Goal: Contribute content: Contribute content

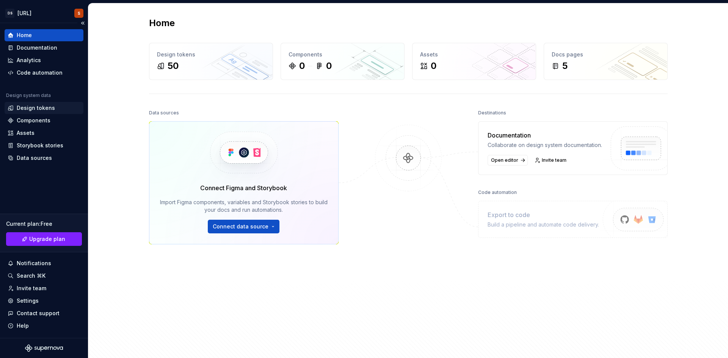
click at [38, 108] on div "Design tokens" at bounding box center [36, 108] width 38 height 8
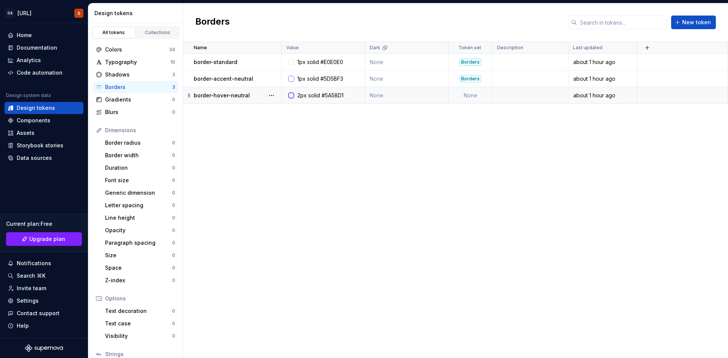
click at [480, 95] on td "None" at bounding box center [470, 95] width 44 height 17
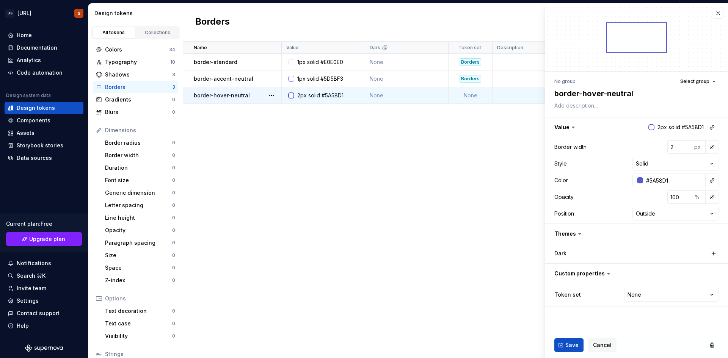
type textarea "*"
click at [646, 291] on html "DS Exeko.ai S Home Documentation Analytics Code automation Design system data D…" at bounding box center [364, 179] width 728 height 358
select select "**********"
click at [566, 344] on span "Save" at bounding box center [571, 346] width 13 height 8
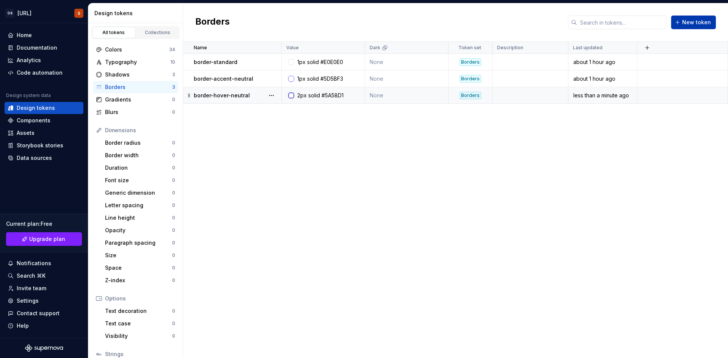
click at [688, 24] on span "New token" at bounding box center [696, 23] width 29 height 8
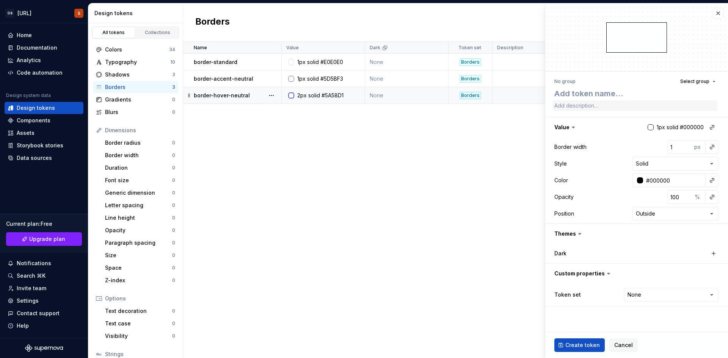
type textarea "*"
type textarea "border-accent-role2"
click at [608, 93] on textarea "border-accent-role2" at bounding box center [635, 94] width 165 height 14
click at [609, 94] on textarea "border-accent-role2" at bounding box center [635, 94] width 165 height 14
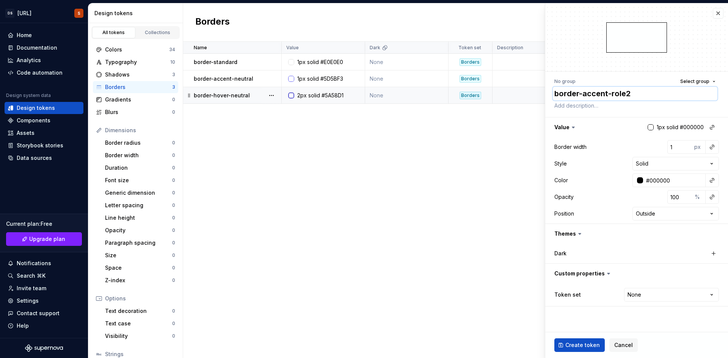
type textarea "*"
type textarea "border-accent-a"
type textarea "*"
type textarea "border-accent-ag"
type textarea "*"
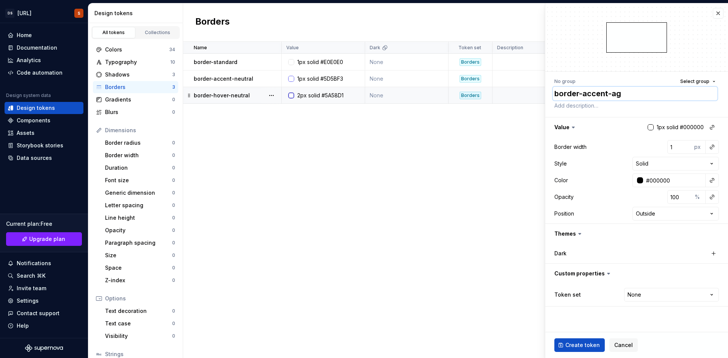
type textarea "border-accent-age"
type textarea "*"
type textarea "border-accent-agen"
type textarea "*"
type textarea "border-accent-agenc"
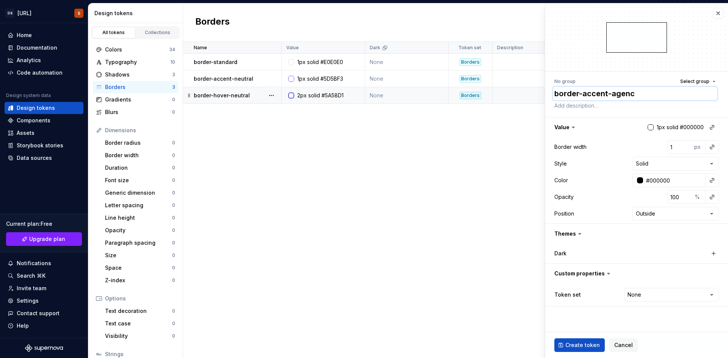
type textarea "*"
type textarea "border-accent-agence"
click at [639, 295] on html "DS Exeko.ai S Home Documentation Analytics Code automation Design system data D…" at bounding box center [364, 179] width 728 height 358
select select "**********"
type textarea "*"
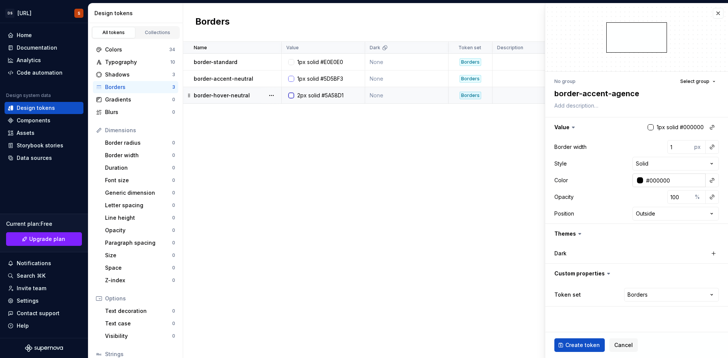
click at [663, 175] on input "#000000" at bounding box center [674, 181] width 63 height 14
paste input "BC06BC"
type input "BC06BC"
type textarea "*"
type input "#BC06BC"
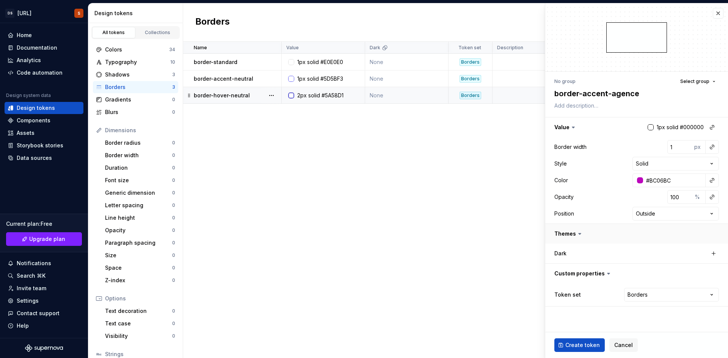
click at [629, 233] on button "button" at bounding box center [636, 234] width 183 height 20
click at [582, 349] on span "Create token" at bounding box center [582, 346] width 34 height 8
type textarea "*"
type input "#000000"
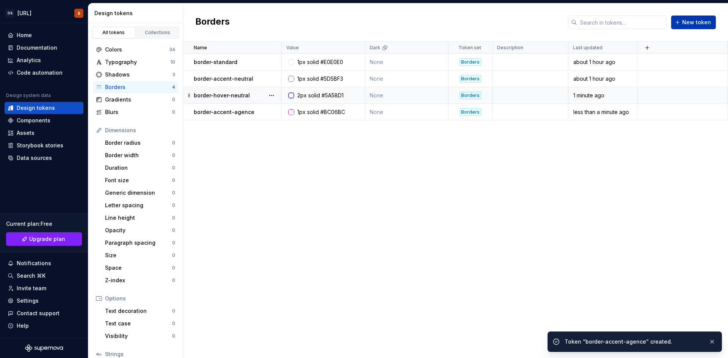
click at [688, 23] on span "New token" at bounding box center [696, 23] width 29 height 8
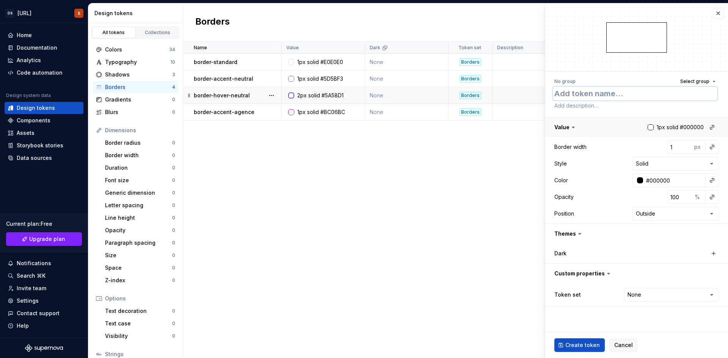
paste textarea "border-hover-role2"
type textarea "*"
type textarea "border-hover-role2"
type textarea "*"
type textarea "border-hover-role"
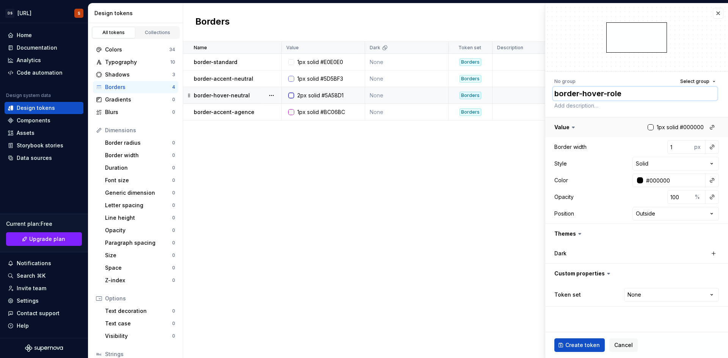
type textarea "*"
type textarea "border-hover-rol"
type textarea "*"
type textarea "border-hover-ro"
type textarea "*"
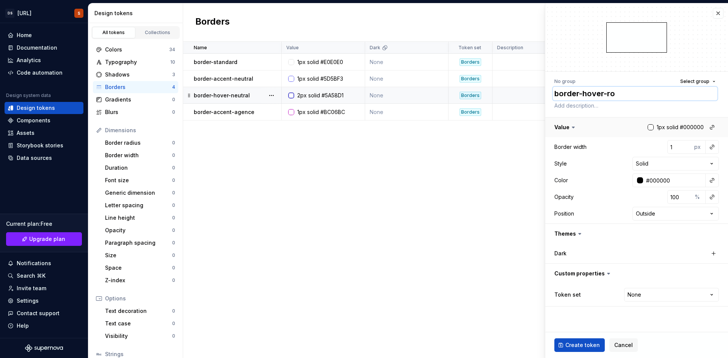
type textarea "border-hover-r"
type textarea "*"
type textarea "border-hover-"
type textarea "*"
type textarea "border-hover-a"
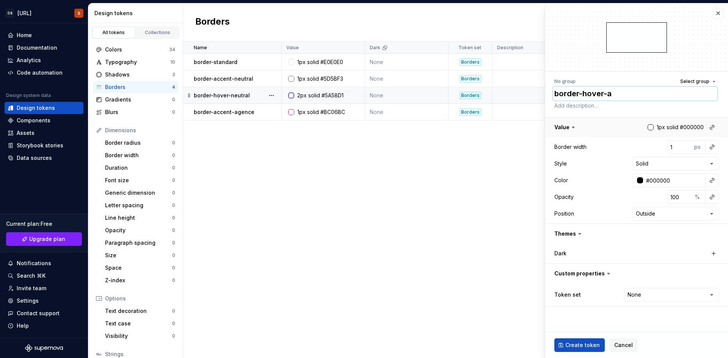
type textarea "*"
type textarea "border-hover-ag"
type textarea "*"
type textarea "border-hover-age"
type textarea "*"
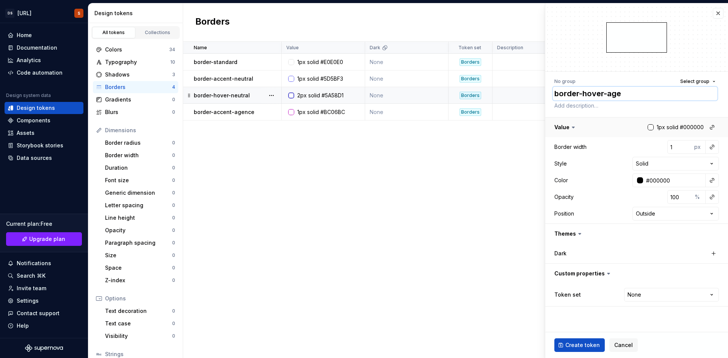
type textarea "border-hover-agen"
type textarea "*"
type textarea "border-hover-agenc"
type textarea "*"
type textarea "border-hover-agence"
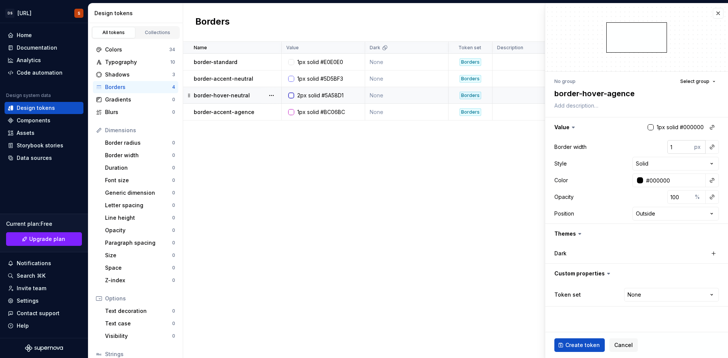
click at [676, 143] on input "1" at bounding box center [679, 147] width 25 height 14
type textarea "*"
type input "2"
type textarea "*"
click at [646, 179] on input "#000000" at bounding box center [674, 181] width 63 height 14
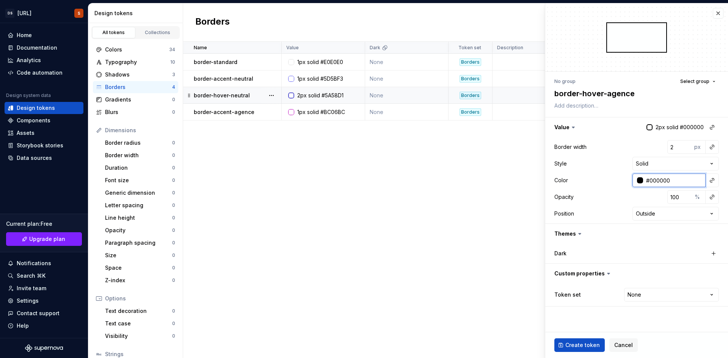
paste input "9E359A"
type input "9E359A"
type textarea "*"
type input "#9E359A"
click at [634, 195] on div "Opacity 100 %" at bounding box center [636, 197] width 165 height 14
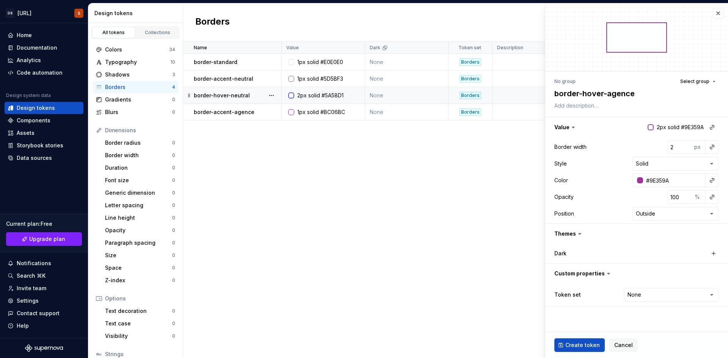
click at [628, 296] on html "DS Exeko.ai S Home Documentation Analytics Code automation Design system data D…" at bounding box center [364, 179] width 728 height 358
select select "**********"
click at [584, 345] on span "Create token" at bounding box center [582, 346] width 34 height 8
type textarea "*"
type input "1"
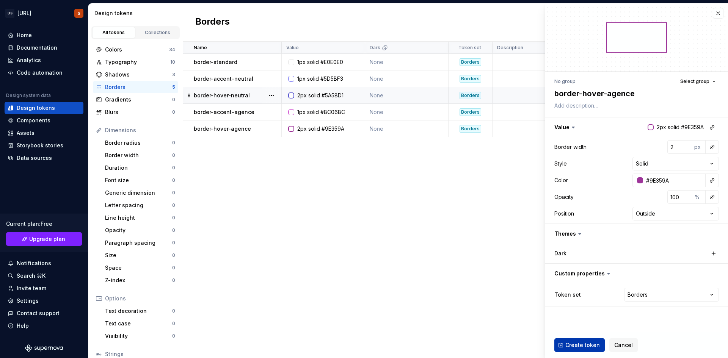
type input "#000000"
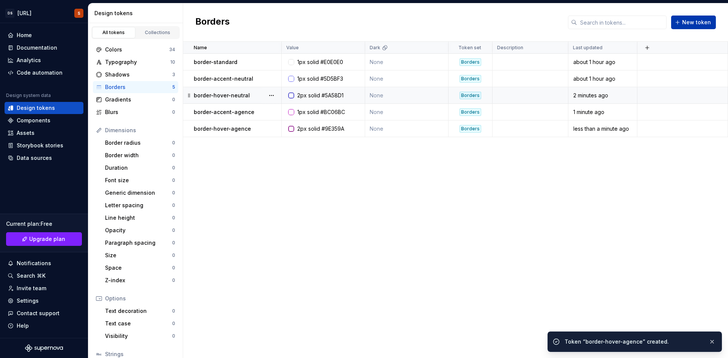
click at [695, 24] on span "New token" at bounding box center [696, 23] width 29 height 8
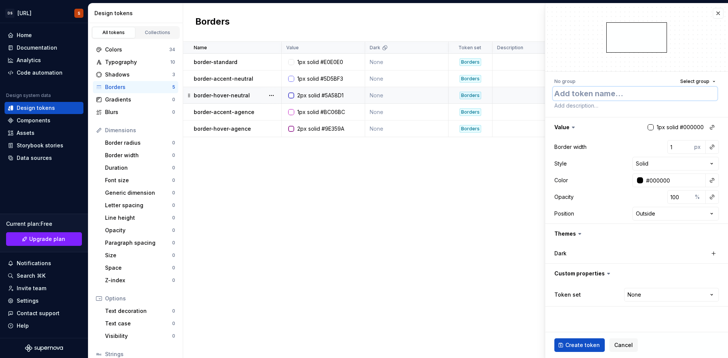
paste textarea "border-accent-"
type textarea "*"
type textarea "border-accent-"
click at [624, 92] on textarea "border-accent-" at bounding box center [635, 94] width 165 height 14
type textarea "*"
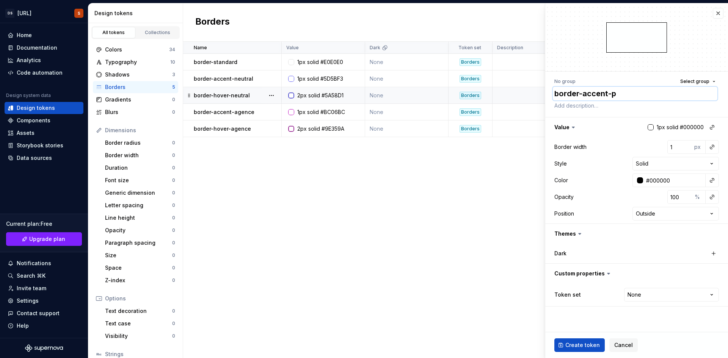
type textarea "border-accent-pr"
type textarea "*"
type textarea "border-accent-pro"
type textarea "*"
type textarea "border-accent-prof"
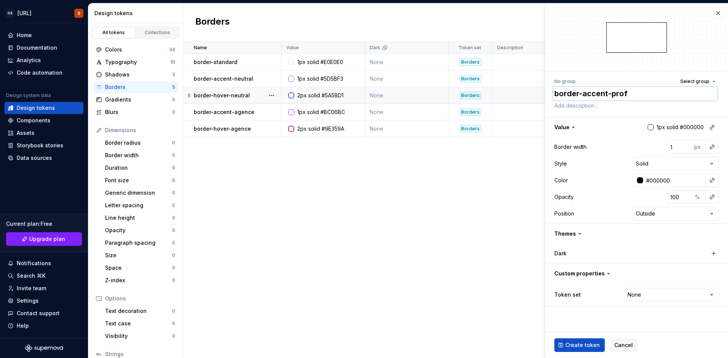
type textarea "*"
type textarea "border-accent-profe"
type textarea "*"
type textarea "border-accent-profes"
type textarea "*"
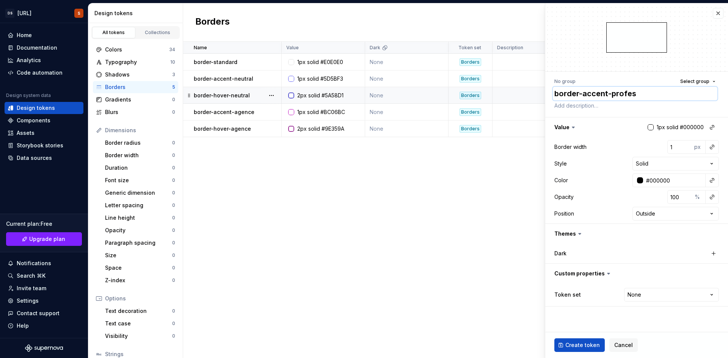
type textarea "border-accent-profess"
type textarea "*"
type textarea "border-accent-professe"
type textarea "*"
type textarea "border-accent-professeu"
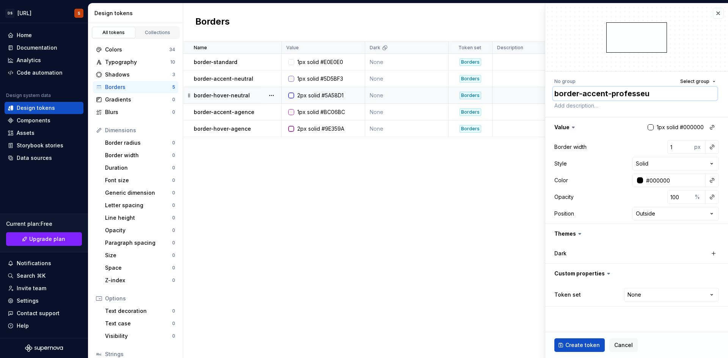
type textarea "*"
type textarea "border-accent-professeur"
type textarea "*"
click at [651, 182] on input "#000000" at bounding box center [674, 181] width 63 height 14
paste input "99BD05"
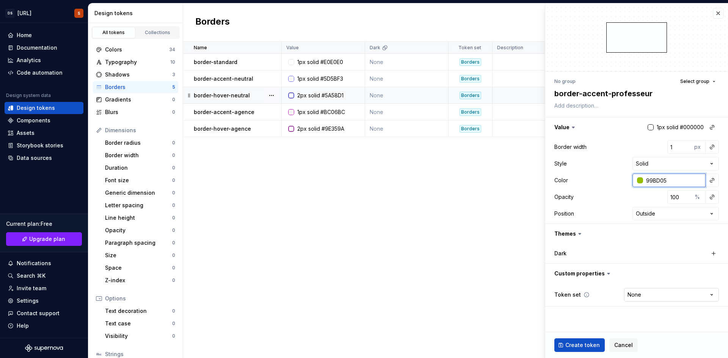
type input "99BD05"
click at [634, 301] on html "DS Exeko.ai S Home Documentation Analytics Code automation Design system data D…" at bounding box center [364, 179] width 728 height 358
type textarea "*"
type input "#99BD05"
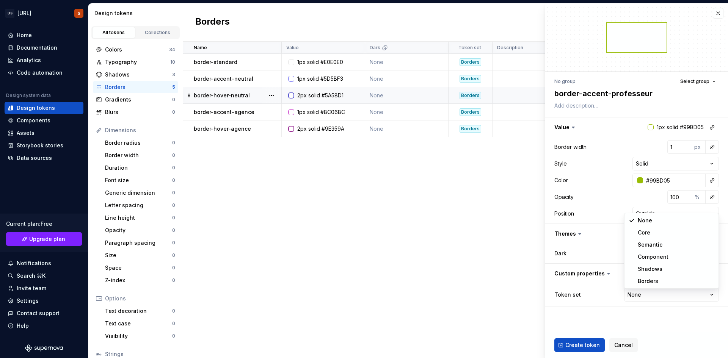
select select "**********"
click at [578, 344] on span "Create token" at bounding box center [582, 346] width 34 height 8
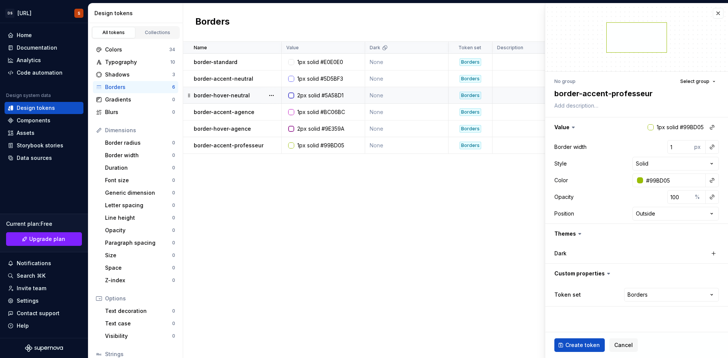
type textarea "*"
type input "#000000"
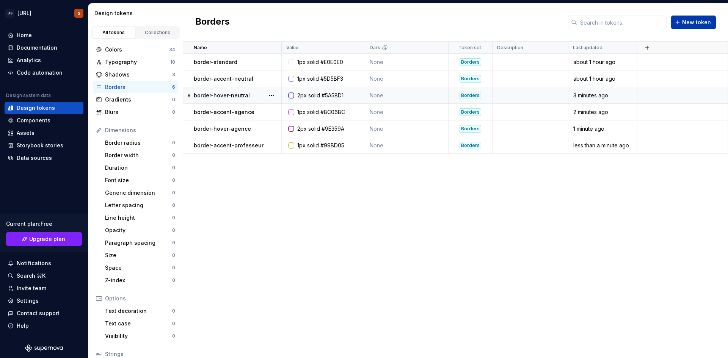
click at [676, 19] on button "New token" at bounding box center [693, 23] width 45 height 14
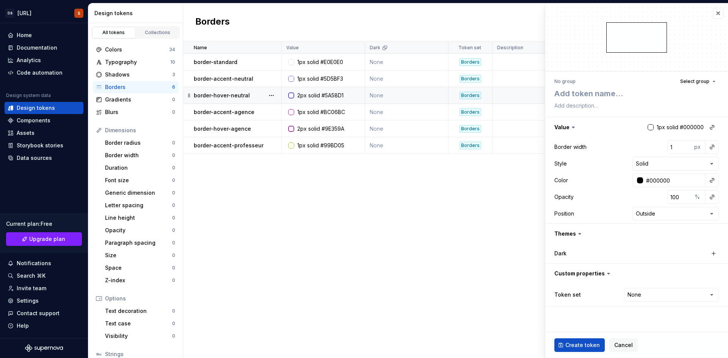
type textarea "*"
type textarea "border-hover-"
type textarea "*"
type textarea "border-hover-p"
type textarea "*"
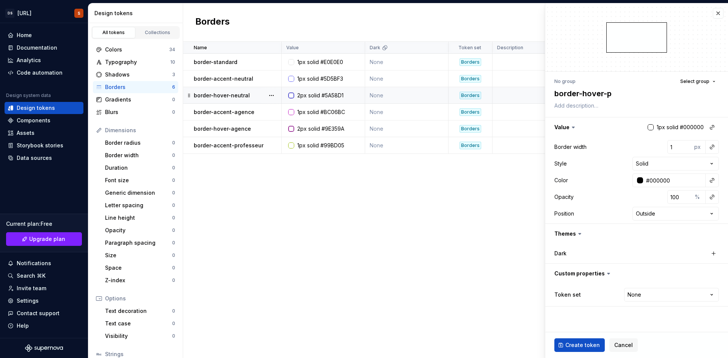
type textarea "border-hover-pr"
type textarea "*"
type textarea "border-hover-pro"
type textarea "*"
type textarea "border-hover-prof"
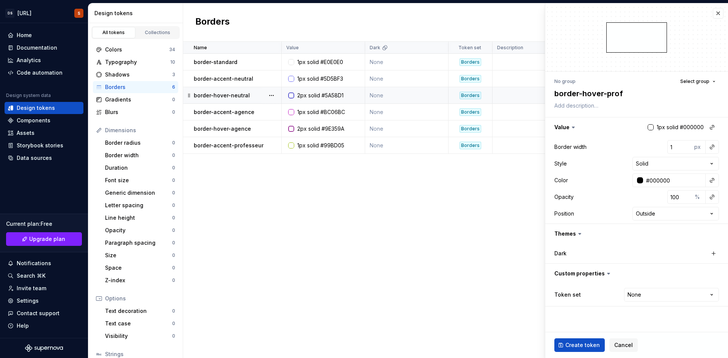
type textarea "*"
type textarea "border-hover-profe"
type textarea "*"
type textarea "border-hover-profes"
type textarea "*"
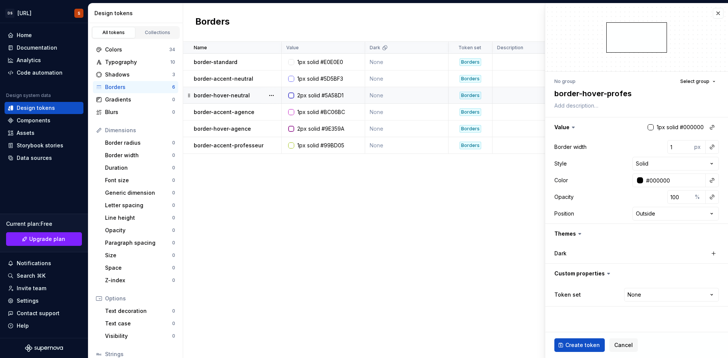
type textarea "border-hover-profess"
type textarea "*"
type textarea "border-hover-professe"
type textarea "*"
type textarea "border-hover-professeu"
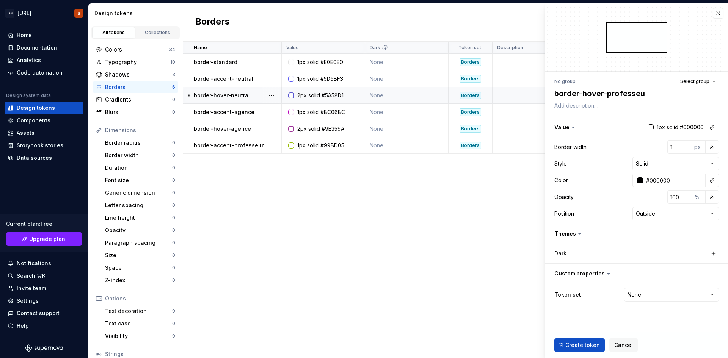
type textarea "*"
type textarea "border-hover-professeur"
type textarea "*"
click at [658, 184] on input "#000000" at bounding box center [674, 181] width 63 height 14
paste input "7E8F04"
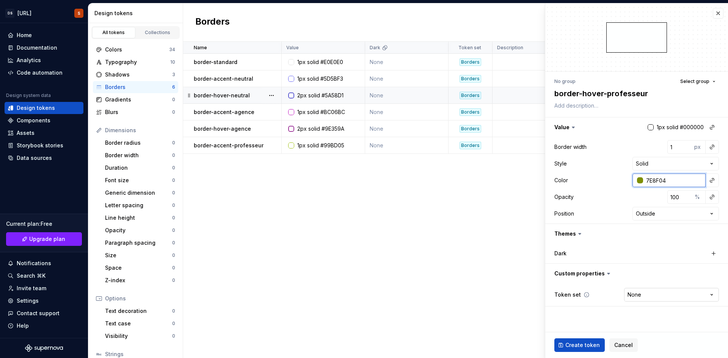
type input "7E8F04"
type textarea "*"
type input "#7E8F04"
click at [634, 291] on html "DS Exeko.ai S Home Documentation Analytics Code automation Design system data D…" at bounding box center [364, 179] width 728 height 358
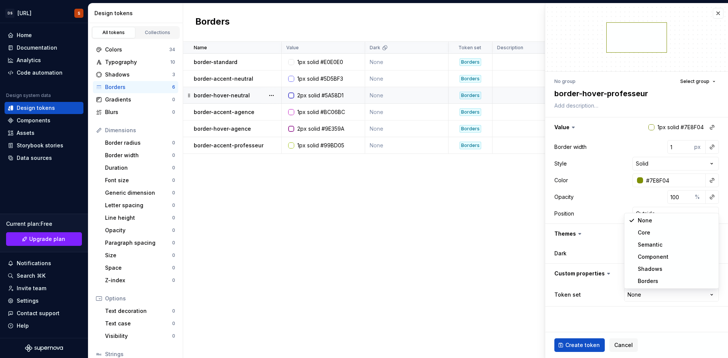
select select "**********"
click at [682, 143] on input "1" at bounding box center [679, 147] width 25 height 14
type textarea "*"
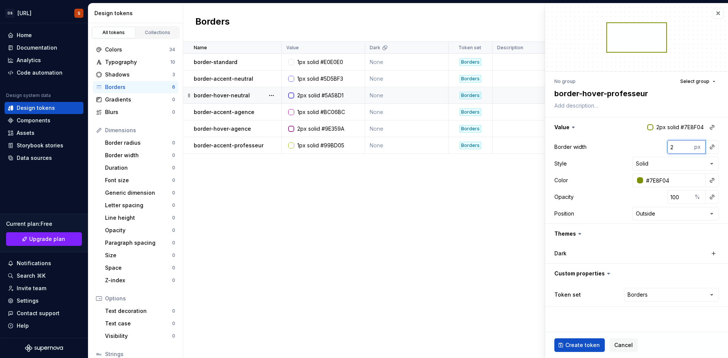
type input "2"
click at [578, 346] on span "Create token" at bounding box center [582, 346] width 34 height 8
type textarea "*"
type input "1"
type input "#000000"
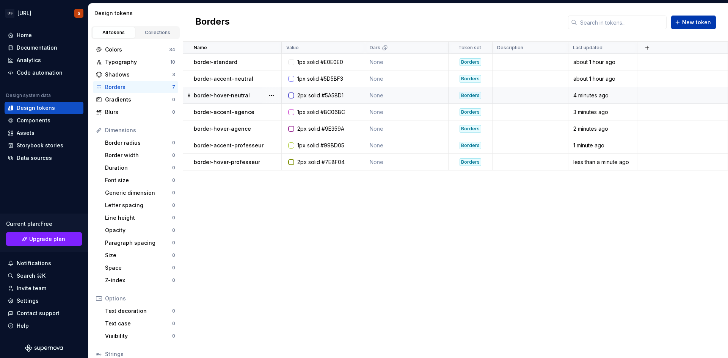
click at [698, 20] on span "New token" at bounding box center [696, 23] width 29 height 8
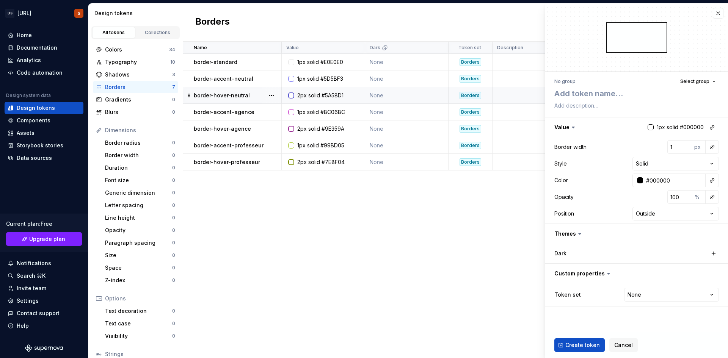
type textarea "*"
type textarea "b"
type textarea "*"
type textarea "bo"
type textarea "*"
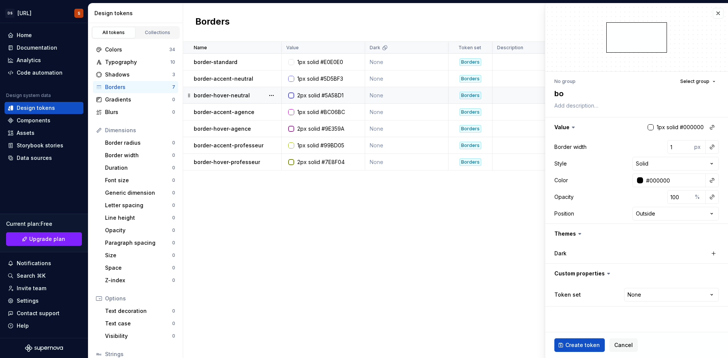
type textarea "bor"
type textarea "*"
type textarea "bord"
type textarea "*"
type textarea "borde"
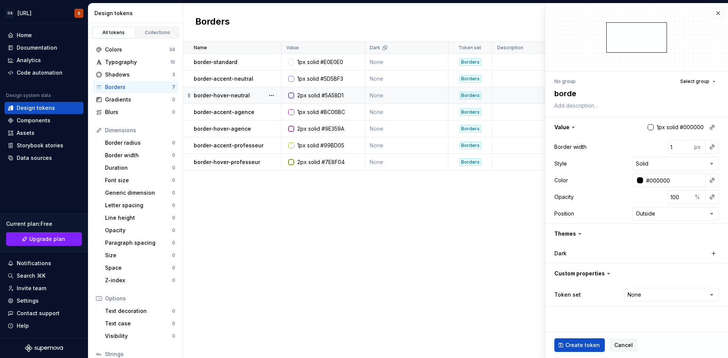
type textarea "*"
type textarea "border"
type textarea "*"
type textarea "border-"
type textarea "*"
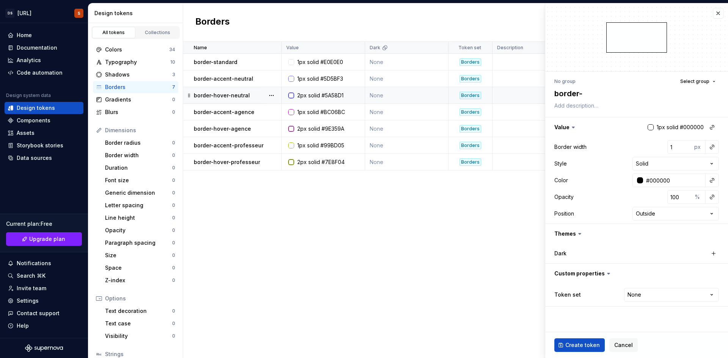
type textarea "border-h"
type textarea "*"
type textarea "border-ho"
type textarea "*"
type textarea "border-h"
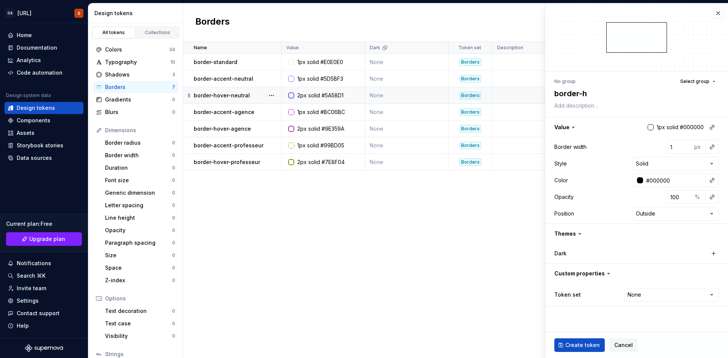
type textarea "*"
type textarea "border-"
type textarea "*"
type textarea "border-a"
type textarea "*"
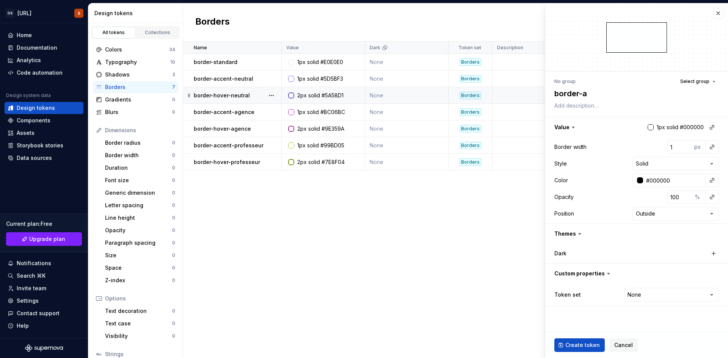
type textarea "border-ac"
type textarea "*"
type textarea "border-acc"
type textarea "*"
type textarea "border-acce"
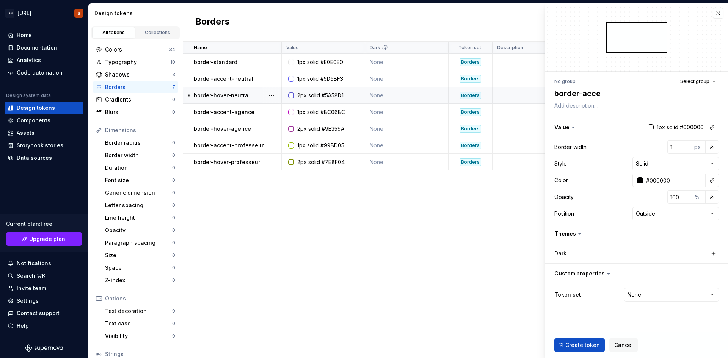
type textarea "*"
type textarea "border-accen"
type textarea "*"
type textarea "border-accent"
type textarea "*"
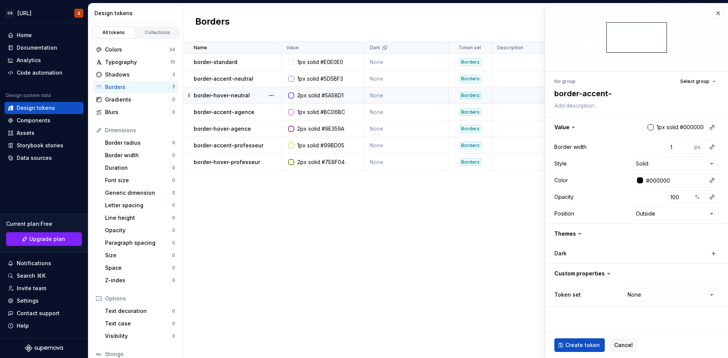
type textarea "border-accent-"
click at [639, 99] on textarea "border-accent-" at bounding box center [635, 94] width 165 height 14
type textarea "*"
type textarea "border-accent-e"
type textarea "*"
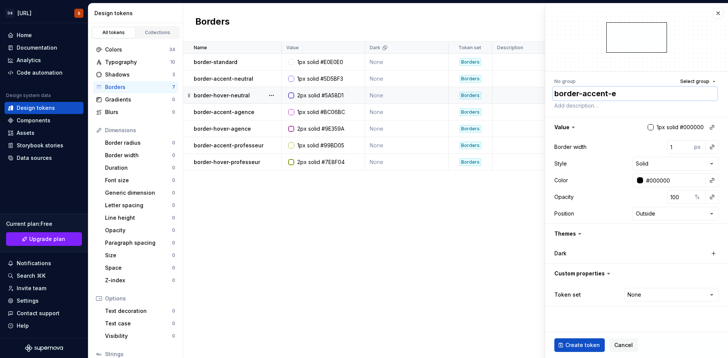
type textarea "border-accent-el"
type textarea "*"
type textarea "border-accent-ele"
type textarea "*"
type textarea "border-accent-elev"
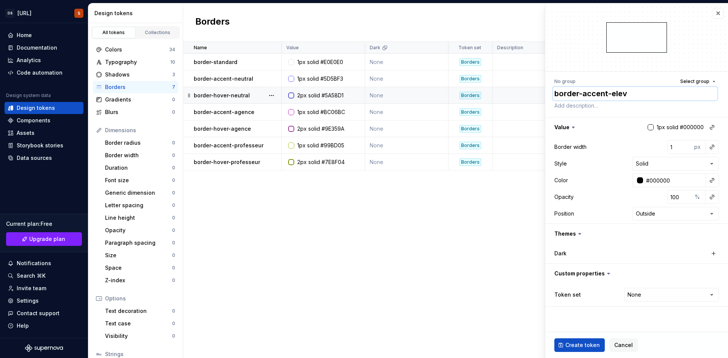
type textarea "*"
type textarea "border-accent-eleve"
type textarea "*"
type textarea "border-accent-eleve-"
type textarea "*"
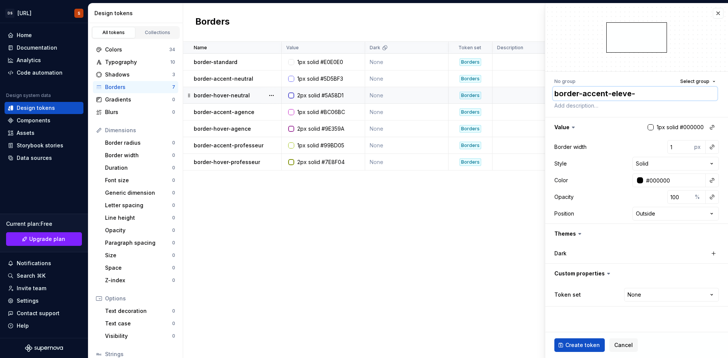
type textarea "border-accent-eleve-p"
type textarea "*"
type textarea "border-accent-eleve-pa"
type textarea "*"
type textarea "border-accent-eleve-par"
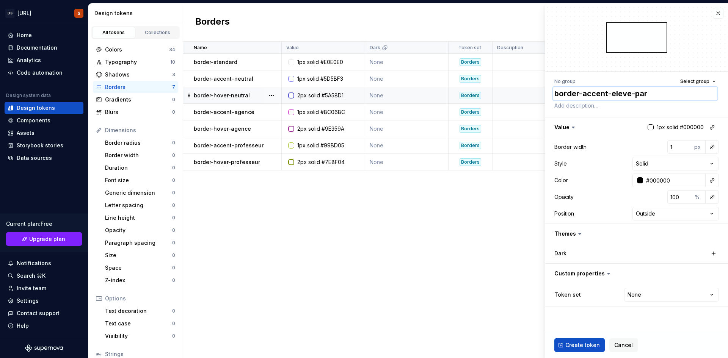
type textarea "*"
type textarea "border-accent-eleve-pare"
type textarea "*"
type textarea "border-accent-eleve-paren"
type textarea "*"
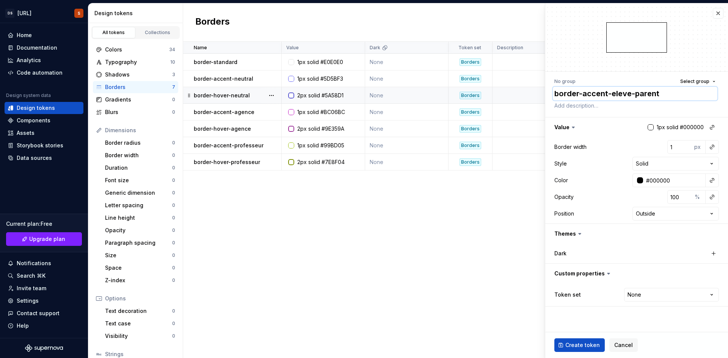
type textarea "border-accent-eleve-parent"
type textarea "*"
click at [652, 179] on input "#000000" at bounding box center [674, 181] width 63 height 14
paste input "FCE96"
type input "FCE960"
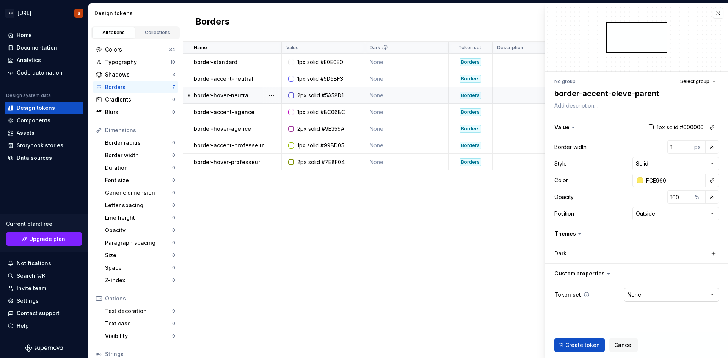
type textarea "*"
type input "#FCE960"
click at [639, 290] on html "DS Exeko.ai S Home Documentation Analytics Code automation Design system data D…" at bounding box center [364, 179] width 728 height 358
select select "**********"
click at [585, 341] on button "Create token" at bounding box center [579, 346] width 50 height 14
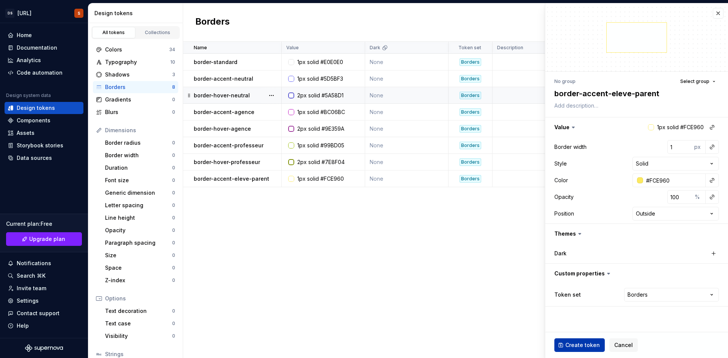
type textarea "*"
type input "#000000"
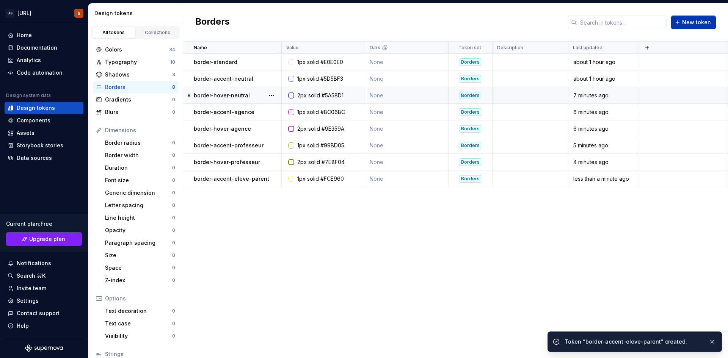
click at [697, 24] on span "New token" at bounding box center [696, 23] width 29 height 8
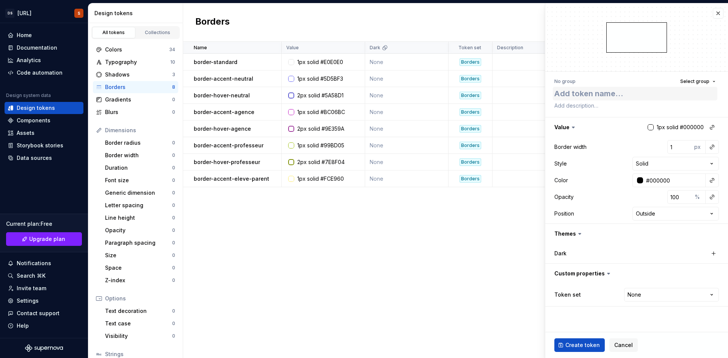
type textarea "*"
type textarea "b"
type textarea "*"
type textarea "bo"
type textarea "*"
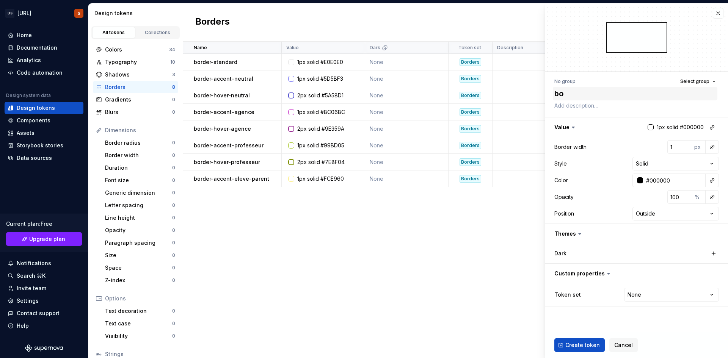
type textarea "bor"
type textarea "*"
type textarea "bord"
type textarea "*"
type textarea "borde"
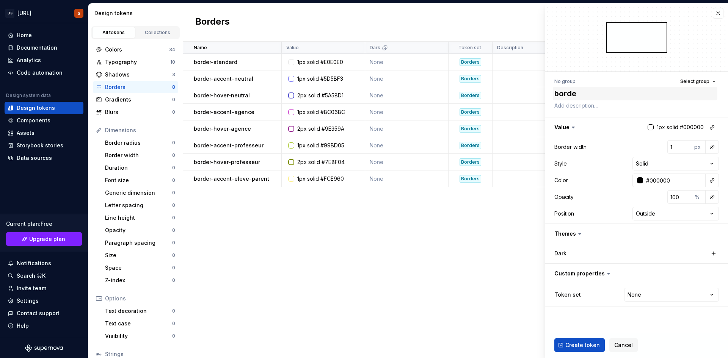
type textarea "*"
type textarea "border"
click at [652, 177] on input "#000000" at bounding box center [674, 181] width 63 height 14
paste input "E5D142"
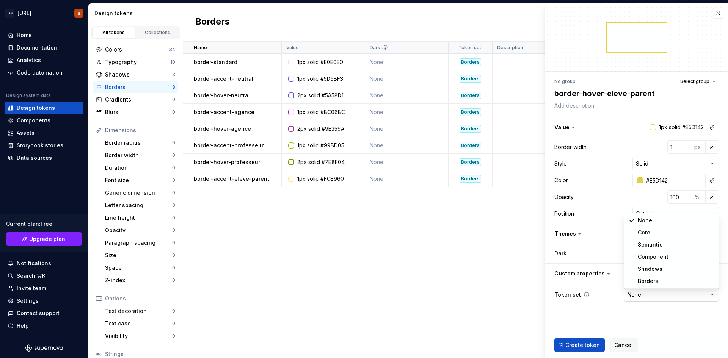
click at [633, 296] on html "DS Exeko.ai S Home Documentation Analytics Code automation Design system data D…" at bounding box center [364, 179] width 728 height 358
click at [669, 141] on input "1" at bounding box center [679, 147] width 25 height 14
click at [645, 77] on div "No group Select group" at bounding box center [636, 81] width 165 height 11
click at [584, 340] on button "Create token" at bounding box center [579, 346] width 50 height 14
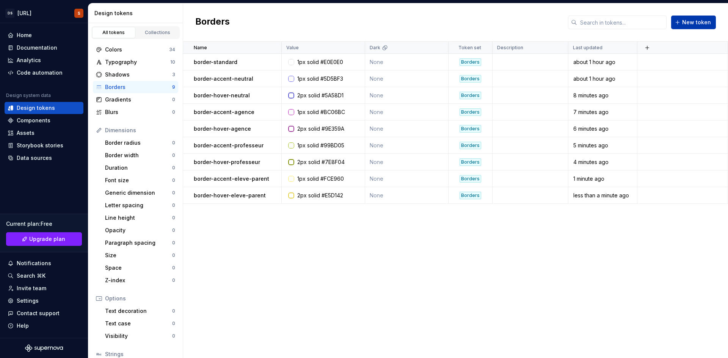
click at [680, 22] on button "New token" at bounding box center [693, 23] width 45 height 14
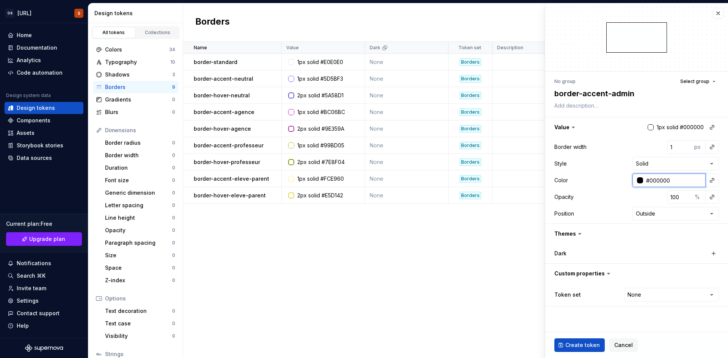
click at [679, 180] on input "#000000" at bounding box center [674, 181] width 63 height 14
paste input "FF3B3E"
click at [630, 289] on html "DS Exeko.ai S Home Documentation Analytics Code automation Design system data D…" at bounding box center [364, 179] width 728 height 358
click at [619, 247] on div "Dark" at bounding box center [636, 254] width 165 height 14
click at [592, 346] on span "Create token" at bounding box center [582, 346] width 34 height 8
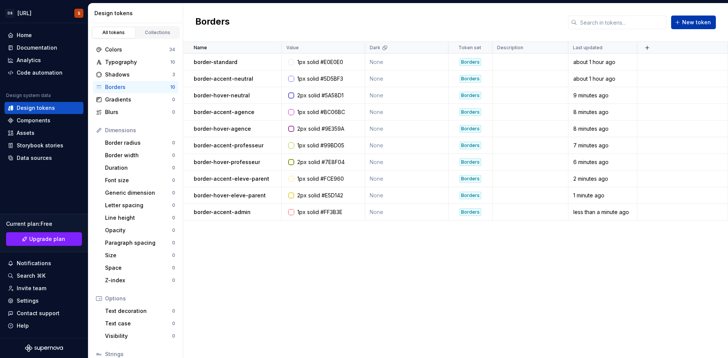
click at [701, 24] on span "New token" at bounding box center [696, 23] width 29 height 8
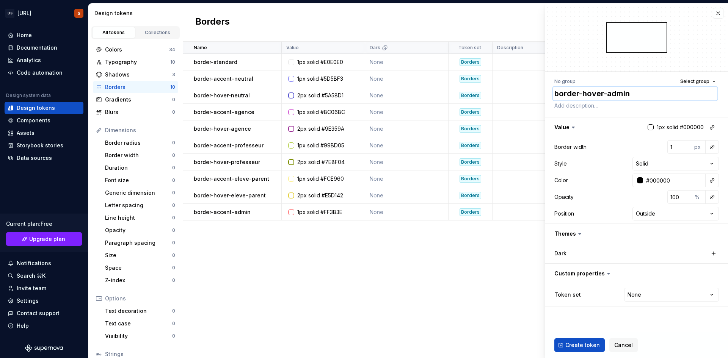
click at [649, 96] on textarea "border-hover-admin" at bounding box center [635, 94] width 165 height 14
click at [637, 97] on textarea "border-hover-admin" at bounding box center [635, 94] width 165 height 14
click at [671, 183] on input "#000000" at bounding box center [674, 181] width 63 height 14
paste input "D94B4A"
click at [652, 294] on html "DS Exeko.ai S Home Documentation Analytics Code automation Design system data D…" at bounding box center [364, 179] width 728 height 358
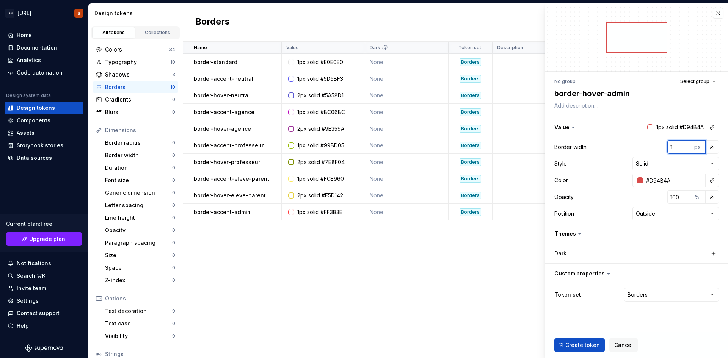
click at [668, 147] on input "1" at bounding box center [679, 147] width 25 height 14
click at [649, 235] on button "button" at bounding box center [636, 234] width 183 height 20
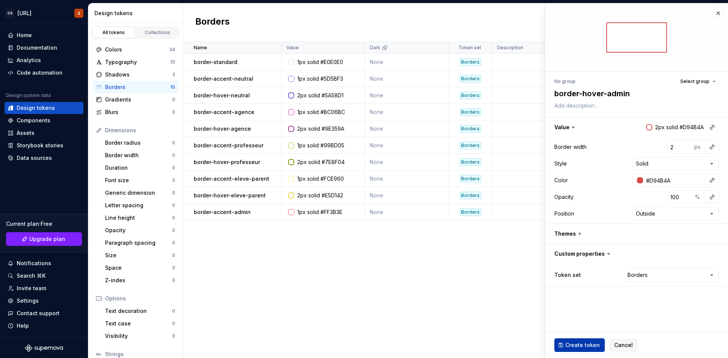
click at [589, 343] on span "Create token" at bounding box center [582, 346] width 34 height 8
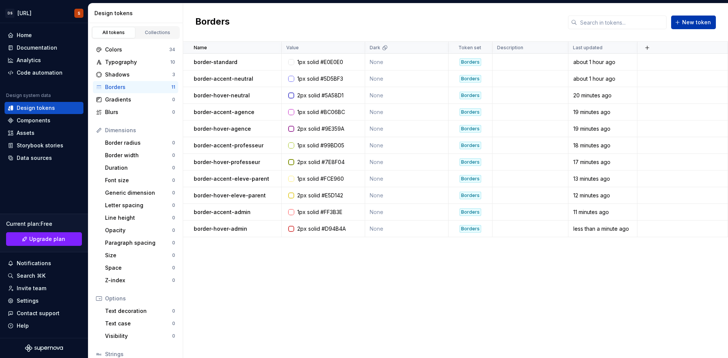
click at [689, 21] on span "New token" at bounding box center [696, 23] width 29 height 8
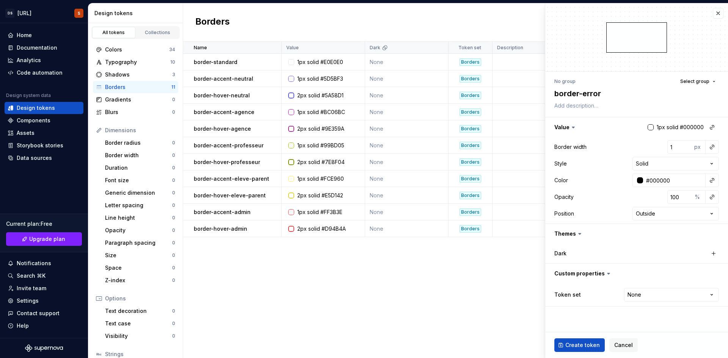
click at [655, 287] on div "Token set None **** **** ******** ********* ******* *******" at bounding box center [636, 295] width 165 height 17
click at [656, 293] on html "DS Exeko.ai S Home Documentation Analytics Code automation Design system data D…" at bounding box center [364, 179] width 728 height 358
click at [652, 182] on input "#000000" at bounding box center [674, 181] width 63 height 14
paste input "DC2626"
click at [621, 78] on div "No group Select group" at bounding box center [636, 81] width 165 height 11
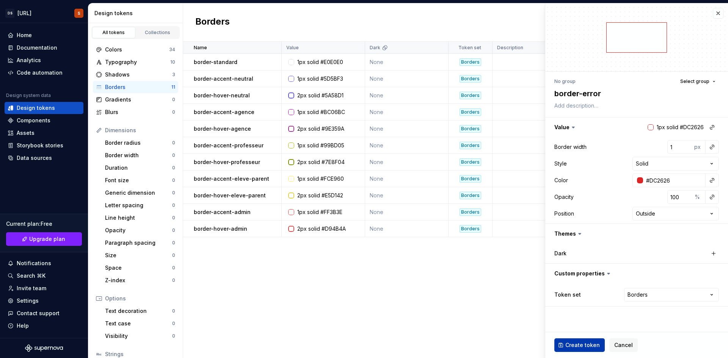
click at [577, 348] on span "Create token" at bounding box center [582, 346] width 34 height 8
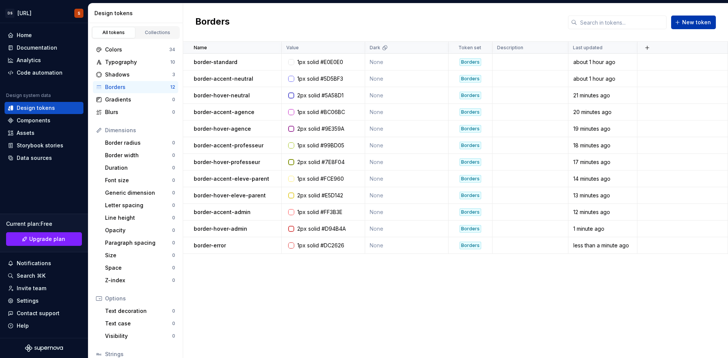
click at [701, 28] on button "New token" at bounding box center [693, 23] width 45 height 14
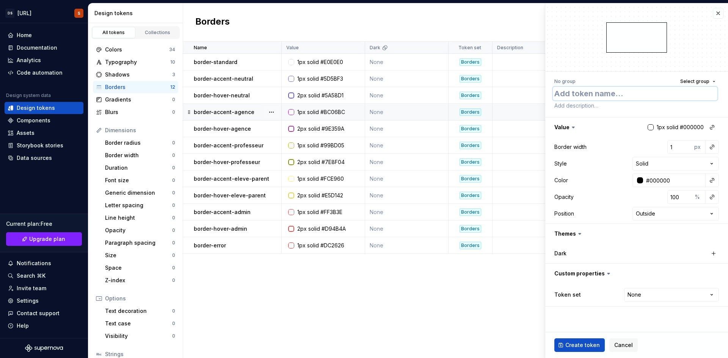
paste textarea "DC2626"
click at [582, 101] on textarea at bounding box center [635, 105] width 165 height 11
click at [577, 96] on textarea "DC2626" at bounding box center [635, 94] width 165 height 14
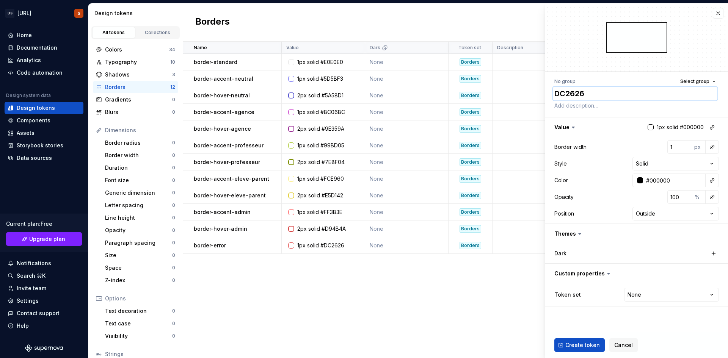
click at [577, 96] on textarea "DC2626" at bounding box center [635, 94] width 165 height 14
paste textarea "DC2626"
paste textarea "border-success"
click at [650, 291] on html "DS Exeko.ai S Home Documentation Analytics Code automation Design system data D…" at bounding box center [364, 179] width 728 height 358
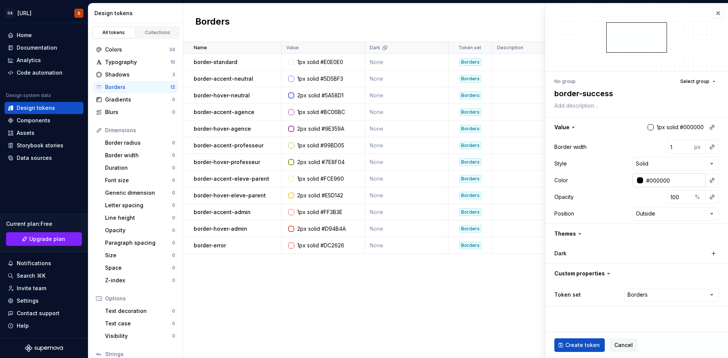
click at [661, 180] on input "#000000" at bounding box center [674, 181] width 63 height 14
paste input "16A34A"
click at [615, 224] on div "Value 1px solid #000000 Border width 1 px Style Solid ****** ****** ***** *****…" at bounding box center [636, 171] width 183 height 107
click at [570, 339] on button "Create token" at bounding box center [579, 346] width 50 height 14
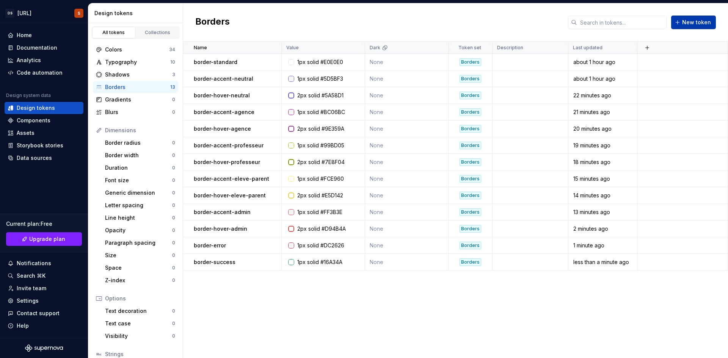
click at [698, 24] on span "New token" at bounding box center [696, 23] width 29 height 8
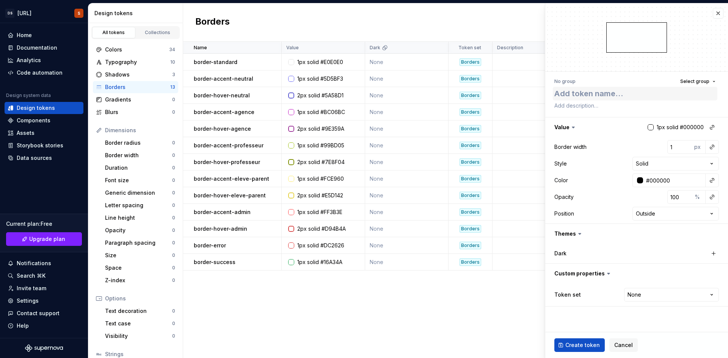
click at [631, 99] on textarea at bounding box center [635, 94] width 165 height 14
click at [644, 291] on html "DS Exeko.ai S Home Documentation Analytics Code automation Design system data D…" at bounding box center [364, 179] width 728 height 358
click at [659, 181] on input "#000000" at bounding box center [674, 181] width 63 height 14
paste input "F2AE1D"
click at [642, 67] on div at bounding box center [636, 37] width 183 height 68
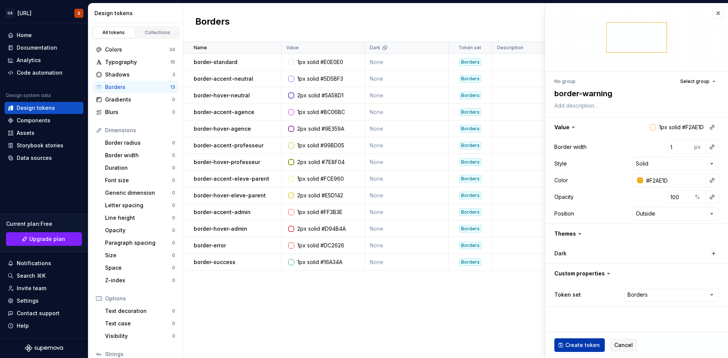
click at [590, 345] on span "Create token" at bounding box center [582, 346] width 34 height 8
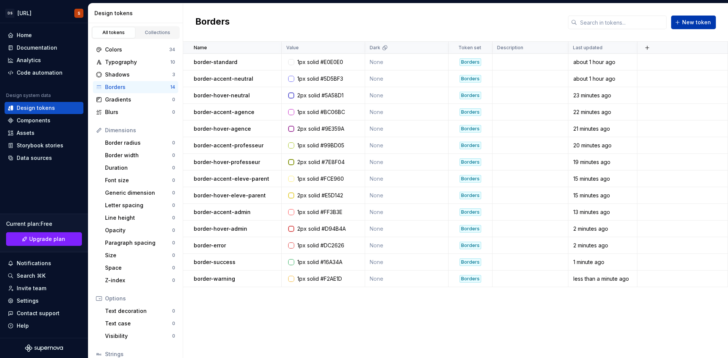
click at [700, 23] on span "New token" at bounding box center [696, 23] width 29 height 8
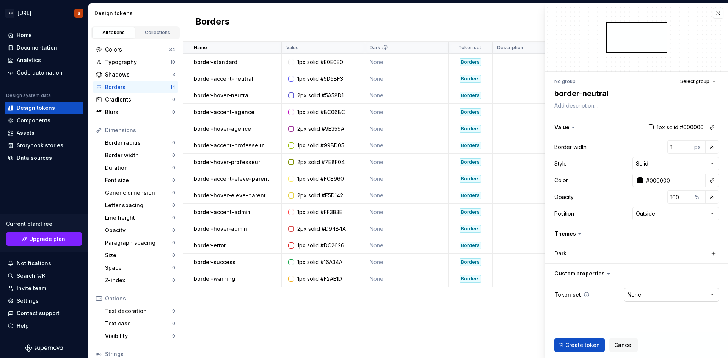
click at [640, 301] on html "DS Exeko.ai S Home Documentation Analytics Code automation Design system data D…" at bounding box center [364, 179] width 728 height 358
click at [653, 180] on input "#000000" at bounding box center [674, 181] width 63 height 14
paste input "9CA3AF"
click at [639, 64] on div at bounding box center [636, 37] width 183 height 68
click at [588, 337] on div "Create token Cancel" at bounding box center [636, 345] width 183 height 26
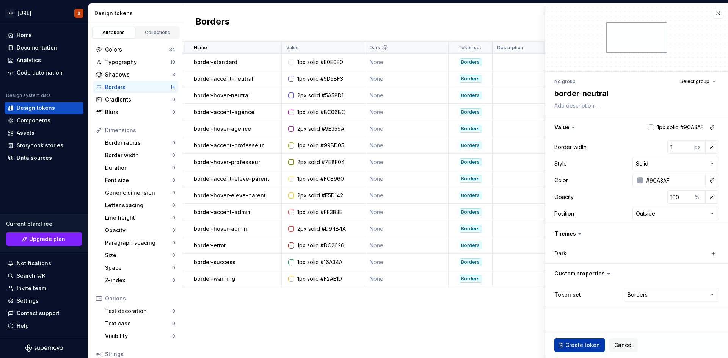
click at [584, 344] on span "Create token" at bounding box center [582, 346] width 34 height 8
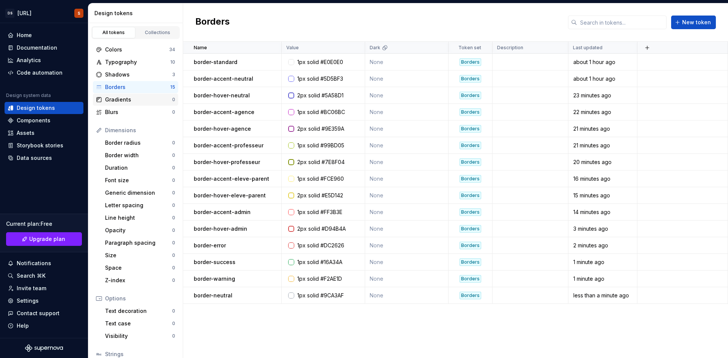
click at [119, 101] on div "Gradients" at bounding box center [138, 100] width 67 height 8
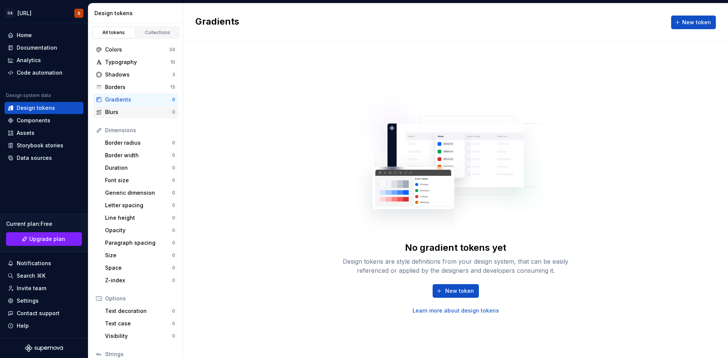
click at [118, 114] on div "Blurs" at bounding box center [138, 112] width 67 height 8
click at [121, 143] on div "Border radius" at bounding box center [138, 143] width 67 height 8
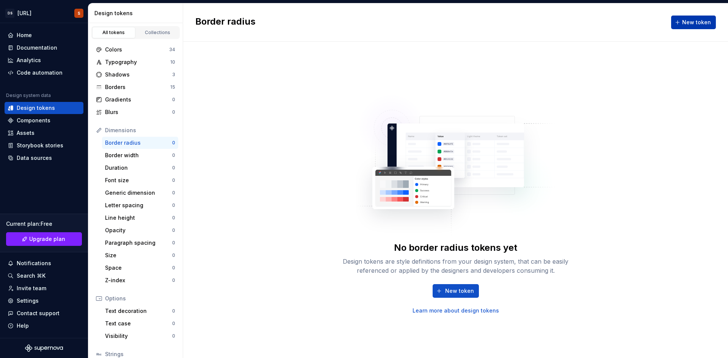
click at [711, 16] on button "New token" at bounding box center [693, 23] width 45 height 14
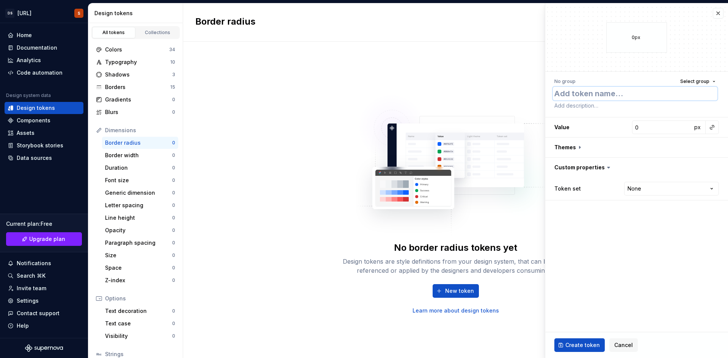
paste textarea "radius-none"
click at [585, 106] on textarea at bounding box center [635, 105] width 165 height 11
paste textarea "bords carrés"
click at [645, 190] on html "DS Exeko.ai S Home Documentation Analytics Code automation Design system data D…" at bounding box center [364, 179] width 728 height 358
click at [623, 306] on html "DS Exeko.ai S Home Documentation Analytics Code automation Design system data D…" at bounding box center [364, 179] width 728 height 358
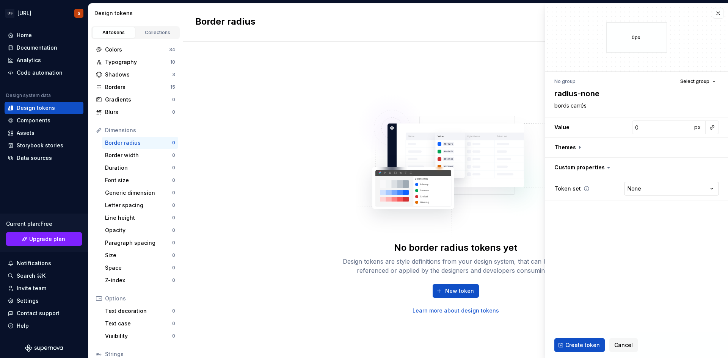
click at [650, 185] on html "DS Exeko.ai S Home Documentation Analytics Code automation Design system data D…" at bounding box center [364, 179] width 728 height 358
click at [581, 147] on button "button" at bounding box center [636, 148] width 183 height 20
click at [577, 144] on icon at bounding box center [580, 148] width 8 height 8
click at [578, 146] on icon at bounding box center [580, 148] width 8 height 8
click at [581, 148] on icon at bounding box center [580, 148] width 8 height 8
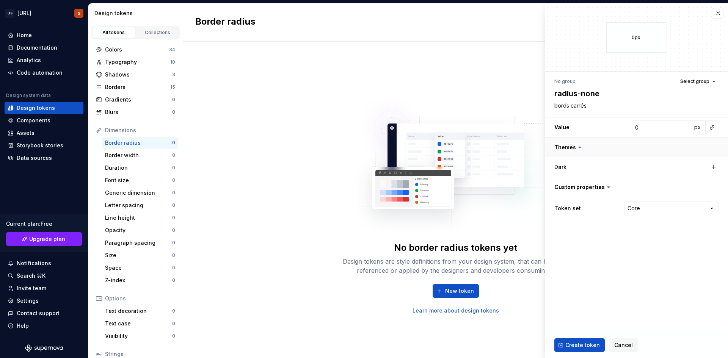
click at [567, 148] on button "button" at bounding box center [636, 148] width 183 height 20
click at [573, 345] on span "Create token" at bounding box center [582, 346] width 34 height 8
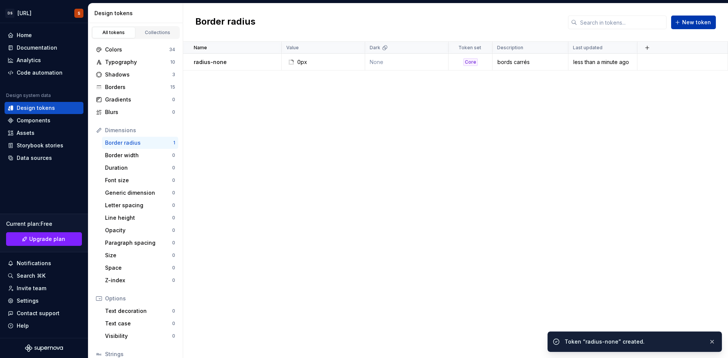
click at [691, 20] on span "New token" at bounding box center [696, 23] width 29 height 8
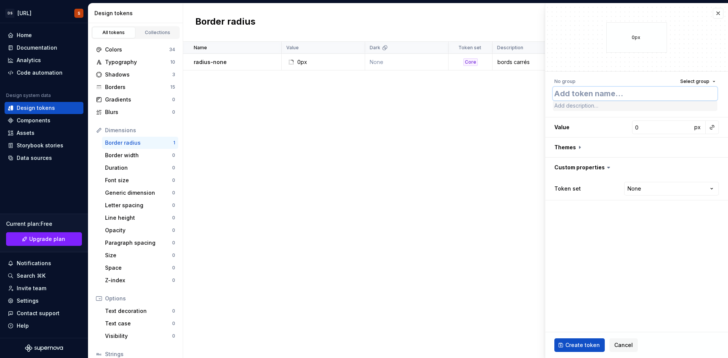
paste textarea "radius-sm"
click at [652, 124] on input "0" at bounding box center [662, 128] width 60 height 14
click at [643, 191] on html "DS Exeko.ai S Home Documentation Analytics Code automation Design system data D…" at bounding box center [364, 179] width 728 height 358
click at [597, 110] on textarea at bounding box center [635, 105] width 165 height 11
paste textarea "petits arrondis, boutons denses, tags"
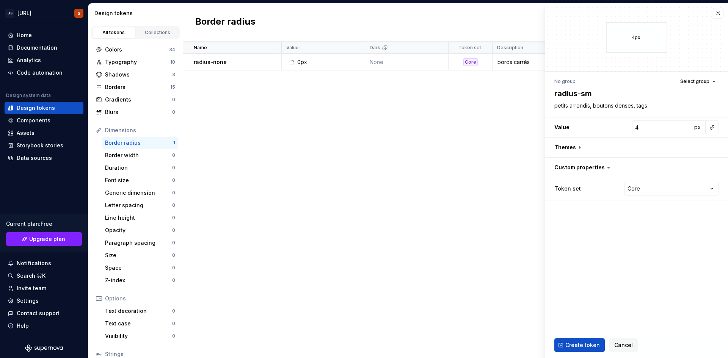
click at [604, 242] on fieldset "4px No group Select group radius-sm petits arrondis, boutons denses, tags Value…" at bounding box center [636, 180] width 183 height 355
click at [587, 344] on span "Create token" at bounding box center [582, 346] width 34 height 8
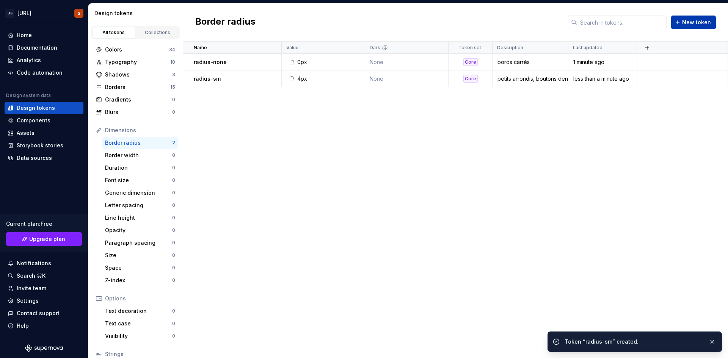
click at [700, 22] on span "New token" at bounding box center [696, 23] width 29 height 8
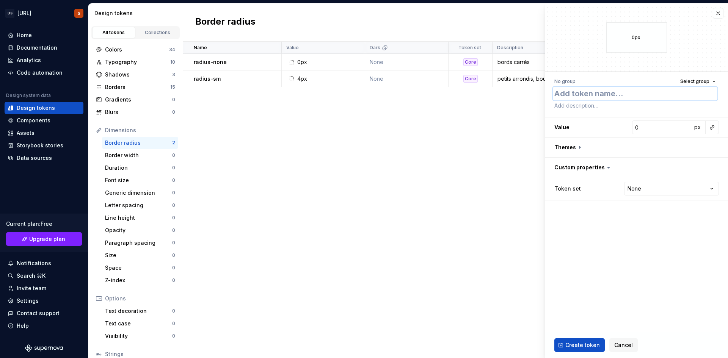
paste textarea "radius-md"
click at [646, 129] on input "0" at bounding box center [662, 128] width 60 height 14
click at [631, 187] on html "DS Exeko.ai S Home Documentation Analytics Code automation Design system data D…" at bounding box center [364, 179] width 728 height 358
click at [586, 108] on textarea at bounding box center [635, 105] width 165 height 11
paste textarea "arrondi standard pour cartes et composants"
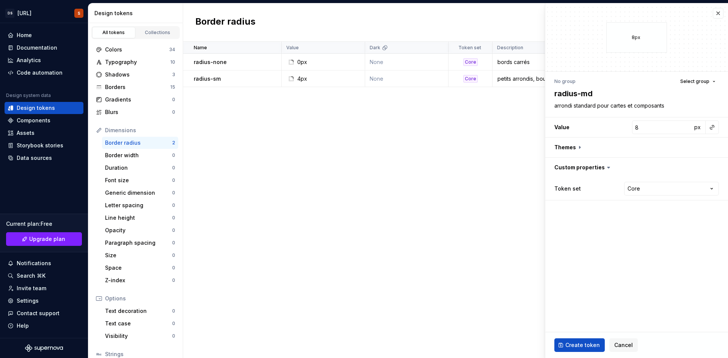
click at [627, 260] on fieldset "8px No group Select group radius-md arrondi standard pour cartes et composants …" at bounding box center [636, 180] width 183 height 355
click at [580, 347] on span "Create token" at bounding box center [582, 346] width 34 height 8
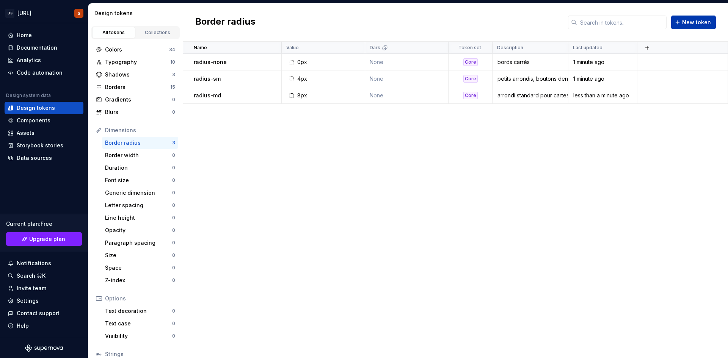
click at [714, 19] on button "New token" at bounding box center [693, 23] width 45 height 14
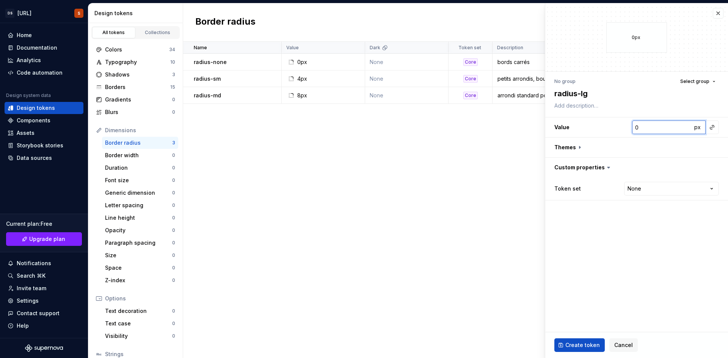
click at [656, 126] on input "0" at bounding box center [662, 128] width 60 height 14
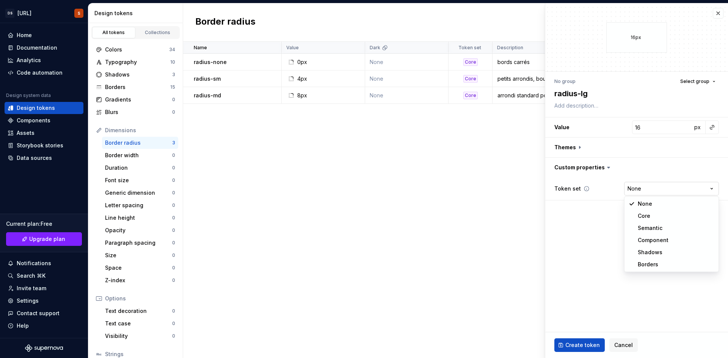
click at [656, 195] on html "DS Exeko.ai S Home Documentation Analytics Code automation Design system data D…" at bounding box center [364, 179] width 728 height 358
click at [614, 106] on textarea at bounding box center [635, 105] width 165 height 11
paste textarea "éléments plus doux, modals"
click at [640, 208] on fieldset "16px No group Select group radius-lg éléments plus doux, modals Value 16 px The…" at bounding box center [636, 180] width 183 height 355
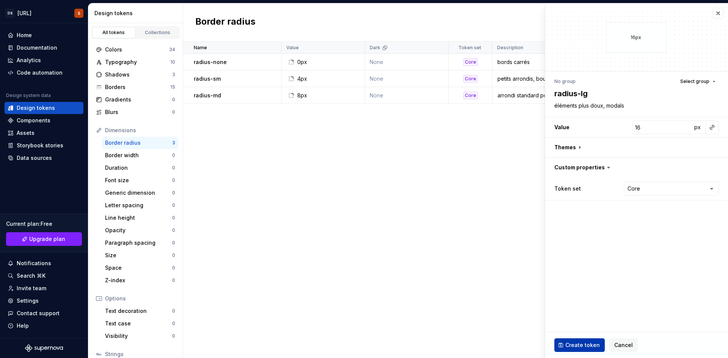
click at [582, 348] on span "Create token" at bounding box center [582, 346] width 34 height 8
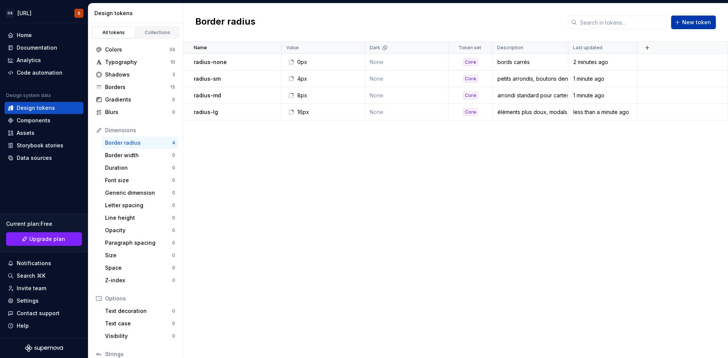
click at [702, 25] on span "New token" at bounding box center [696, 23] width 29 height 8
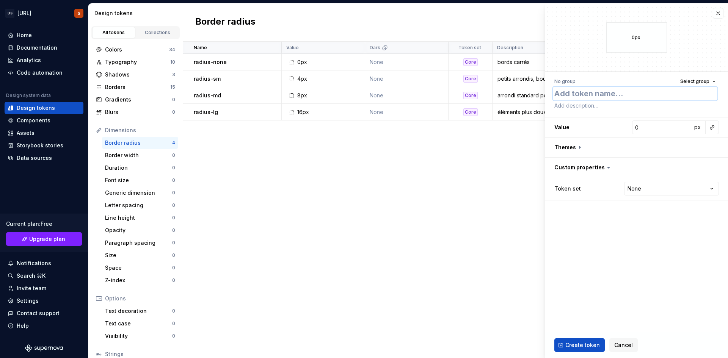
drag, startPoint x: 645, startPoint y: 85, endPoint x: 653, endPoint y: 88, distance: 9.0
click at [653, 88] on textarea at bounding box center [635, 94] width 165 height 14
click at [654, 91] on textarea at bounding box center [635, 94] width 165 height 14
paste textarea "radius-xl"
click at [647, 133] on input "0" at bounding box center [662, 128] width 60 height 14
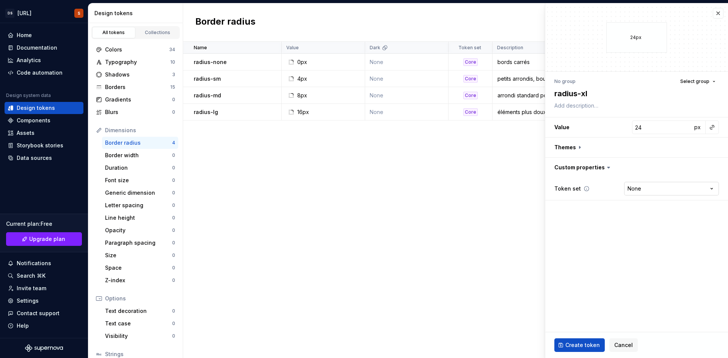
click at [646, 193] on html "DS Exeko.ai S Home Documentation Analytics Code automation Design system data D…" at bounding box center [364, 179] width 728 height 358
click at [618, 114] on div "No group Select group radius-xl Value 24 px Themes Custom properties Token set …" at bounding box center [636, 138] width 183 height 133
click at [616, 108] on textarea at bounding box center [635, 105] width 165 height 11
paste textarea "images ou sections très arrondies"
click at [574, 339] on button "Create token" at bounding box center [579, 346] width 50 height 14
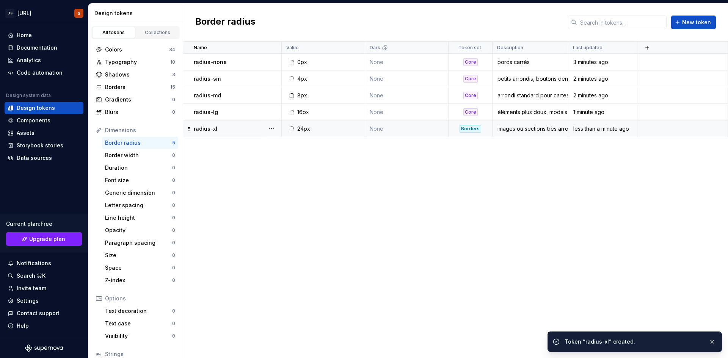
click at [466, 129] on div "Borders" at bounding box center [470, 129] width 22 height 8
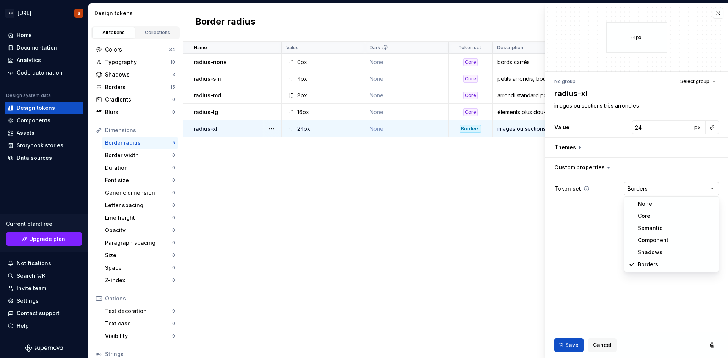
click at [647, 191] on html "DS Exeko.ai S Home Documentation Analytics Code automation Design system data D…" at bounding box center [364, 179] width 728 height 358
click at [571, 345] on span "Save" at bounding box center [571, 346] width 13 height 8
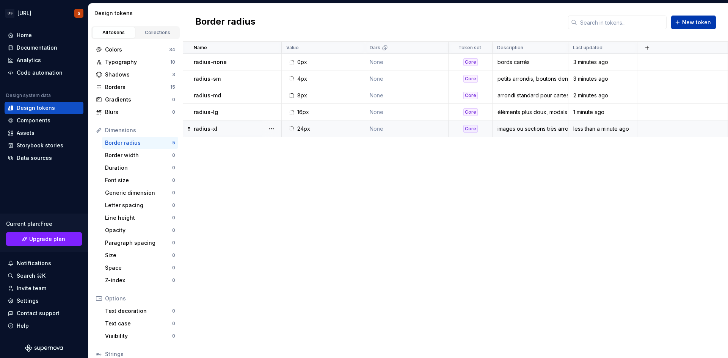
click at [684, 23] on span "New token" at bounding box center [696, 23] width 29 height 8
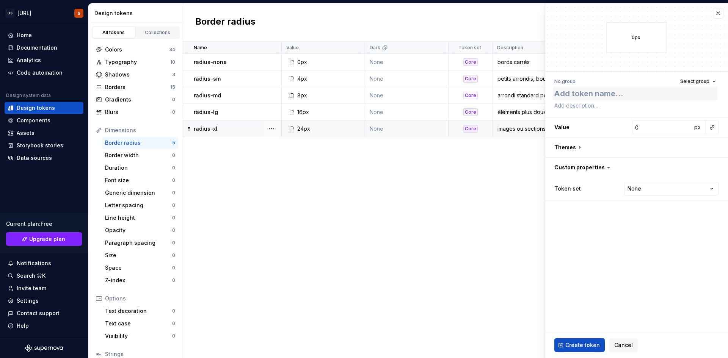
click at [635, 91] on textarea at bounding box center [635, 94] width 165 height 14
click at [660, 127] on input "0" at bounding box center [662, 128] width 60 height 14
click at [671, 191] on html "DS Exeko.ai S Home Documentation Analytics Code automation Design system data D…" at bounding box center [364, 179] width 728 height 358
click at [622, 105] on textarea at bounding box center [635, 105] width 165 height 11
paste textarea "formes parfaitement circulaires"
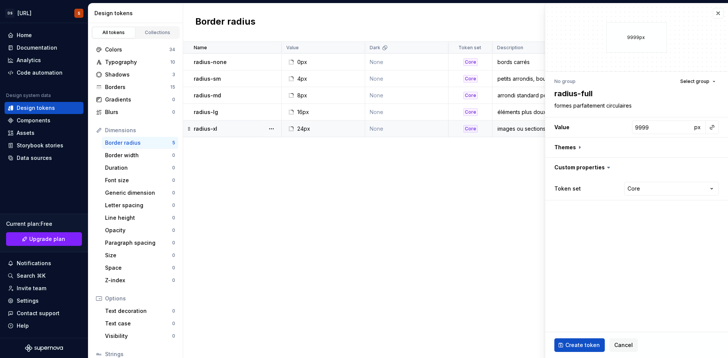
click at [629, 240] on fieldset "9999px No group Select group radius-full formes parfaitement circulaires Value …" at bounding box center [636, 180] width 183 height 355
click at [582, 343] on span "Create token" at bounding box center [582, 346] width 34 height 8
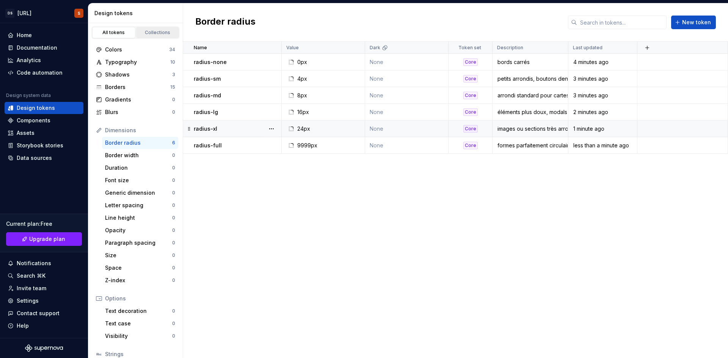
click at [164, 33] on div "Collections" at bounding box center [158, 33] width 38 height 6
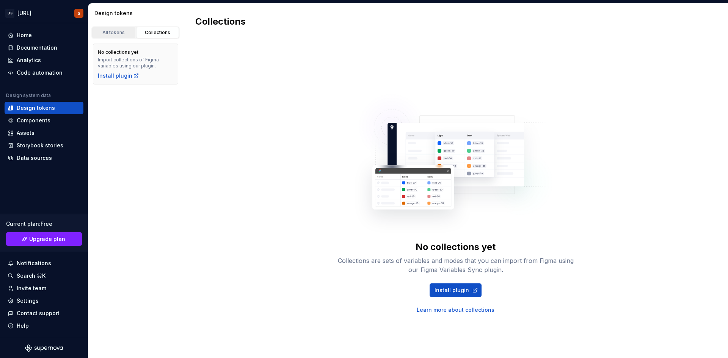
click at [108, 28] on link "All tokens" at bounding box center [113, 32] width 43 height 11
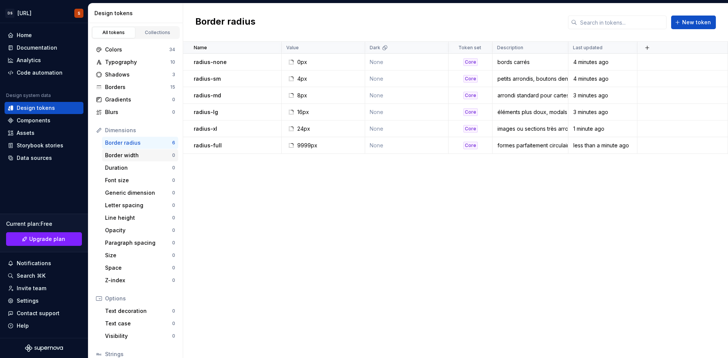
click at [132, 152] on div "Border width" at bounding box center [138, 156] width 67 height 8
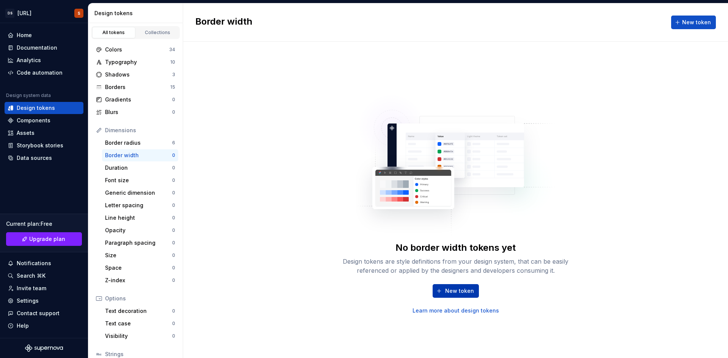
click at [469, 292] on span "New token" at bounding box center [459, 291] width 29 height 8
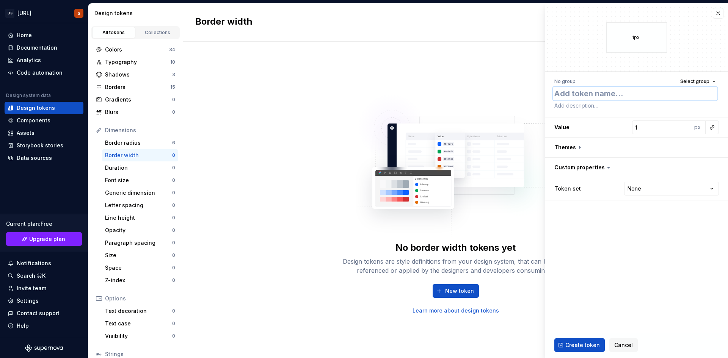
click at [564, 97] on textarea at bounding box center [635, 94] width 165 height 14
paste textarea "border-width-thin"
click at [643, 188] on html "DS Exeko.ai S Home Documentation Analytics Code automation Design system data D…" at bounding box center [364, 179] width 728 height 358
click at [563, 342] on button "Create token" at bounding box center [579, 346] width 50 height 14
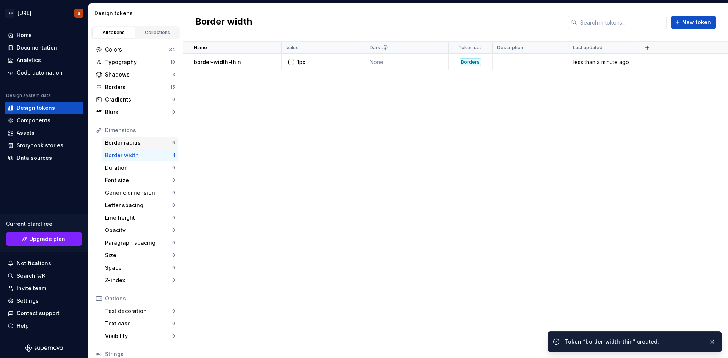
click at [133, 142] on div "Border radius" at bounding box center [138, 143] width 67 height 8
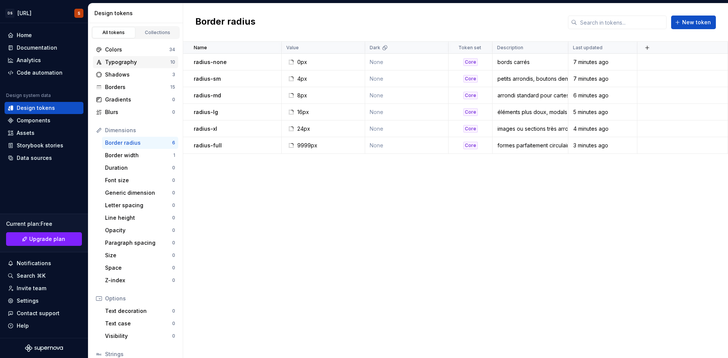
click at [129, 57] on div "Typography 10" at bounding box center [135, 62] width 85 height 12
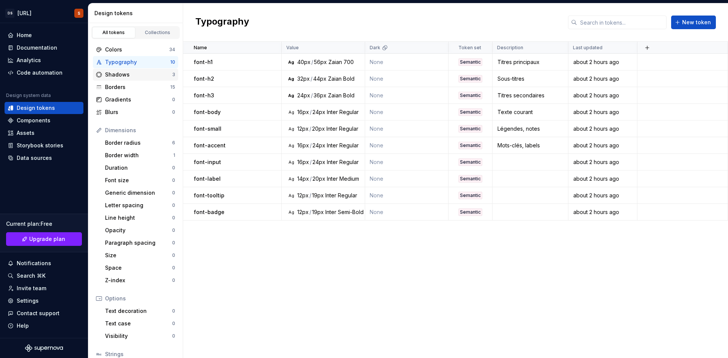
click at [128, 72] on div "Shadows" at bounding box center [138, 75] width 67 height 8
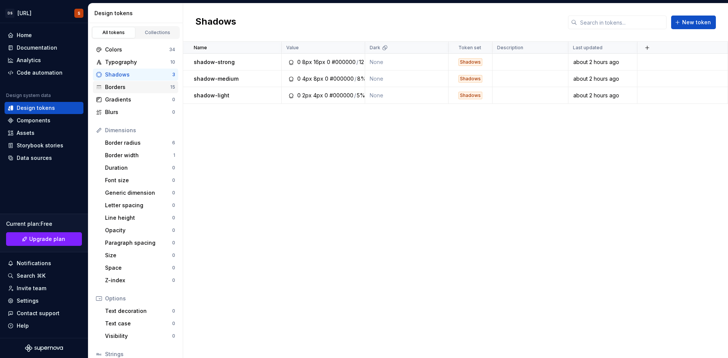
click at [128, 84] on div "Borders" at bounding box center [137, 87] width 65 height 8
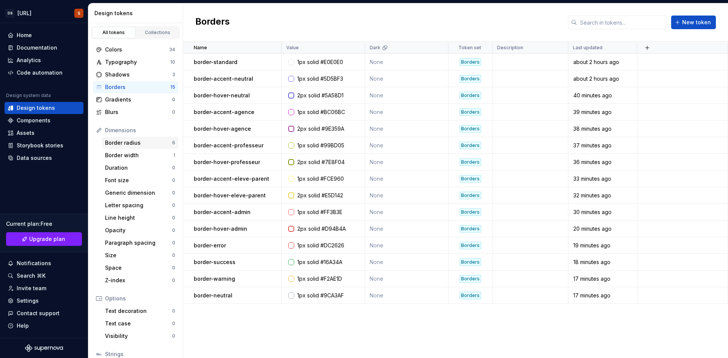
click at [132, 142] on div "Border radius" at bounding box center [138, 143] width 67 height 8
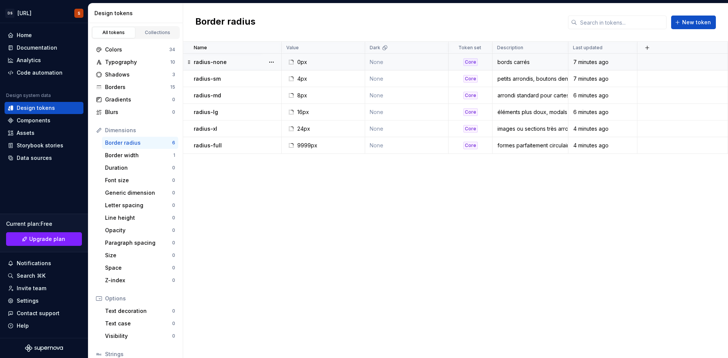
click at [473, 64] on div "Core" at bounding box center [470, 62] width 14 height 8
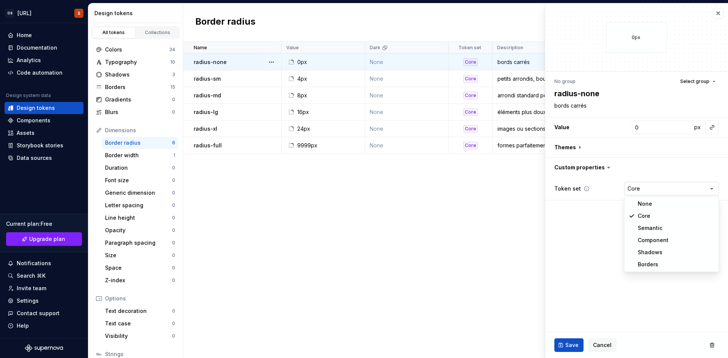
click at [643, 184] on html "DS Exeko.ai S Home Documentation Analytics Code automation Design system data D…" at bounding box center [364, 179] width 728 height 358
click at [571, 339] on button "Save" at bounding box center [568, 346] width 29 height 14
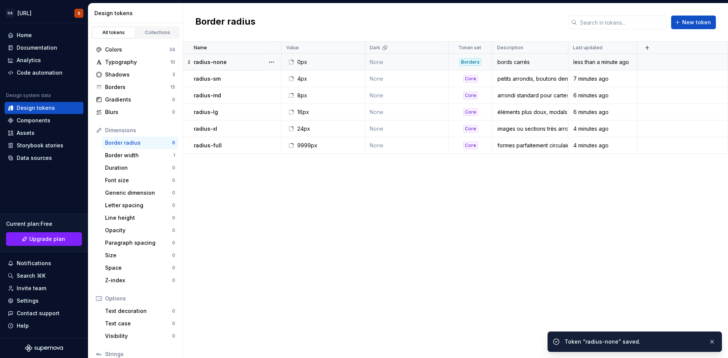
click at [473, 78] on div "Core" at bounding box center [470, 79] width 14 height 8
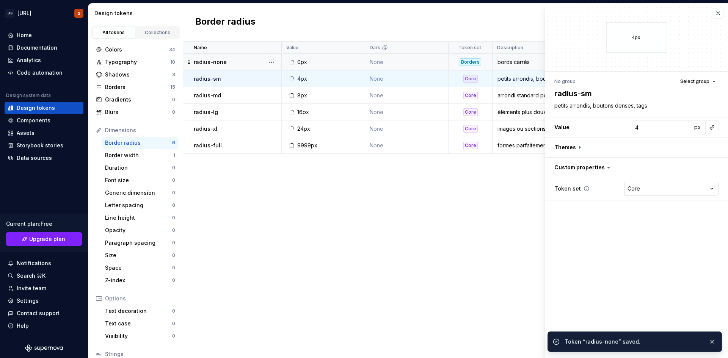
click at [631, 183] on html "DS Exeko.ai S Home Documentation Analytics Code automation Design system data D…" at bounding box center [364, 179] width 728 height 358
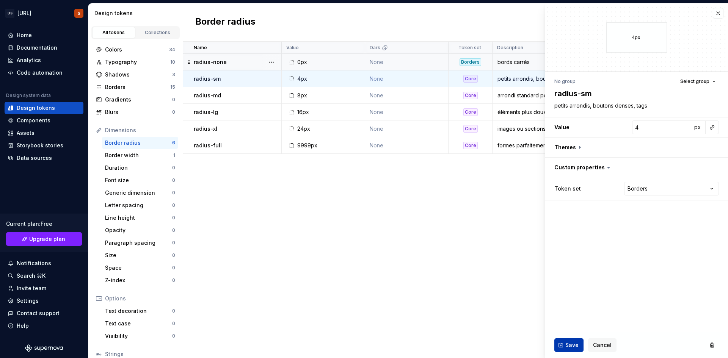
click at [580, 345] on button "Save" at bounding box center [568, 346] width 29 height 14
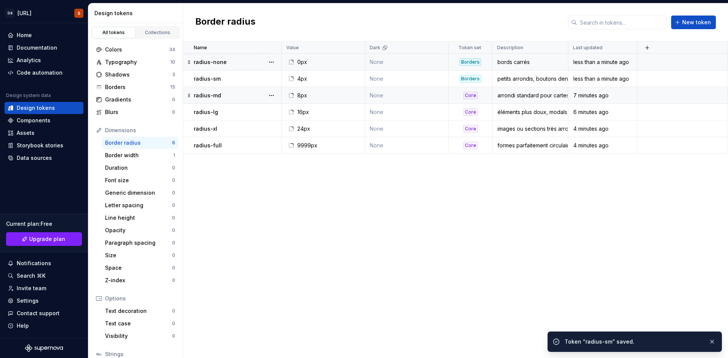
click at [476, 98] on div "Core" at bounding box center [470, 96] width 14 height 8
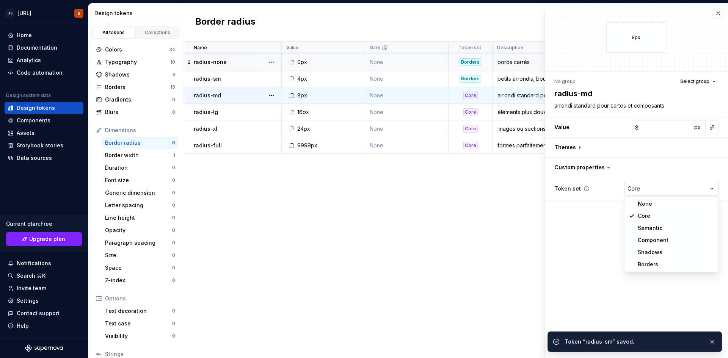
click at [640, 191] on html "DS Exeko.ai S Home Documentation Analytics Code automation Design system data D…" at bounding box center [364, 179] width 728 height 358
click at [719, 341] on div "Token “radius-sm” saved." at bounding box center [634, 342] width 174 height 20
click at [713, 343] on button "button" at bounding box center [712, 342] width 10 height 11
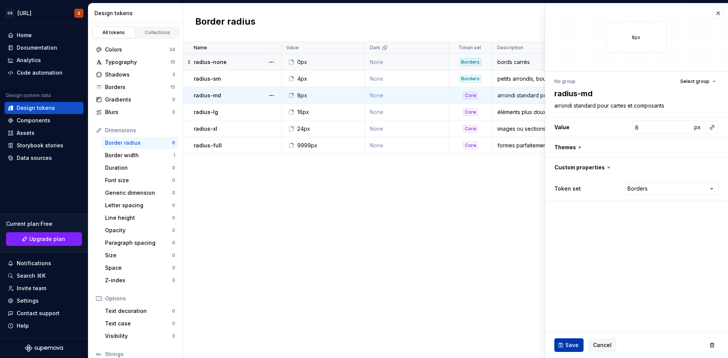
click at [566, 339] on button "Save" at bounding box center [568, 346] width 29 height 14
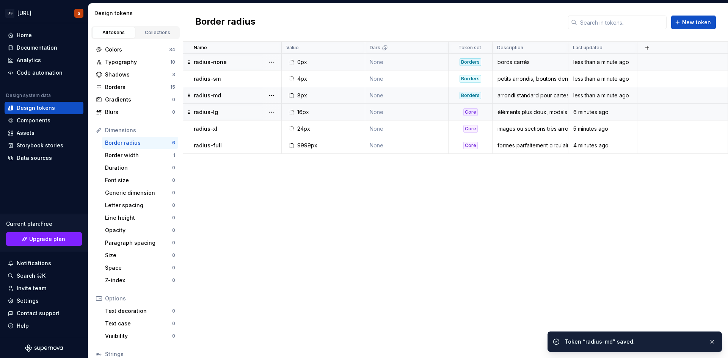
click at [470, 112] on div "Core" at bounding box center [470, 112] width 14 height 8
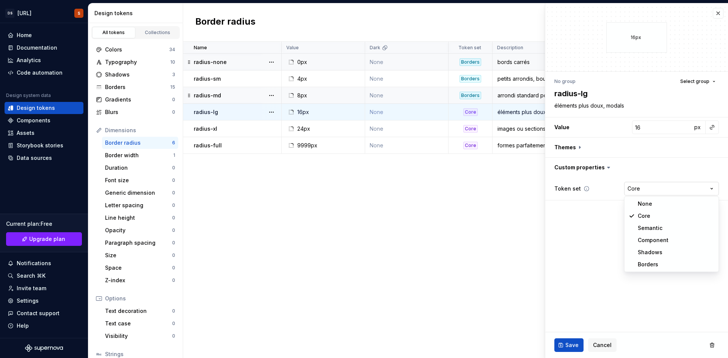
click at [647, 183] on html "DS Exeko.ai S Home Documentation Analytics Code automation Design system data D…" at bounding box center [364, 179] width 728 height 358
click at [566, 342] on span "Save" at bounding box center [571, 346] width 13 height 8
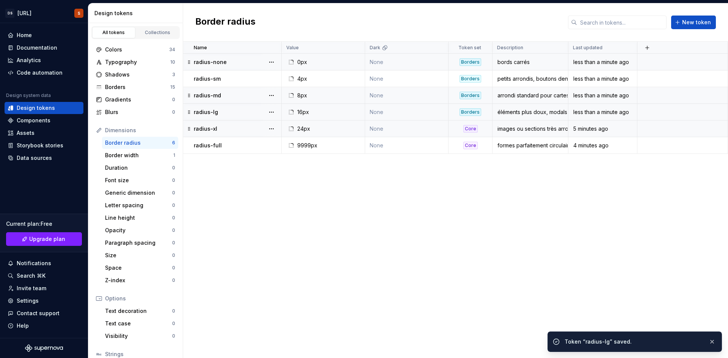
click at [481, 124] on td "Core" at bounding box center [470, 129] width 44 height 17
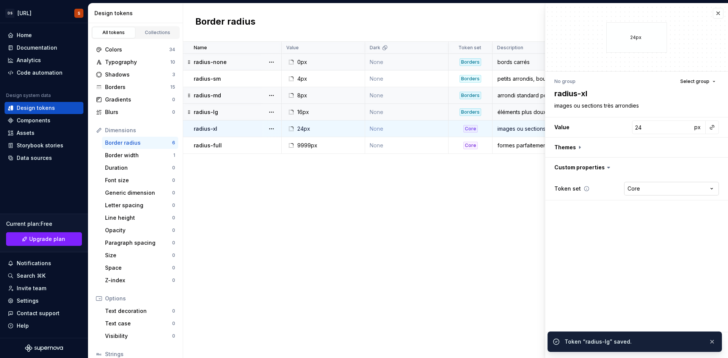
click at [651, 191] on html "DS Exeko.ai S Home Documentation Analytics Code automation Design system data D…" at bounding box center [364, 179] width 728 height 358
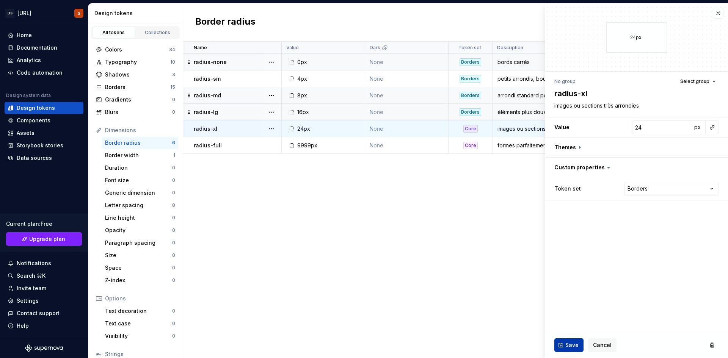
click at [576, 343] on span "Save" at bounding box center [571, 346] width 13 height 8
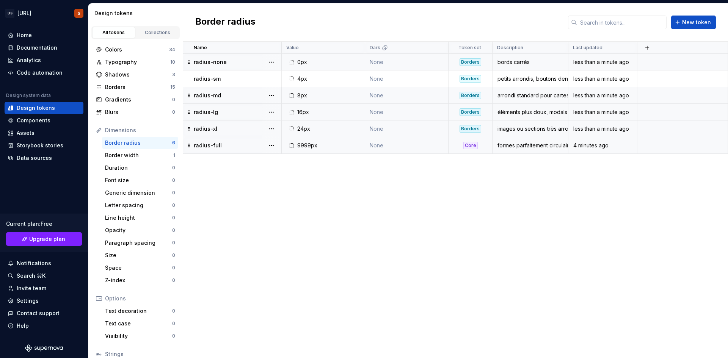
click at [454, 147] on div "Core" at bounding box center [470, 146] width 43 height 8
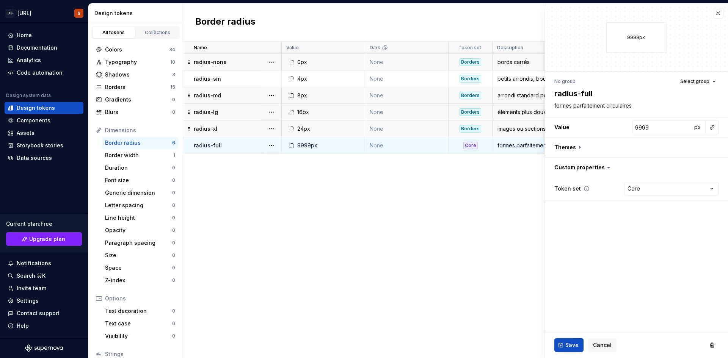
click at [623, 187] on div "Token set Core **** **** ******** ********* ******* *******" at bounding box center [636, 189] width 165 height 14
click at [639, 190] on html "DS Exeko.ai S Home Documentation Analytics Code automation Design system data D…" at bounding box center [364, 179] width 728 height 358
click at [578, 346] on button "Save" at bounding box center [568, 346] width 29 height 14
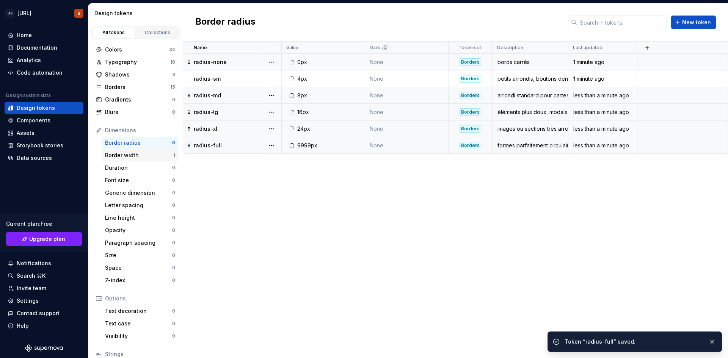
click at [143, 153] on div "Border width" at bounding box center [139, 156] width 68 height 8
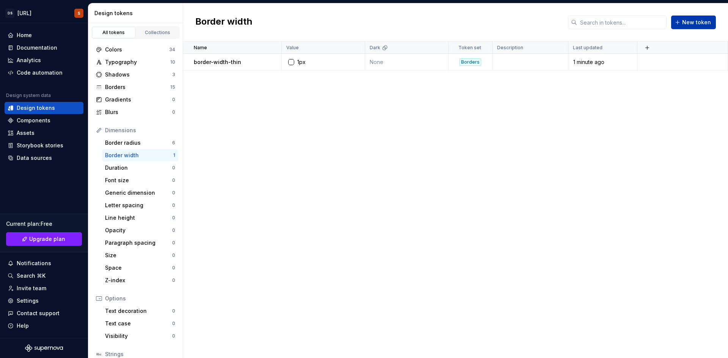
click at [690, 22] on span "New token" at bounding box center [696, 23] width 29 height 8
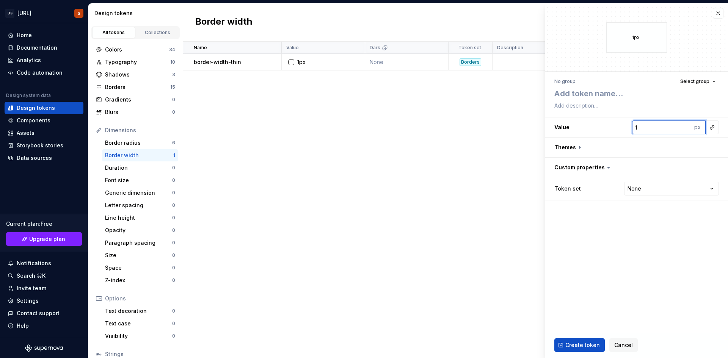
click at [644, 127] on input "1" at bounding box center [662, 128] width 60 height 14
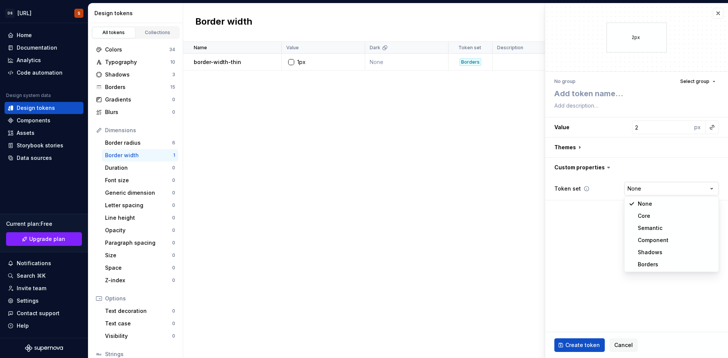
click at [630, 192] on html "DS Exeko.ai S Home Documentation Analytics Code automation Design system data D…" at bounding box center [364, 179] width 728 height 358
click at [632, 98] on textarea at bounding box center [635, 94] width 165 height 14
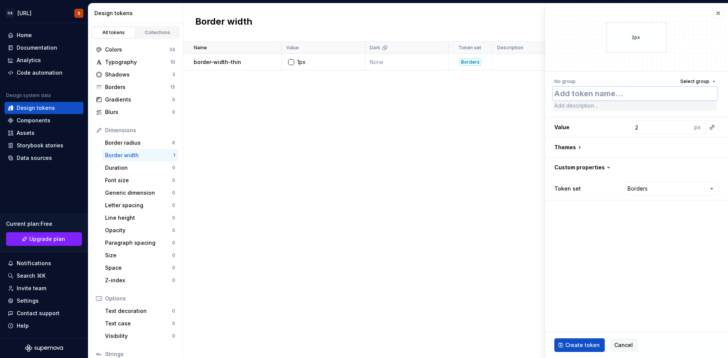
paste textarea "border-width-regular"
click at [572, 110] on textarea at bounding box center [635, 105] width 165 height 11
paste textarea "usage : bordures principales sur composants, états actifs"
click at [579, 346] on span "Create token" at bounding box center [582, 346] width 34 height 8
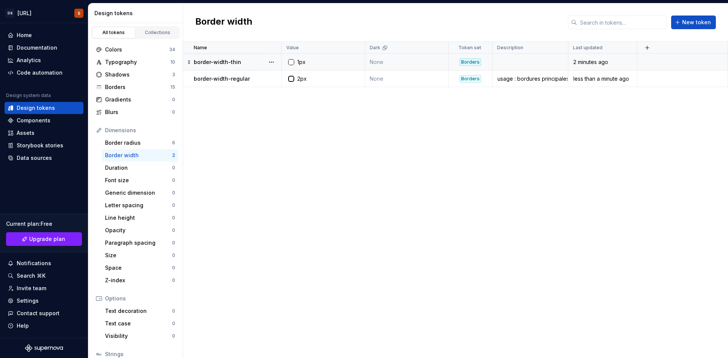
click at [414, 65] on td "None" at bounding box center [406, 62] width 83 height 17
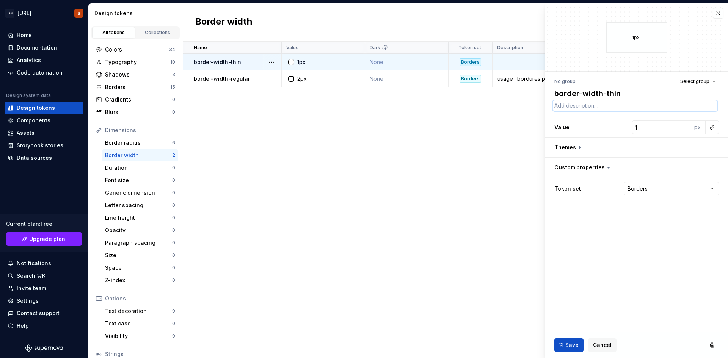
click at [606, 108] on textarea at bounding box center [635, 105] width 165 height 11
paste textarea "usage : séparateurs, encadrements légers, tableaux"
click at [571, 346] on span "Save" at bounding box center [571, 346] width 13 height 8
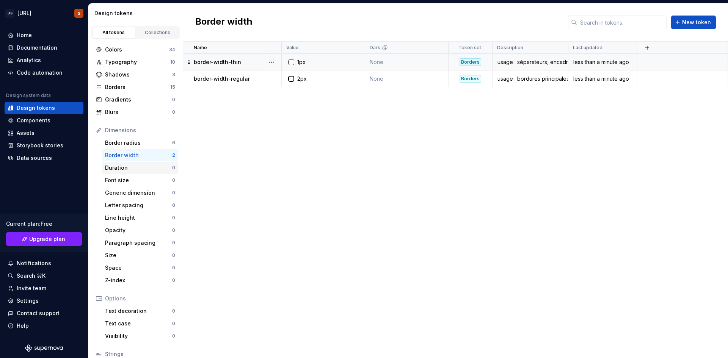
click at [110, 165] on div "Duration" at bounding box center [138, 168] width 67 height 8
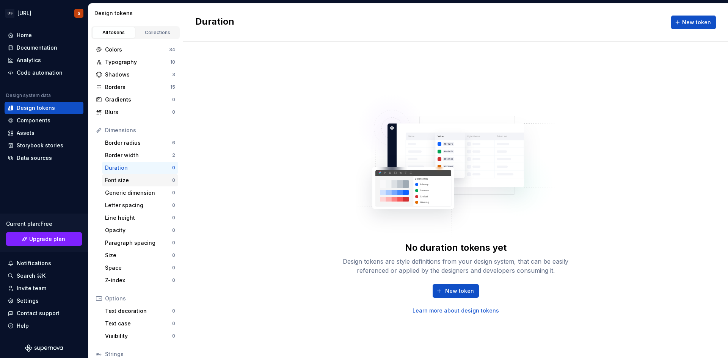
click at [130, 182] on div "Font size" at bounding box center [138, 181] width 67 height 8
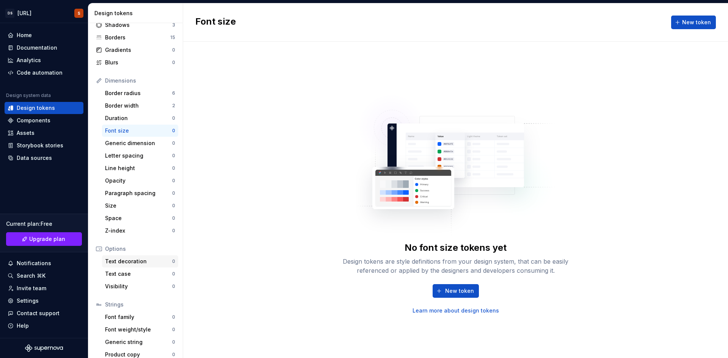
scroll to position [57, 0]
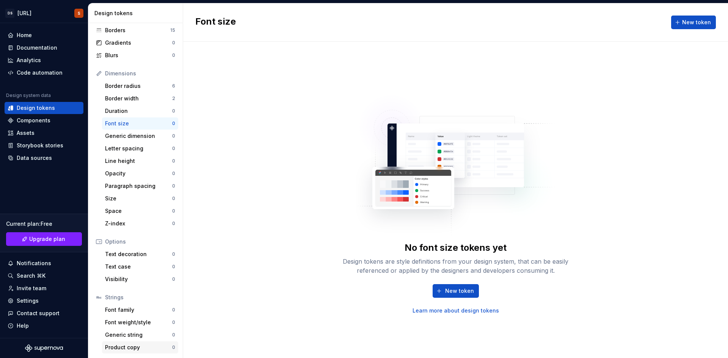
click at [114, 346] on div "Product copy" at bounding box center [138, 348] width 67 height 8
click at [116, 333] on div "Generic string" at bounding box center [138, 335] width 67 height 8
click at [150, 324] on div "Font weight/style" at bounding box center [138, 323] width 67 height 8
click at [123, 276] on div "Visibility" at bounding box center [138, 280] width 67 height 8
click at [132, 227] on div "Z-index" at bounding box center [138, 224] width 67 height 8
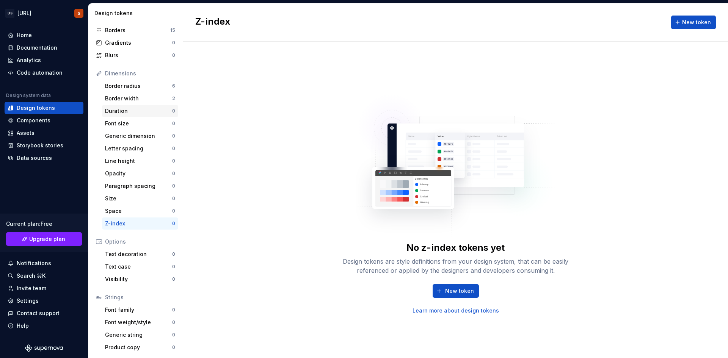
click at [127, 114] on div "Duration" at bounding box center [138, 111] width 67 height 8
click at [465, 289] on span "New token" at bounding box center [459, 291] width 29 height 8
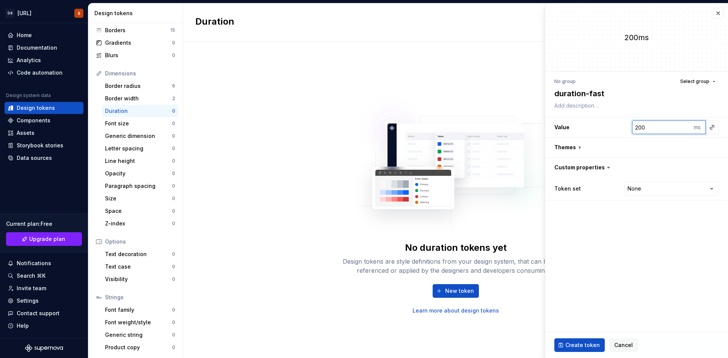
click at [646, 129] on input "200" at bounding box center [662, 128] width 60 height 14
click at [647, 188] on html "DS Exeko.ai S Home Documentation Analytics Code automation Design system data D…" at bounding box center [364, 179] width 728 height 358
click at [564, 106] on textarea at bounding box center [635, 105] width 165 height 11
paste textarea "Usage : micro-interactions rapides, feedback instantané, hover, petits effets v…"
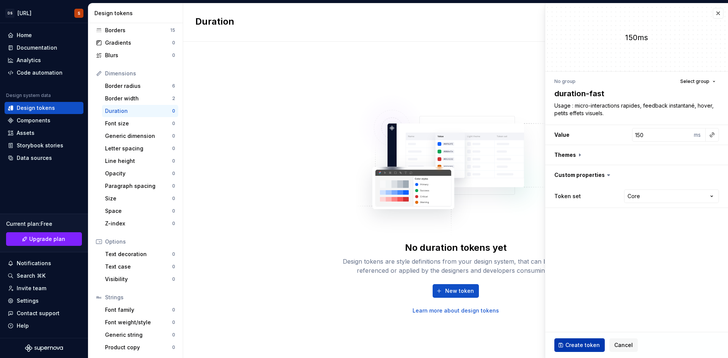
click at [583, 345] on span "Create token" at bounding box center [582, 346] width 34 height 8
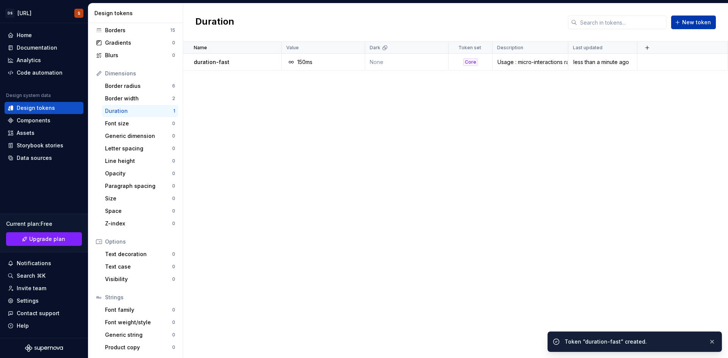
drag, startPoint x: 696, startPoint y: 25, endPoint x: 682, endPoint y: 24, distance: 14.4
click at [696, 24] on span "New token" at bounding box center [696, 23] width 29 height 8
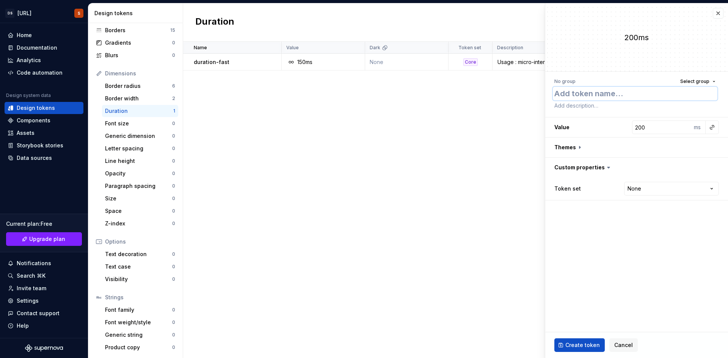
paste textarea "duration-medium"
click at [625, 112] on div "No group Select group duration-medium Value 200 ms Themes Custom properties Tok…" at bounding box center [636, 138] width 183 height 133
click at [620, 109] on textarea at bounding box center [635, 105] width 165 height 11
paste textarea "Usage : animations de boutons (hover, focus), transitions simples, changements …"
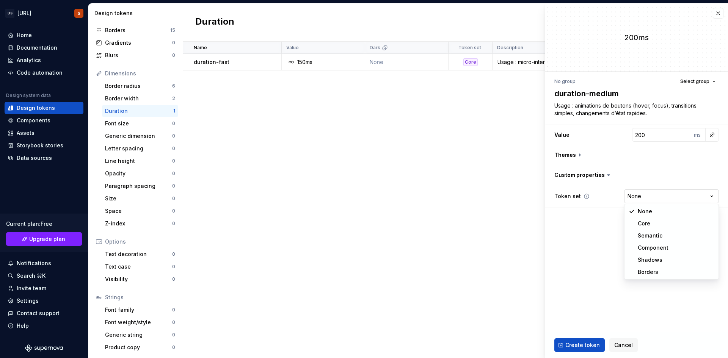
click at [638, 196] on html "DS Exeko.ai S Home Documentation Analytics Code automation Design system data D…" at bounding box center [364, 179] width 728 height 358
click at [710, 131] on button "button" at bounding box center [712, 135] width 11 height 11
click at [710, 131] on html "DS Exeko.ai S Home Documentation Analytics Code automation Design system data D…" at bounding box center [364, 179] width 728 height 358
click at [579, 346] on span "Create token" at bounding box center [582, 346] width 34 height 8
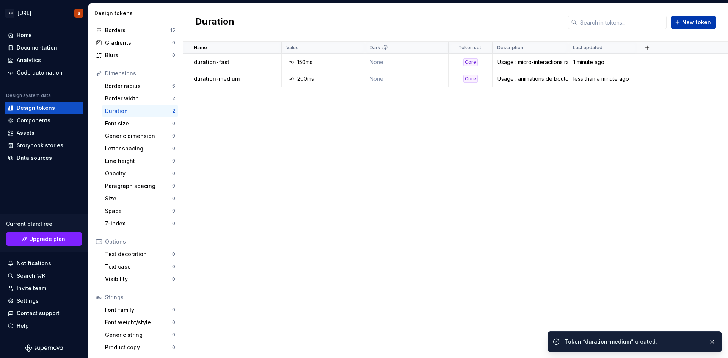
click at [691, 23] on span "New token" at bounding box center [696, 23] width 29 height 8
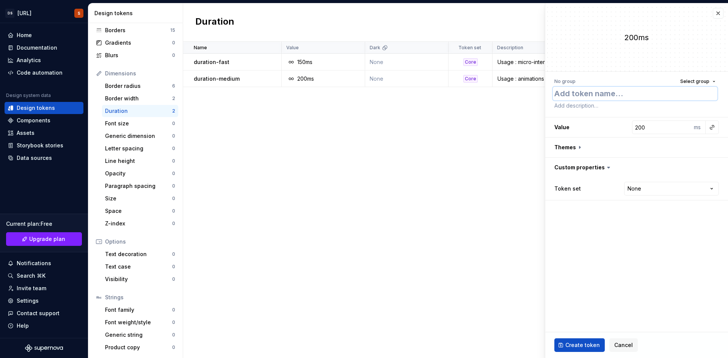
paste textarea "duration-standard"
click at [651, 132] on input "200" at bounding box center [662, 128] width 60 height 14
click at [640, 191] on html "DS Exeko.ai S Home Documentation Analytics Code automation Design system data D…" at bounding box center [364, 179] width 728 height 358
click at [614, 112] on div "No group Select group duration-standard Value 250 ms Themes Custom properties T…" at bounding box center [636, 138] width 183 height 133
click at [612, 109] on textarea at bounding box center [635, 105] width 165 height 11
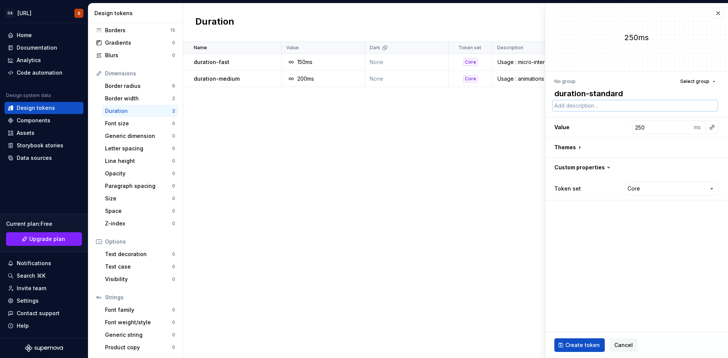
paste textarea "Usage : transitions courantes (focus, changement de section, accordéons)."
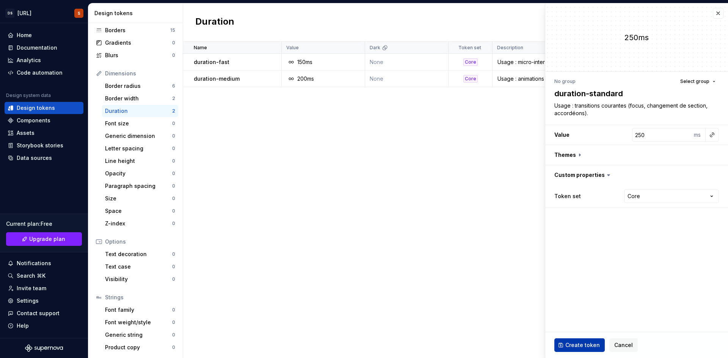
click at [581, 345] on span "Create token" at bounding box center [582, 346] width 34 height 8
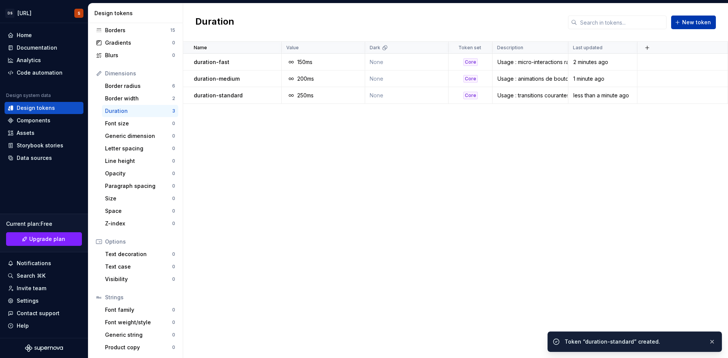
click at [694, 23] on span "New token" at bounding box center [696, 23] width 29 height 8
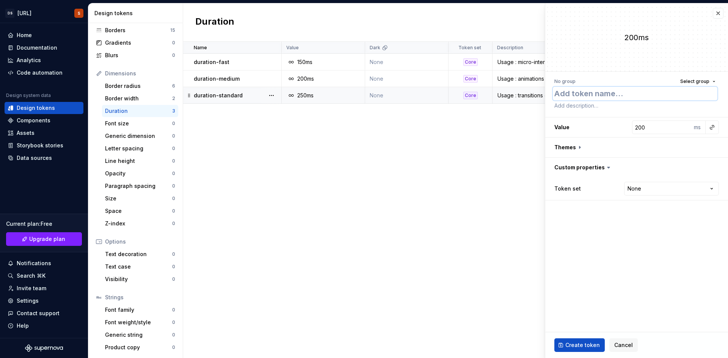
paste textarea "duration-slow"
click at [655, 134] on input "200" at bounding box center [662, 128] width 60 height 14
click at [696, 188] on html "DS Exeko.ai S Home Documentation Analytics Code automation Design system data D…" at bounding box center [364, 179] width 728 height 358
click at [574, 113] on div "No group Select group duration-slow Value 500 ms Themes Custom properties Token…" at bounding box center [636, 138] width 183 height 133
click at [574, 108] on textarea at bounding box center [635, 105] width 165 height 11
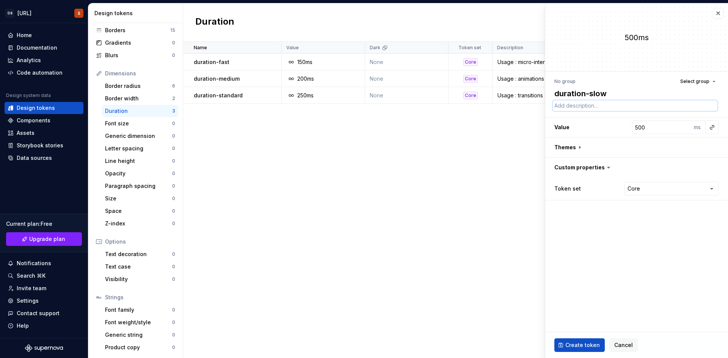
paste textarea "Usage : animations plus longues qui attirent l’attention (ouverture de modal, t…"
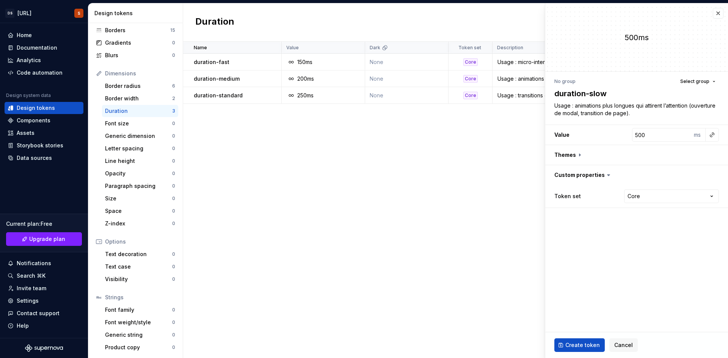
click at [575, 337] on div "Create token Cancel" at bounding box center [636, 345] width 183 height 26
click at [124, 312] on div "Font family" at bounding box center [138, 310] width 67 height 8
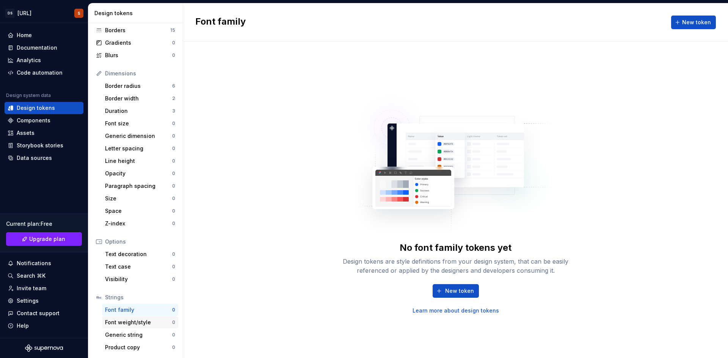
click at [124, 323] on div "Font weight/style" at bounding box center [138, 323] width 67 height 8
click at [124, 331] on div "Generic string 0" at bounding box center [140, 335] width 76 height 12
click at [126, 345] on div "Product copy" at bounding box center [138, 348] width 67 height 8
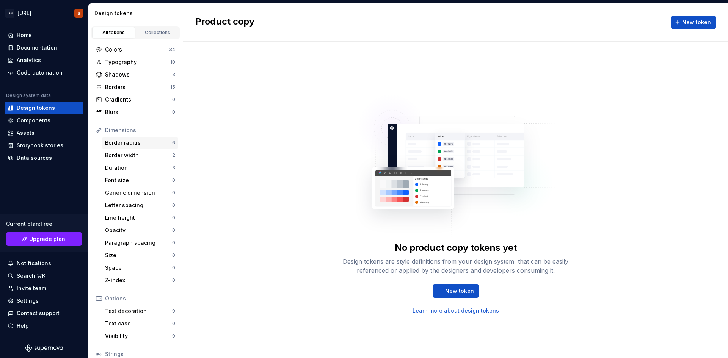
click at [132, 147] on div "Border radius 6" at bounding box center [140, 143] width 76 height 12
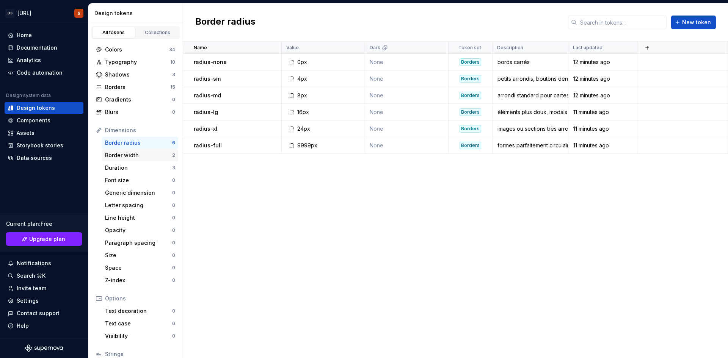
click at [132, 155] on div "Border width" at bounding box center [138, 156] width 67 height 8
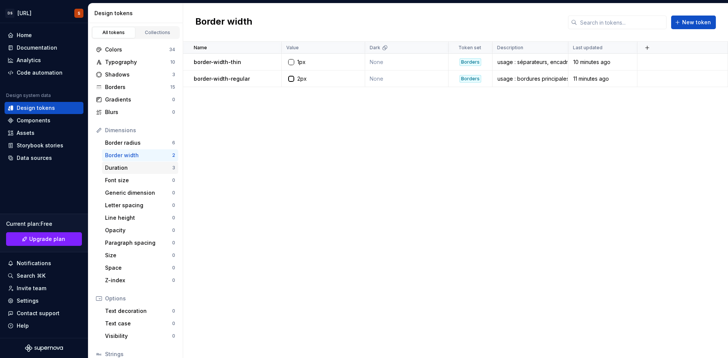
click at [134, 165] on div "Duration" at bounding box center [138, 168] width 67 height 8
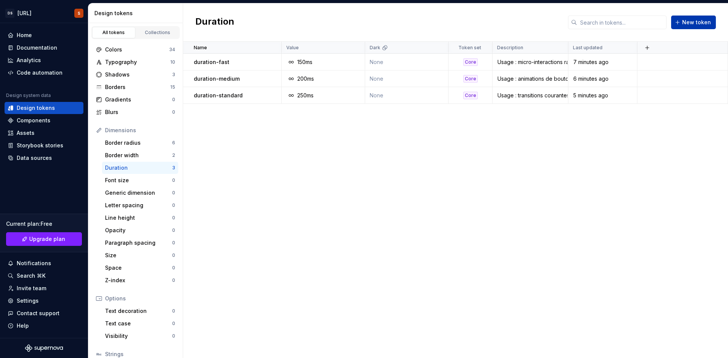
click at [695, 22] on span "New token" at bounding box center [696, 23] width 29 height 8
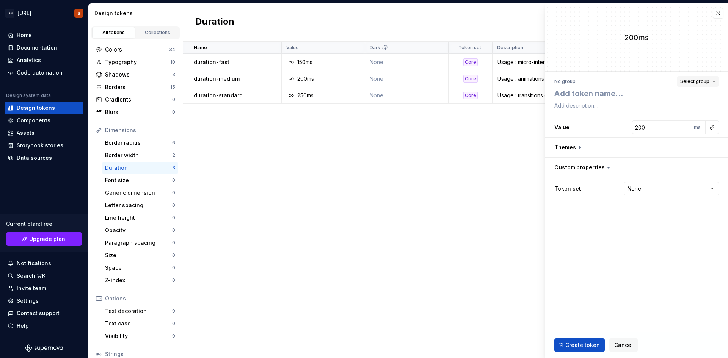
click at [703, 79] on span "Select group" at bounding box center [694, 81] width 29 height 6
click at [640, 227] on fieldset "200ms No group Select group Value 200 ms Themes Custom properties Token set Non…" at bounding box center [636, 180] width 183 height 355
click at [569, 152] on button "button" at bounding box center [636, 148] width 183 height 20
click at [423, 174] on div "Name Value Dark Token set Description Last updated duration-fast 150ms None Cor…" at bounding box center [455, 200] width 545 height 317
click at [162, 30] on div "Collections" at bounding box center [158, 33] width 38 height 6
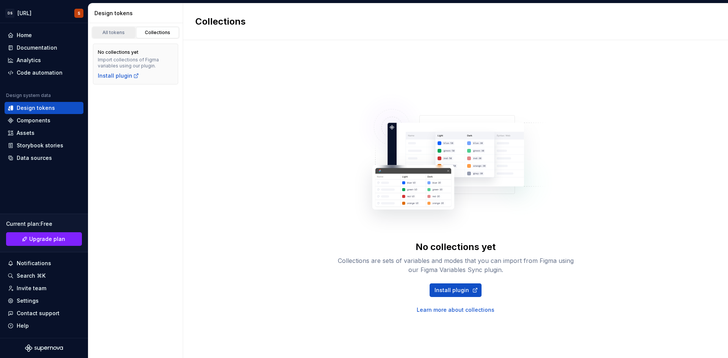
click at [112, 33] on div "All tokens" at bounding box center [114, 33] width 38 height 6
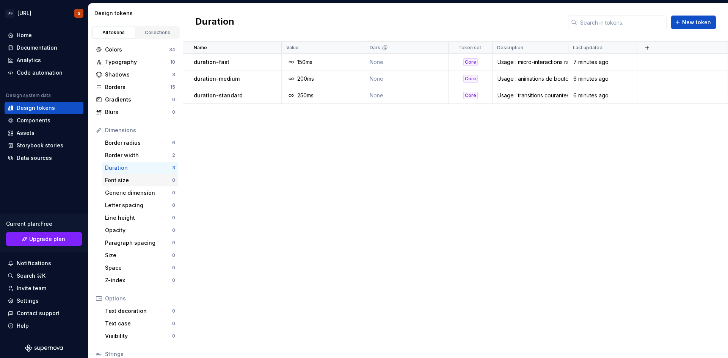
click at [139, 177] on div "Font size" at bounding box center [138, 181] width 67 height 8
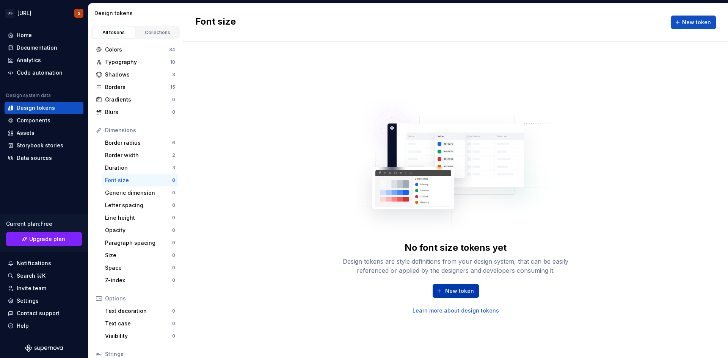
click at [447, 288] on span "New token" at bounding box center [459, 291] width 29 height 8
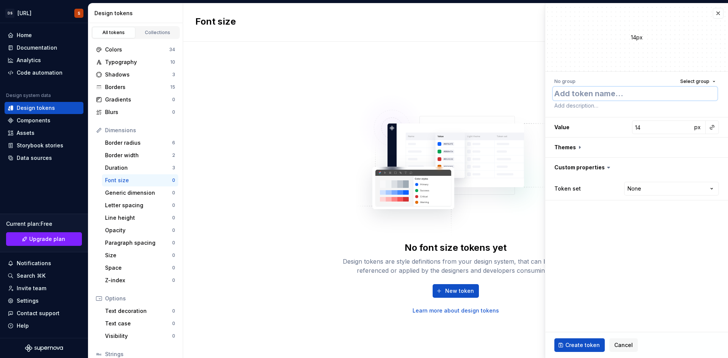
click at [614, 89] on textarea at bounding box center [635, 94] width 165 height 14
paste textarea "font-size-h1-mobile"
click at [596, 108] on textarea at bounding box center [635, 105] width 165 height 11
paste textarea "H1 - mobile"
click at [641, 127] on input "14" at bounding box center [662, 128] width 60 height 14
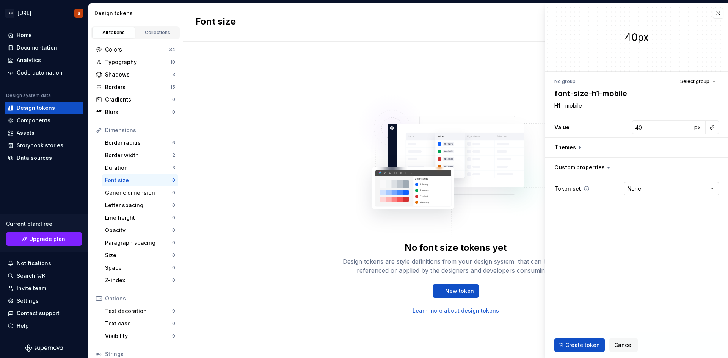
click at [654, 189] on html "DS Exeko.ai S Home Documentation Analytics Code automation Design system data D…" at bounding box center [364, 179] width 728 height 358
click at [653, 194] on html "DS Exeko.ai S Home Documentation Analytics Code automation Design system data D…" at bounding box center [364, 179] width 728 height 358
click at [583, 346] on span "Create token" at bounding box center [582, 346] width 34 height 8
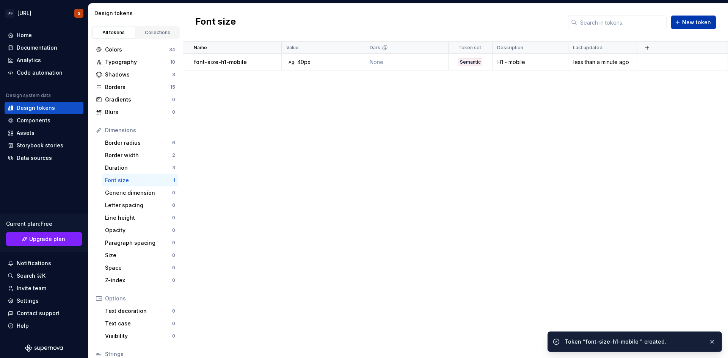
click at [682, 27] on button "New token" at bounding box center [693, 23] width 45 height 14
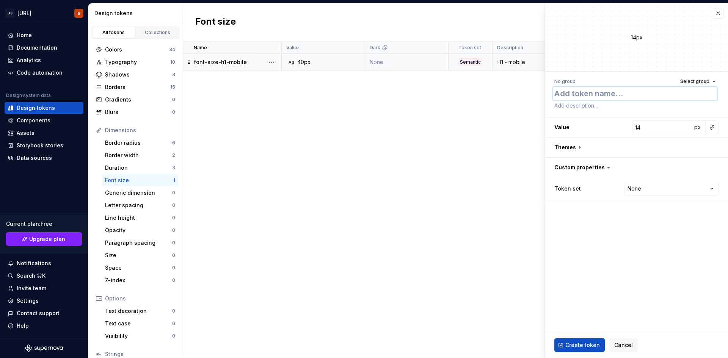
paste textarea "font-size-h1-desktop"
click at [653, 129] on input "14" at bounding box center [662, 128] width 60 height 14
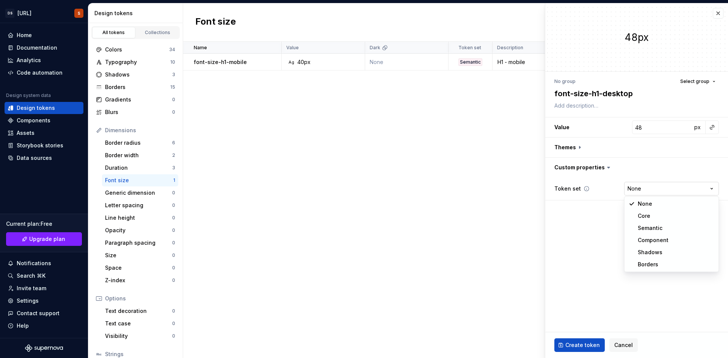
click at [644, 192] on html "DS Exeko.ai S Home Documentation Analytics Code automation Design system data D…" at bounding box center [364, 179] width 728 height 358
click at [581, 108] on textarea at bounding box center [635, 105] width 165 height 11
paste textarea "H1 - desktop"
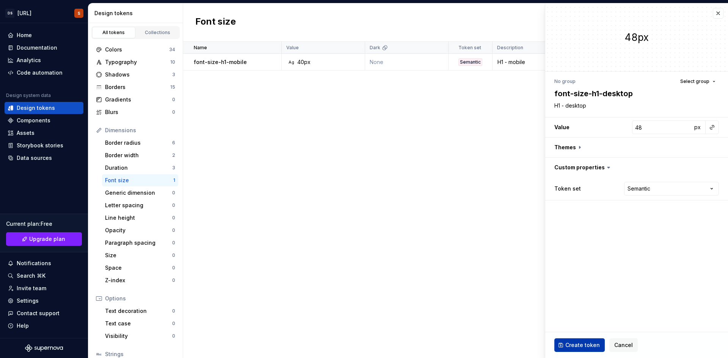
click at [587, 343] on span "Create token" at bounding box center [582, 346] width 34 height 8
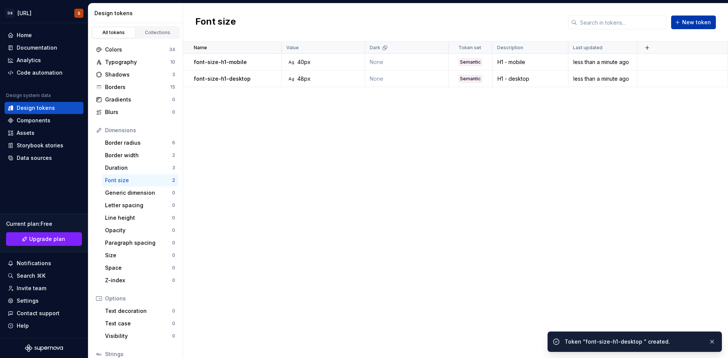
click at [694, 21] on span "New token" at bounding box center [696, 23] width 29 height 8
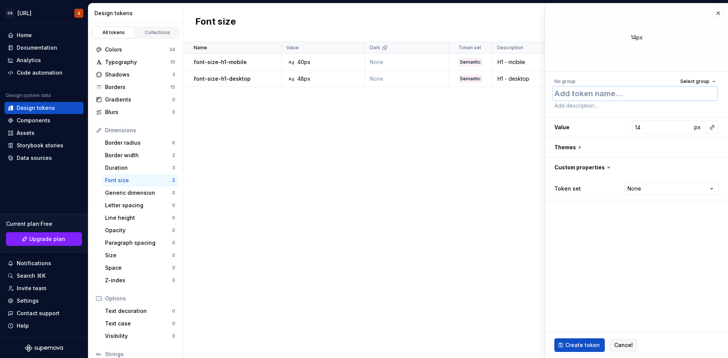
paste textarea "font-size-h2-mobile"
click at [647, 129] on input "14" at bounding box center [662, 128] width 60 height 14
click at [618, 107] on textarea at bounding box center [635, 105] width 165 height 11
paste textarea "H2 - mobile"
click at [617, 232] on fieldset "32px No group Select group font-size-h2-mobile H2 - mobile Value 32 px Themes C…" at bounding box center [636, 180] width 183 height 355
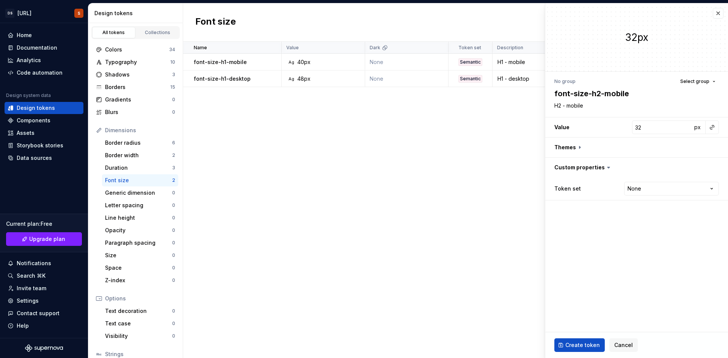
click at [618, 230] on fieldset "32px No group Select group font-size-h2-mobile H2 - mobile Value 32 px Themes C…" at bounding box center [636, 180] width 183 height 355
click at [618, 234] on fieldset "32px No group Select group font-size-h2-mobile H2 - mobile Value 32 px Themes C…" at bounding box center [636, 180] width 183 height 355
click at [618, 235] on fieldset "32px No group Select group font-size-h2-mobile H2 - mobile Value 32 px Themes C…" at bounding box center [636, 180] width 183 height 355
click at [658, 191] on html "DS Exeko.ai S Home Documentation Analytics Code automation Design system data D…" at bounding box center [364, 179] width 728 height 358
click at [585, 347] on span "Create token" at bounding box center [582, 346] width 34 height 8
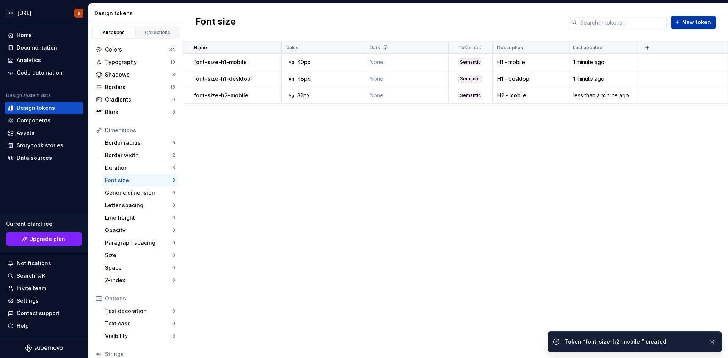
click at [680, 20] on button "New token" at bounding box center [693, 23] width 45 height 14
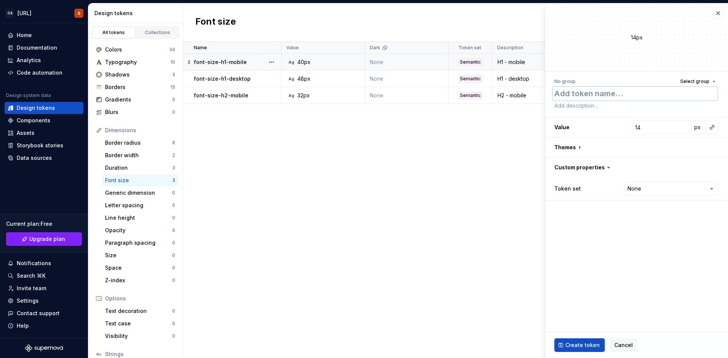
paste textarea "font-size-h2-desktop"
click at [560, 103] on textarea at bounding box center [635, 105] width 165 height 11
paste textarea "H2 - desktop"
click at [651, 130] on input "14" at bounding box center [662, 128] width 60 height 14
click at [646, 188] on html "DS Exeko.ai S Home Documentation Analytics Code automation Design system data D…" at bounding box center [364, 179] width 728 height 358
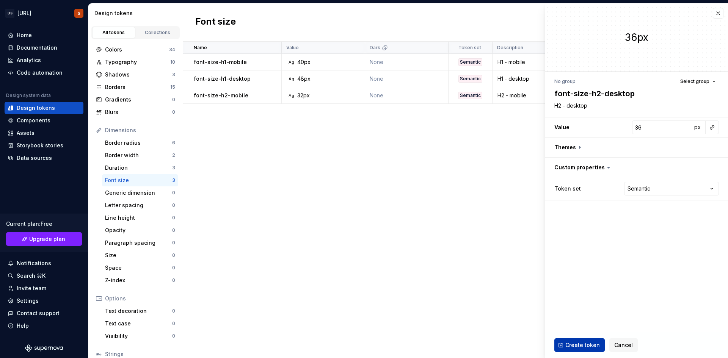
click at [589, 347] on span "Create token" at bounding box center [582, 346] width 34 height 8
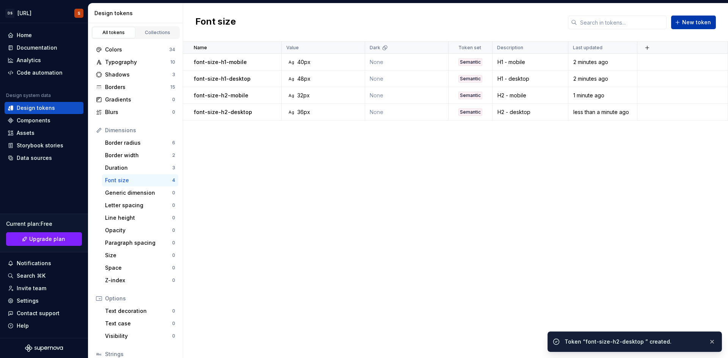
click at [688, 22] on span "New token" at bounding box center [696, 23] width 29 height 8
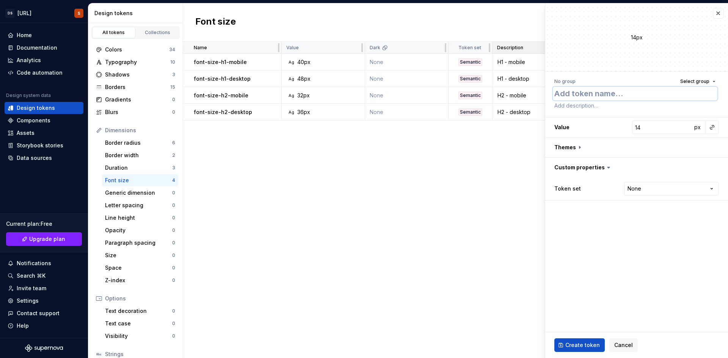
paste textarea "font-size-h3-mobile"
click at [609, 111] on div "No group Select group font-size-h3-mobile Value 14 px Themes Custom properties …" at bounding box center [636, 138] width 183 height 133
click at [606, 108] on textarea at bounding box center [635, 105] width 165 height 11
paste textarea "H3 - mobile"
click at [650, 132] on input "14" at bounding box center [662, 128] width 60 height 14
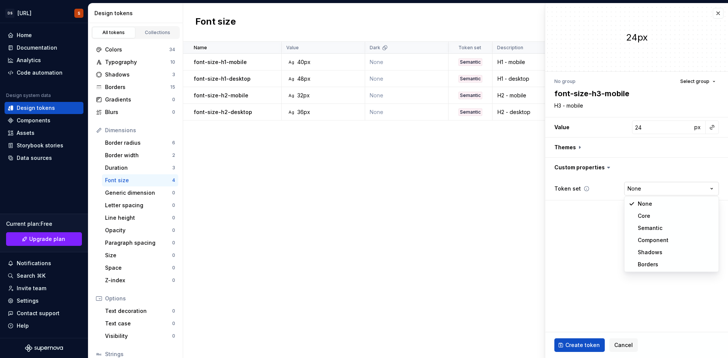
click at [657, 188] on html "DS Exeko.ai S Home Documentation Analytics Code automation Design system data D…" at bounding box center [364, 179] width 728 height 358
click at [581, 345] on span "Create token" at bounding box center [582, 346] width 34 height 8
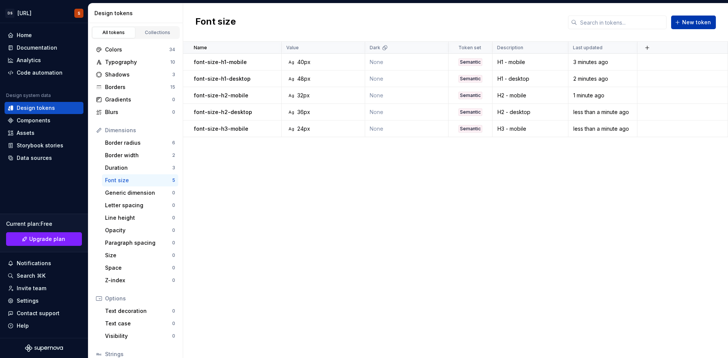
click at [701, 24] on span "New token" at bounding box center [696, 23] width 29 height 8
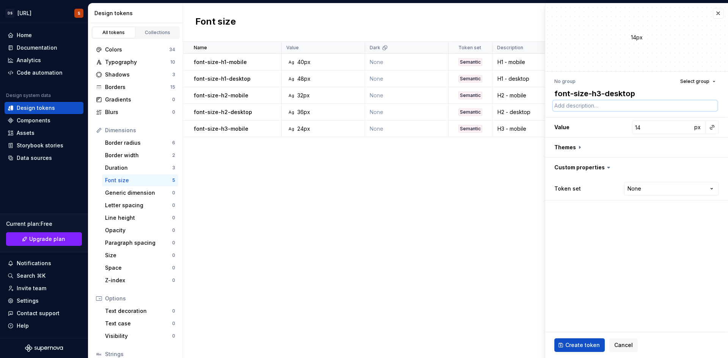
click at [594, 104] on textarea at bounding box center [635, 105] width 165 height 11
paste textarea "H3 - desktop"
click at [654, 131] on input "14" at bounding box center [662, 128] width 60 height 14
click at [641, 187] on html "DS Exeko.ai S Home Documentation Analytics Code automation Design system data D…" at bounding box center [364, 179] width 728 height 358
click at [593, 343] on span "Create token" at bounding box center [582, 346] width 34 height 8
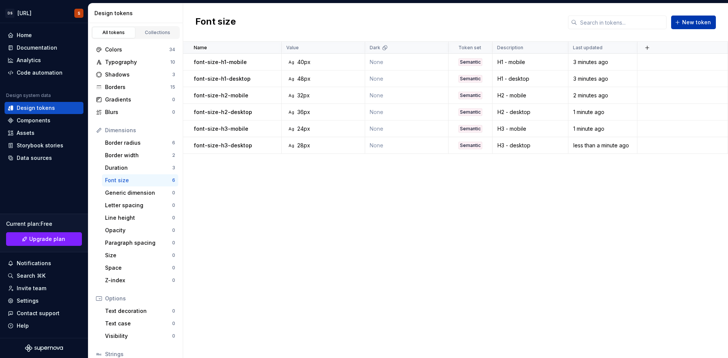
click at [680, 23] on button "New token" at bounding box center [693, 23] width 45 height 14
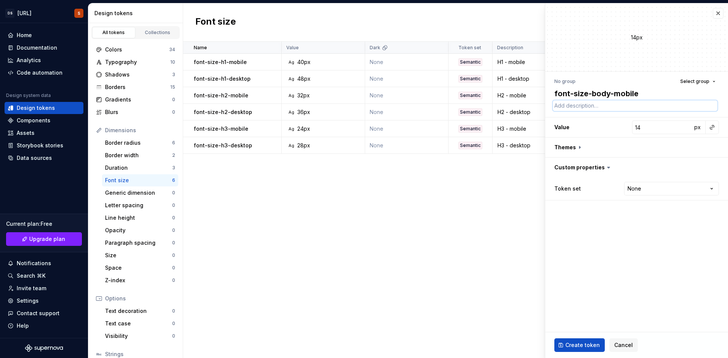
click at [567, 107] on textarea at bounding box center [635, 105] width 165 height 11
paste textarea "Body - mobile"
click at [647, 132] on input "14" at bounding box center [662, 128] width 60 height 14
click at [676, 182] on html "DS Exeko.ai S Home Documentation Analytics Code automation Design system data D…" at bounding box center [364, 179] width 728 height 358
click at [640, 250] on fieldset "16px No group Select group font-size-body-mobile Body - mobile Value 16 px Them…" at bounding box center [636, 180] width 183 height 355
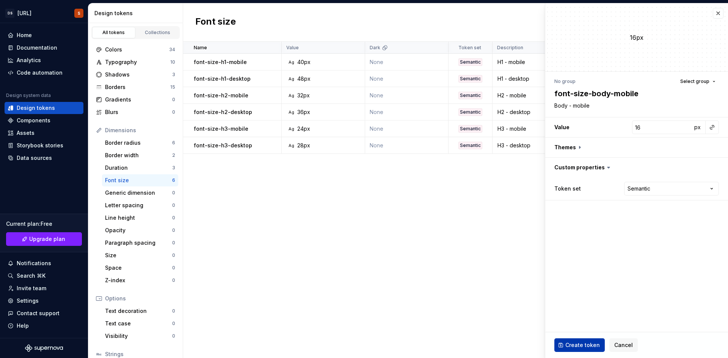
click at [577, 341] on button "Create token" at bounding box center [579, 346] width 50 height 14
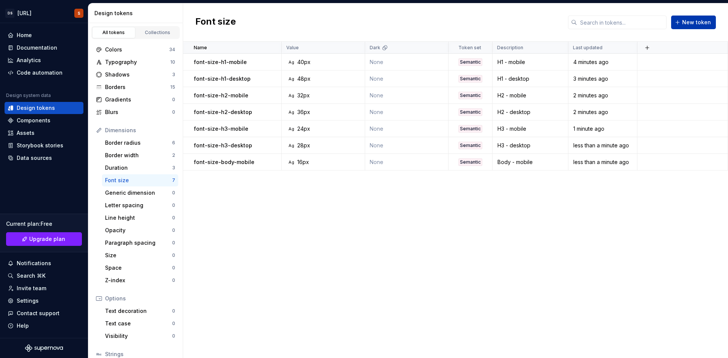
click at [694, 23] on span "New token" at bounding box center [696, 23] width 29 height 8
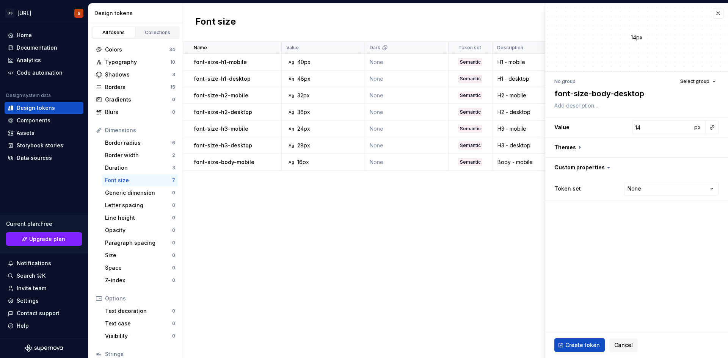
click at [603, 113] on div "No group Select group font-size-body-desktop Value 14 px Themes Custom properti…" at bounding box center [636, 138] width 183 height 133
click at [603, 110] on textarea at bounding box center [635, 105] width 165 height 11
paste textarea "Body - desktop"
drag, startPoint x: 641, startPoint y: 125, endPoint x: 644, endPoint y: 131, distance: 7.0
click at [642, 125] on input "14" at bounding box center [662, 128] width 60 height 14
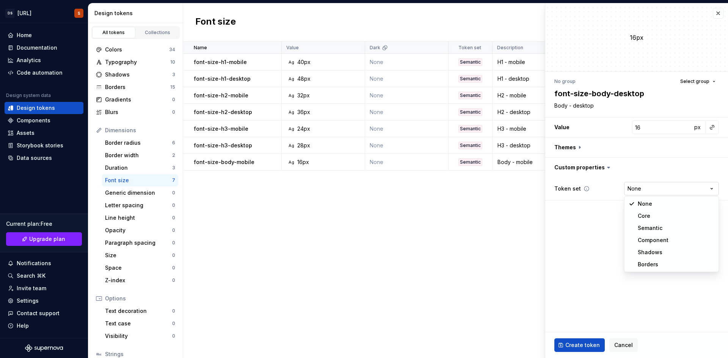
click at [650, 186] on html "DS Exeko.ai S Home Documentation Analytics Code automation Design system data D…" at bounding box center [364, 179] width 728 height 358
click at [658, 195] on html "DS Exeko.ai S Home Documentation Analytics Code automation Design system data D…" at bounding box center [364, 179] width 728 height 358
click at [575, 345] on span "Create token" at bounding box center [582, 346] width 34 height 8
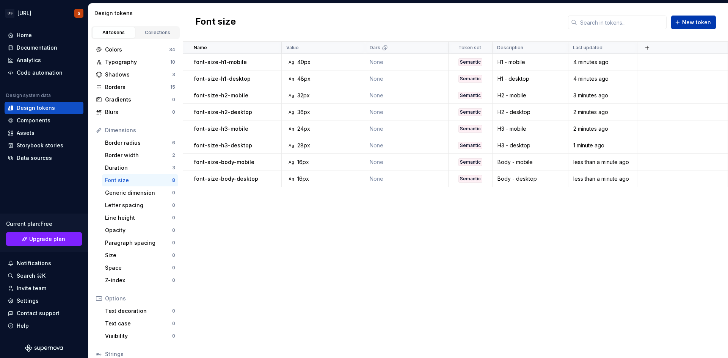
click at [688, 24] on span "New token" at bounding box center [696, 23] width 29 height 8
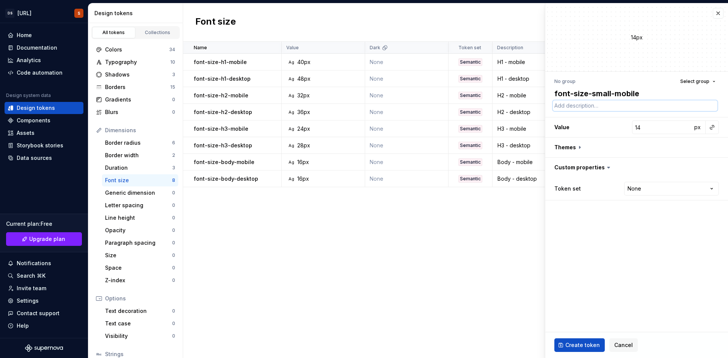
click at [614, 108] on textarea at bounding box center [635, 105] width 165 height 11
paste textarea "Small - mobile"
click at [662, 129] on input "14" at bounding box center [662, 128] width 60 height 14
click at [653, 185] on html "DS Exeko.ai S Home Documentation Analytics Code automation Design system data D…" at bounding box center [364, 179] width 728 height 358
click at [577, 346] on span "Create token" at bounding box center [582, 346] width 34 height 8
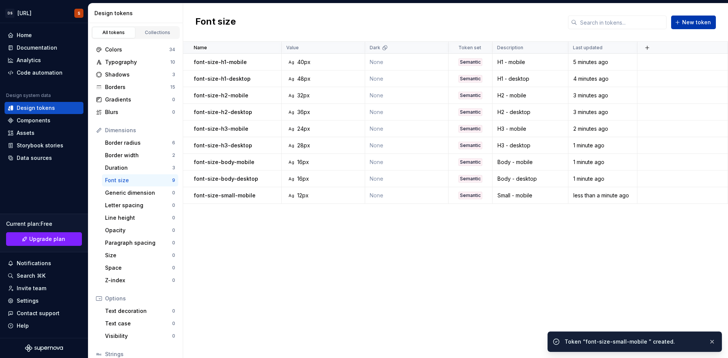
click at [687, 21] on span "New token" at bounding box center [696, 23] width 29 height 8
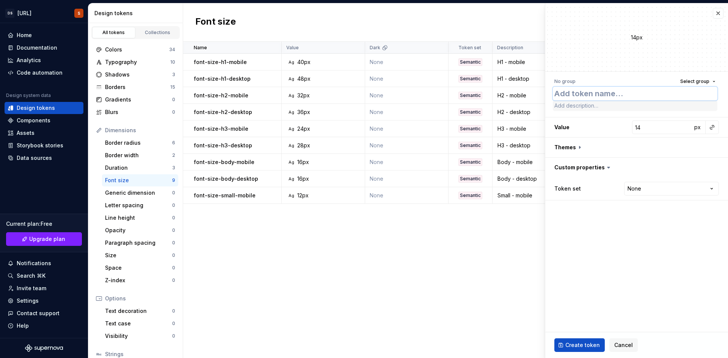
paste textarea "font-size-small-desktop"
click at [600, 107] on textarea at bounding box center [635, 105] width 165 height 11
paste textarea "Small - desktop"
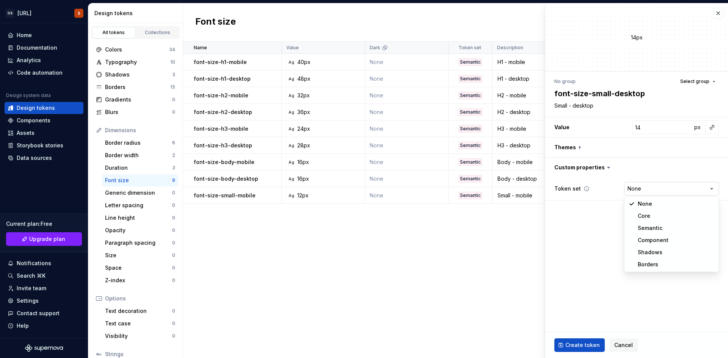
click at [640, 190] on html "DS Exeko.ai S Home Documentation Analytics Code automation Design system data D…" at bounding box center [364, 179] width 728 height 358
click at [588, 345] on span "Create token" at bounding box center [582, 346] width 34 height 8
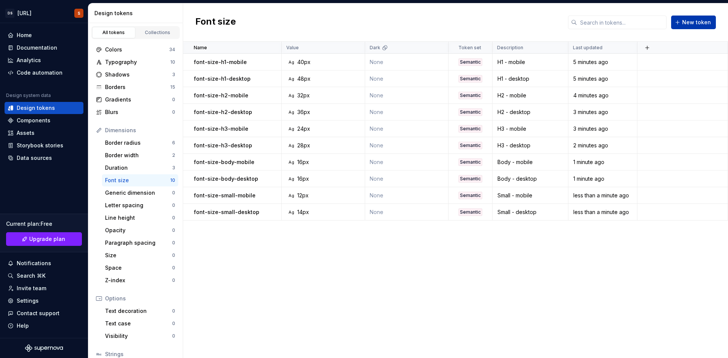
click at [681, 22] on button "New token" at bounding box center [693, 23] width 45 height 14
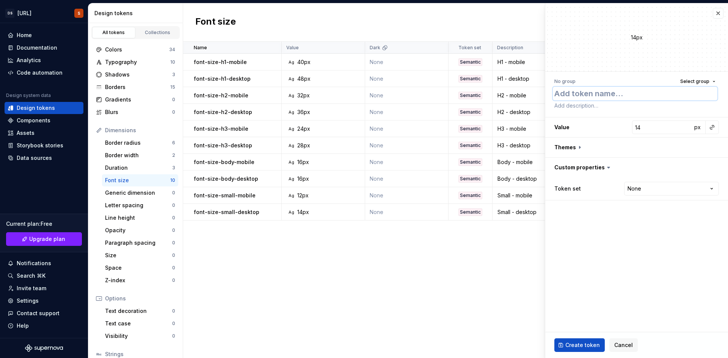
paste textarea "font-size-accent-mobile"
click at [564, 110] on textarea at bounding box center [635, 105] width 165 height 11
paste textarea "Accent - mobile"
click at [642, 127] on input "14" at bounding box center [662, 128] width 60 height 14
click at [645, 191] on html "DS Exeko.ai S Home Documentation Analytics Code automation Design system data D…" at bounding box center [364, 179] width 728 height 358
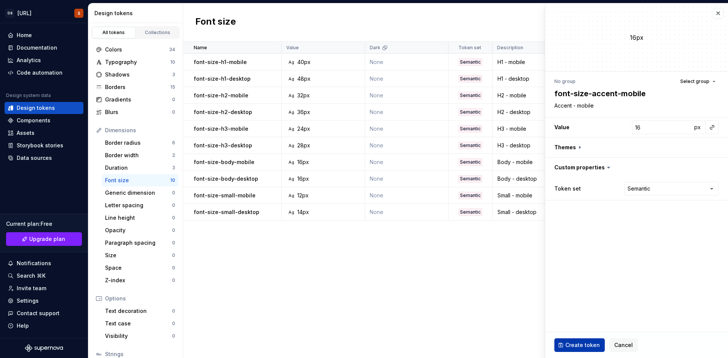
click at [588, 344] on span "Create token" at bounding box center [582, 346] width 34 height 8
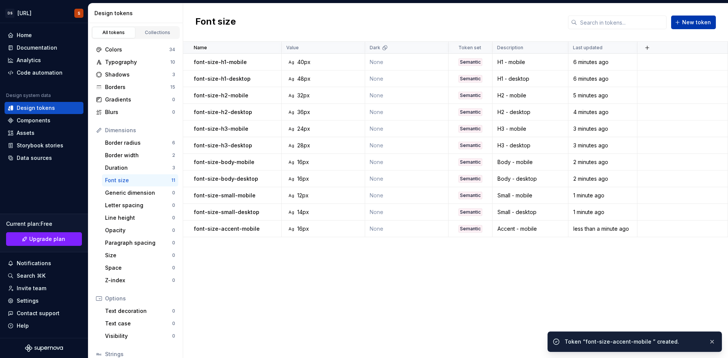
click at [708, 22] on span "New token" at bounding box center [696, 23] width 29 height 8
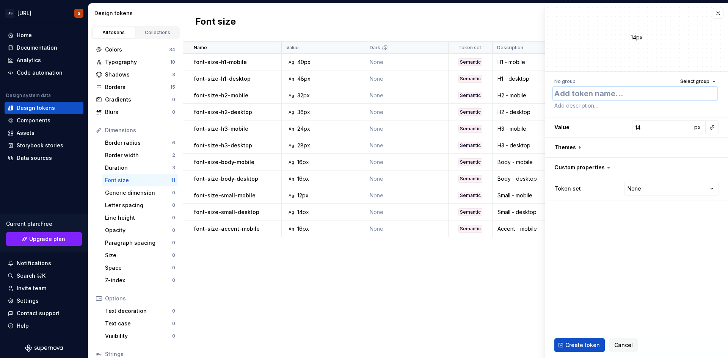
paste textarea "font-size-accent-desktop"
click at [569, 115] on div "No group Select group font-size-accent-desktop Value 14 px Themes Custom proper…" at bounding box center [636, 138] width 183 height 133
click at [569, 109] on textarea at bounding box center [635, 105] width 165 height 11
paste textarea "Accent - desktop"
click at [635, 128] on input "14" at bounding box center [662, 128] width 60 height 14
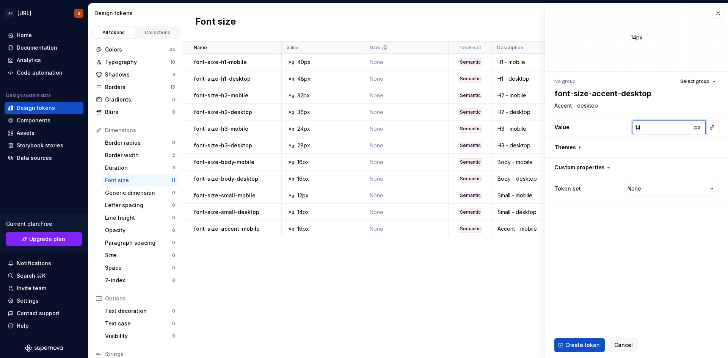
click at [651, 127] on input "14" at bounding box center [662, 128] width 60 height 14
click at [651, 132] on input "14" at bounding box center [662, 128] width 60 height 14
click at [648, 124] on input "14" at bounding box center [662, 128] width 60 height 14
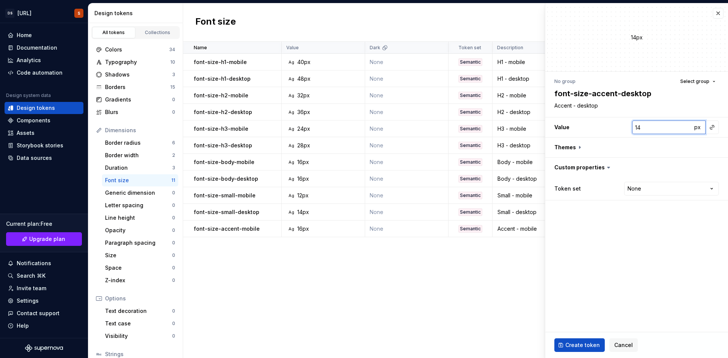
click at [648, 124] on input "14" at bounding box center [662, 128] width 60 height 14
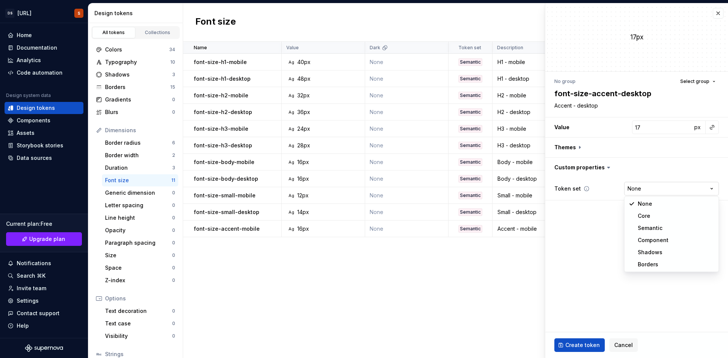
click at [643, 187] on html "DS Exeko.ai S Home Documentation Analytics Code automation Design system data D…" at bounding box center [364, 179] width 728 height 358
click at [619, 249] on fieldset "17px No group Select group font-size-accent-desktop Accent - desktop Value 17 p…" at bounding box center [636, 180] width 183 height 355
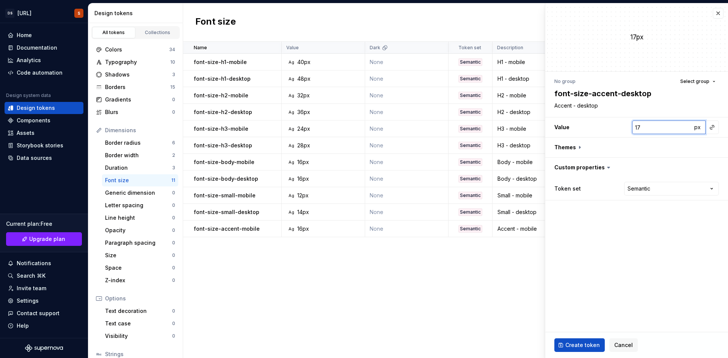
click at [651, 125] on input "17" at bounding box center [662, 128] width 60 height 14
click at [638, 224] on fieldset "16px No group Select group font-size-accent-desktop Accent - desktop Value 16 p…" at bounding box center [636, 180] width 183 height 355
click at [586, 346] on span "Create token" at bounding box center [582, 346] width 34 height 8
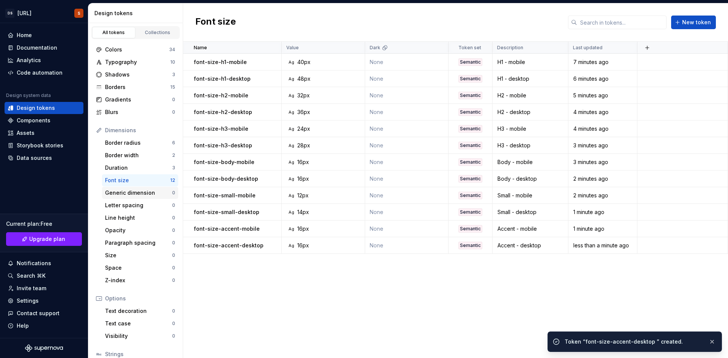
click at [139, 190] on div "Generic dimension" at bounding box center [138, 193] width 67 height 8
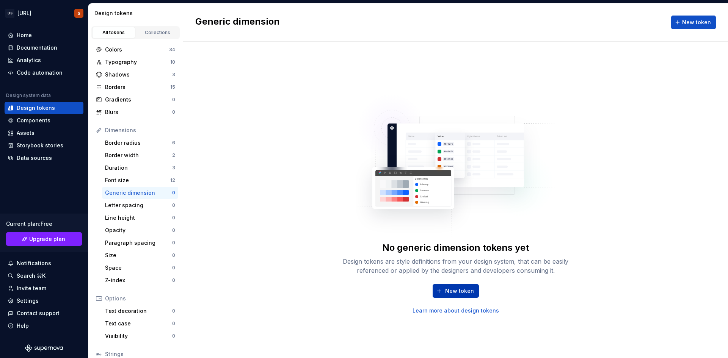
click at [441, 292] on button "New token" at bounding box center [456, 291] width 46 height 14
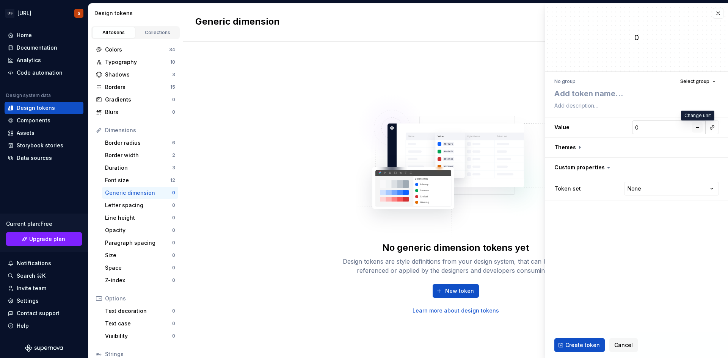
click at [701, 129] on button "–" at bounding box center [697, 127] width 11 height 11
click at [701, 129] on button "px" at bounding box center [697, 127] width 11 height 11
click at [701, 128] on span "rem" at bounding box center [697, 127] width 9 height 6
click at [701, 128] on button "%" at bounding box center [697, 127] width 11 height 11
click at [679, 186] on html "DS Exeko.ai S Home Documentation Analytics Code automation Design system data D…" at bounding box center [364, 179] width 728 height 358
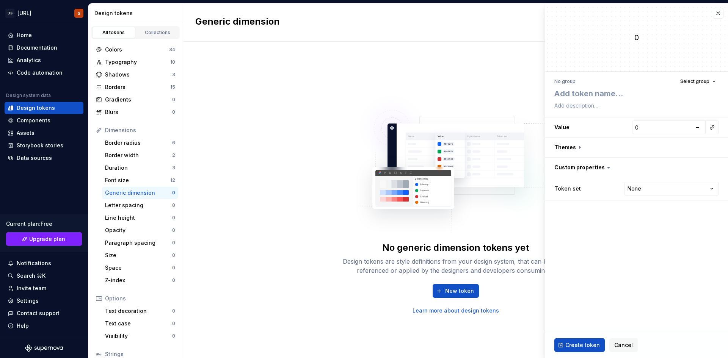
click at [603, 246] on html "DS Exeko.ai S Home Documentation Analytics Code automation Design system data D…" at bounding box center [364, 179] width 728 height 358
click at [716, 14] on button "button" at bounding box center [718, 13] width 11 height 11
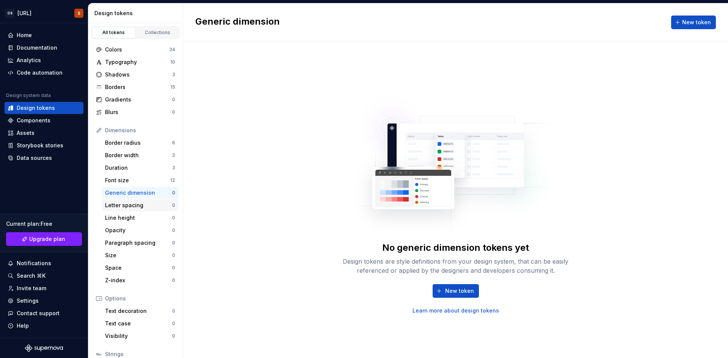
click at [116, 206] on div "Letter spacing" at bounding box center [138, 206] width 67 height 8
click at [449, 284] on div "New token Learn more about design tokens" at bounding box center [455, 299] width 243 height 30
click at [454, 284] on div "New token Learn more about design tokens" at bounding box center [455, 299] width 243 height 30
click at [462, 289] on span "New token" at bounding box center [459, 291] width 29 height 8
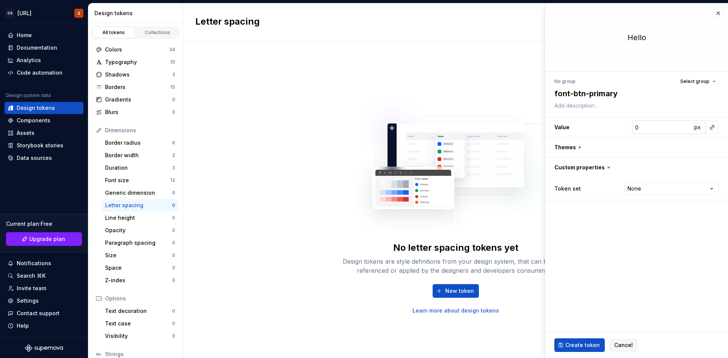
click at [698, 127] on span "px" at bounding box center [697, 127] width 6 height 6
click at [696, 131] on button "rem" at bounding box center [697, 127] width 11 height 11
click at [696, 130] on button "%" at bounding box center [697, 127] width 11 height 11
click at [696, 130] on button "px" at bounding box center [697, 127] width 11 height 11
click at [696, 130] on button "rem" at bounding box center [697, 127] width 11 height 11
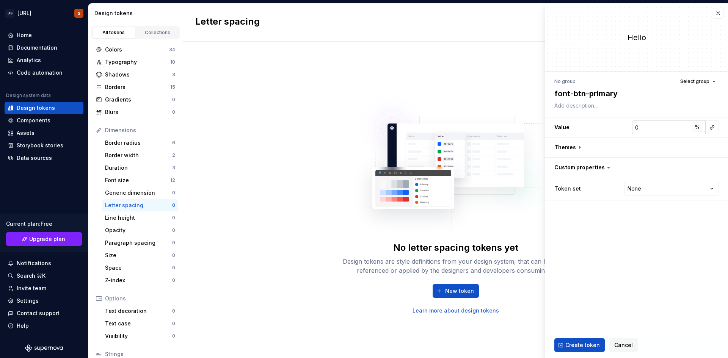
click at [696, 127] on span "%" at bounding box center [696, 127] width 5 height 6
click at [696, 127] on span "rem" at bounding box center [697, 127] width 9 height 6
click at [696, 127] on span "%" at bounding box center [696, 127] width 5 height 6
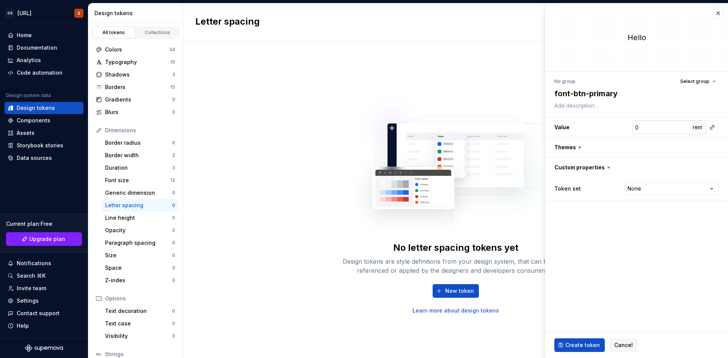
click at [696, 127] on span "rem" at bounding box center [697, 127] width 9 height 6
click at [696, 127] on span "%" at bounding box center [696, 127] width 5 height 6
click at [696, 127] on span "rem" at bounding box center [697, 127] width 9 height 6
click at [696, 127] on span "%" at bounding box center [696, 127] width 5 height 6
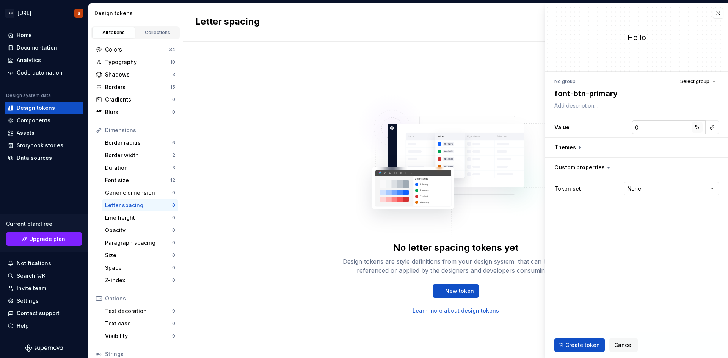
click at [696, 127] on span "%" at bounding box center [696, 127] width 5 height 6
click at [622, 343] on span "Cancel" at bounding box center [623, 346] width 19 height 8
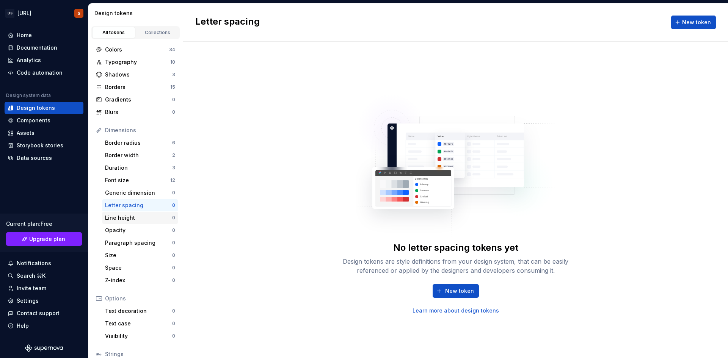
click at [130, 218] on div "Line height" at bounding box center [138, 218] width 67 height 8
click at [444, 286] on button "New token" at bounding box center [456, 291] width 46 height 14
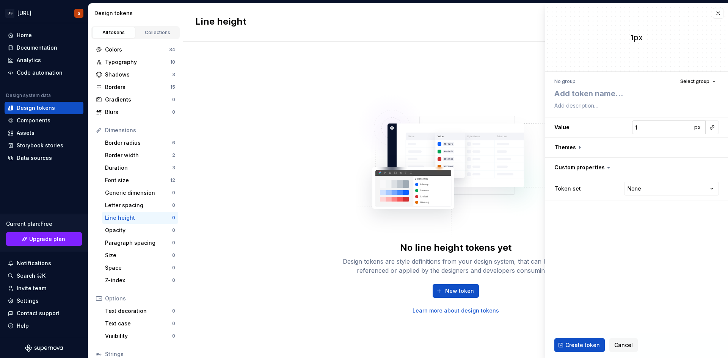
click at [691, 128] on input "1" at bounding box center [662, 128] width 60 height 14
click at [695, 128] on span "px" at bounding box center [697, 127] width 6 height 6
click at [697, 131] on button "rem" at bounding box center [697, 127] width 11 height 11
click at [697, 131] on button "%" at bounding box center [697, 127] width 11 height 11
click at [697, 131] on button "–" at bounding box center [697, 127] width 11 height 11
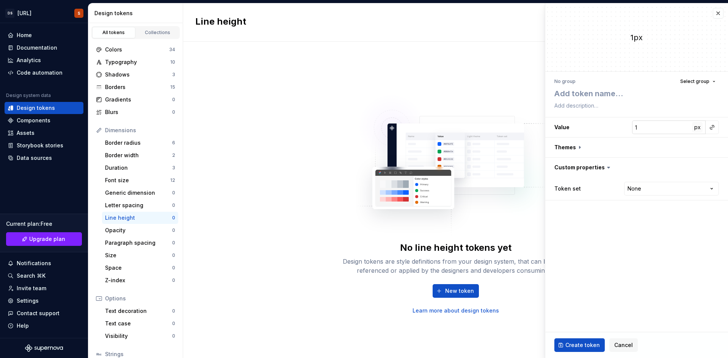
click at [697, 131] on button "px" at bounding box center [697, 127] width 11 height 11
click at [697, 131] on button "rem" at bounding box center [697, 127] width 11 height 11
click at [562, 94] on textarea at bounding box center [635, 94] width 165 height 14
paste textarea "font-h1"
click at [569, 108] on textarea at bounding box center [635, 105] width 165 height 11
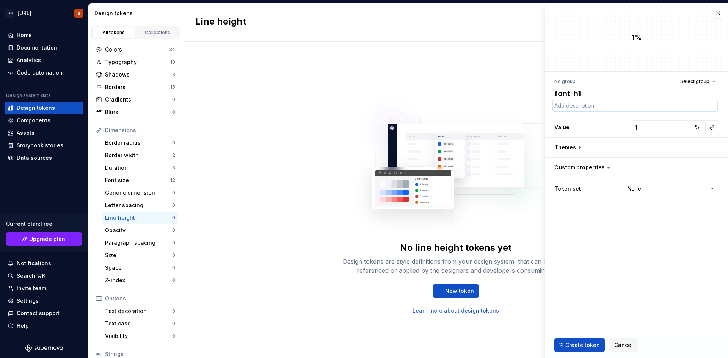
paste textarea "Titres principaux"
click at [651, 133] on input "1" at bounding box center [662, 128] width 60 height 14
click at [699, 131] on button "%" at bounding box center [697, 127] width 11 height 11
click at [699, 131] on button "–" at bounding box center [697, 127] width 11 height 11
click at [644, 192] on html "DS Exeko.ai S Home Documentation Analytics Code automation Design system data D…" at bounding box center [364, 179] width 728 height 358
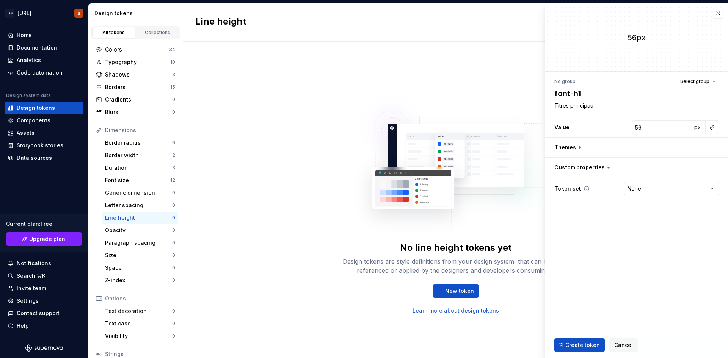
click at [666, 189] on html "DS Exeko.ai S Home Documentation Analytics Code automation Design system data D…" at bounding box center [364, 179] width 728 height 358
click at [598, 107] on textarea "Titres principau" at bounding box center [635, 105] width 165 height 11
click at [571, 342] on span "Create token" at bounding box center [582, 346] width 34 height 8
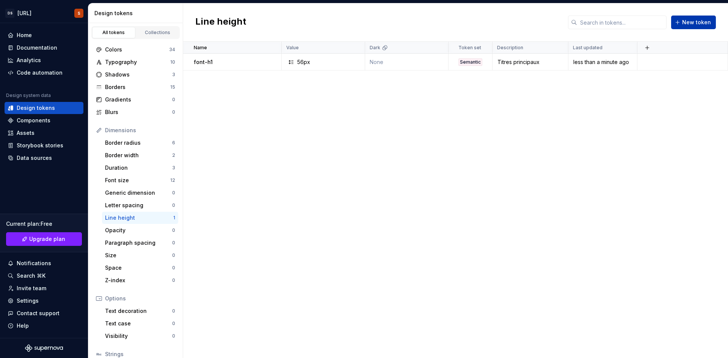
click at [684, 29] on button "New token" at bounding box center [693, 23] width 45 height 14
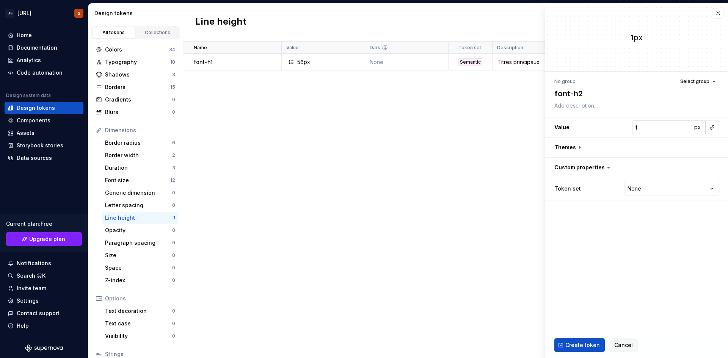
click at [656, 129] on input "1" at bounding box center [662, 128] width 60 height 14
click at [585, 108] on textarea at bounding box center [635, 105] width 165 height 11
paste textarea "Sous-titres"
click at [645, 187] on html "DS Exeko.ai S Home Documentation Analytics Code automation Design system data D…" at bounding box center [364, 179] width 728 height 358
click at [575, 341] on button "Create token" at bounding box center [579, 346] width 50 height 14
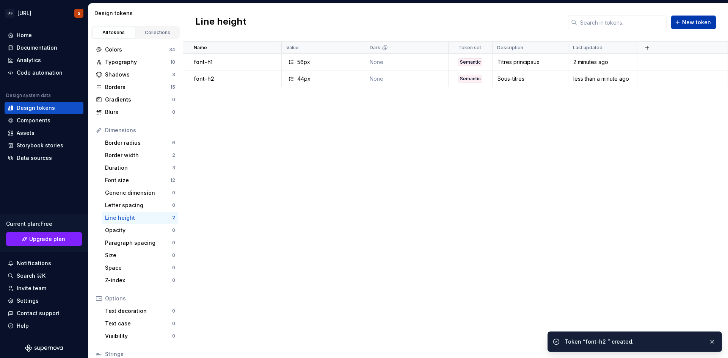
click at [691, 22] on span "New token" at bounding box center [696, 23] width 29 height 8
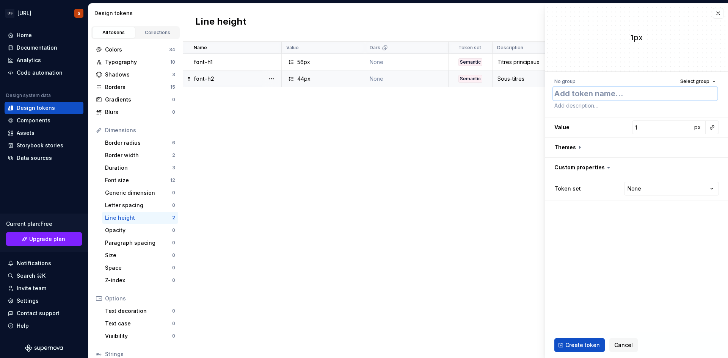
paste textarea "font-h3"
click at [587, 105] on textarea at bounding box center [635, 105] width 165 height 11
paste textarea "Titres secondaires"
click at [646, 123] on input "1" at bounding box center [662, 128] width 60 height 14
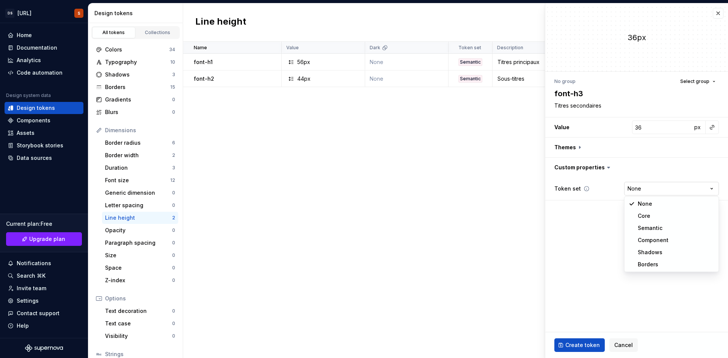
click at [635, 186] on html "DS Exeko.ai S Home Documentation Analytics Code automation Design system data D…" at bounding box center [364, 179] width 728 height 358
click at [587, 342] on span "Create token" at bounding box center [582, 346] width 34 height 8
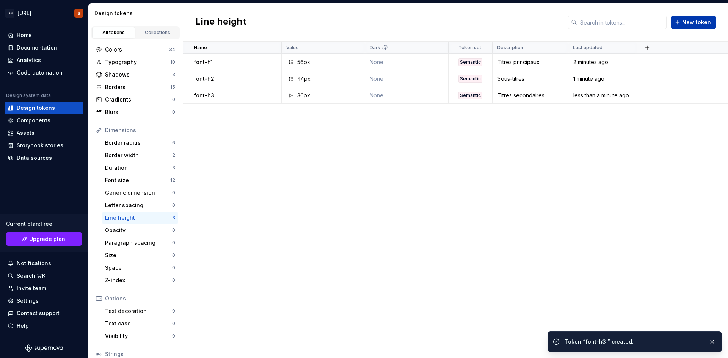
click at [696, 16] on button "New token" at bounding box center [693, 23] width 45 height 14
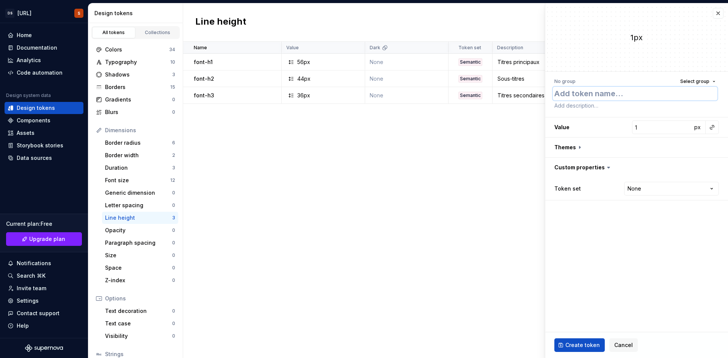
paste textarea "font-body"
click at [644, 125] on input "1" at bounding box center [662, 128] width 60 height 14
paste input "24"
click at [650, 190] on html "DS Exeko.ai S Home Documentation Analytics Code automation Design system data D…" at bounding box center [364, 179] width 728 height 358
click at [566, 104] on textarea at bounding box center [635, 105] width 165 height 11
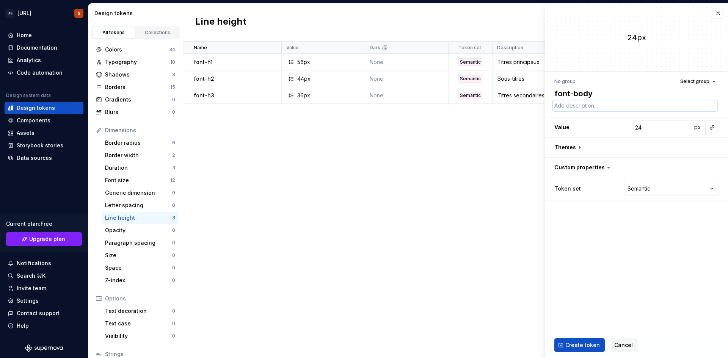
paste textarea "Texte courant"
click at [568, 341] on button "Create token" at bounding box center [579, 346] width 50 height 14
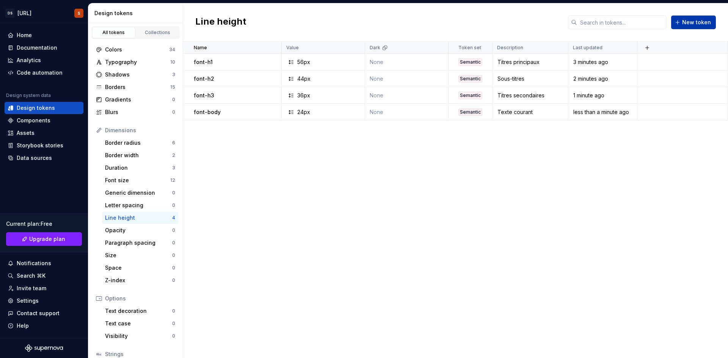
click at [696, 23] on span "New token" at bounding box center [696, 23] width 29 height 8
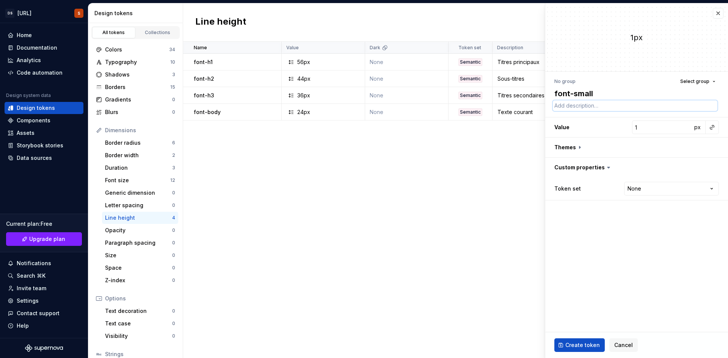
click at [567, 105] on textarea at bounding box center [635, 105] width 165 height 11
paste textarea "Légendes, notes"
click at [660, 125] on input "1" at bounding box center [662, 128] width 60 height 14
click at [664, 188] on html "DS Exeko.ai S Home Documentation Analytics Code automation Design system data D…" at bounding box center [364, 179] width 728 height 358
click at [578, 346] on span "Create token" at bounding box center [582, 346] width 34 height 8
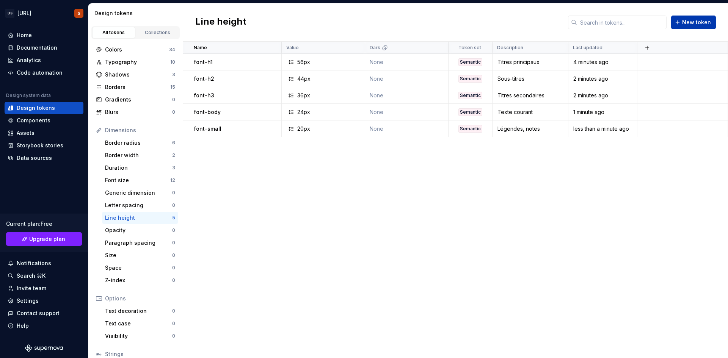
click at [694, 22] on span "New token" at bounding box center [696, 23] width 29 height 8
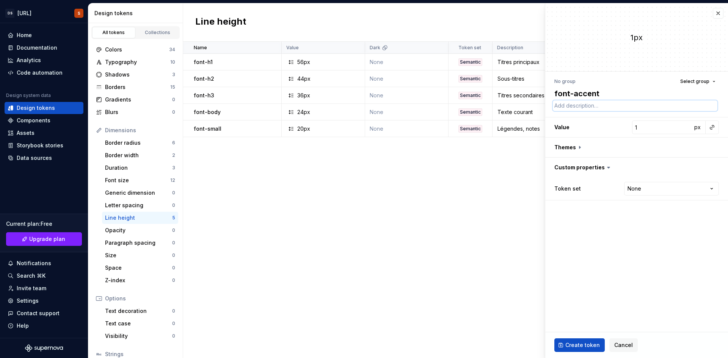
click at [596, 105] on textarea at bounding box center [635, 105] width 165 height 11
paste textarea "Mots-clés, labels"
click at [649, 132] on input "1" at bounding box center [662, 128] width 60 height 14
click at [647, 182] on html "DS Exeko.ai S Home Documentation Analytics Code automation Design system data D…" at bounding box center [364, 179] width 728 height 358
click at [627, 270] on fieldset "24px No group Select group font-accent Mots-clés, labels Value 24 px Themes Cus…" at bounding box center [636, 180] width 183 height 355
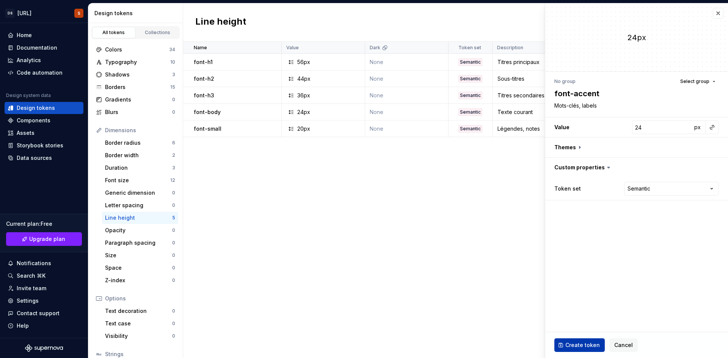
click at [580, 344] on span "Create token" at bounding box center [582, 346] width 34 height 8
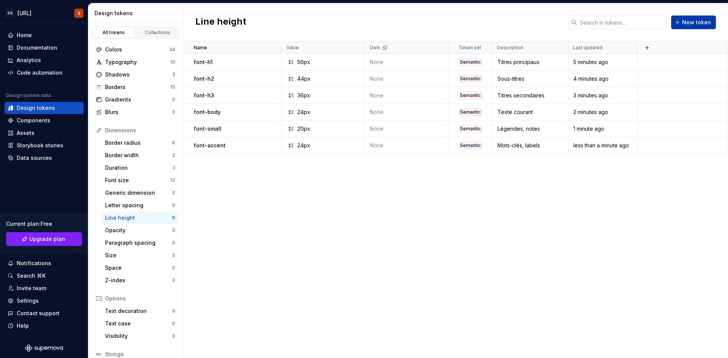
click at [687, 21] on span "New token" at bounding box center [696, 23] width 29 height 8
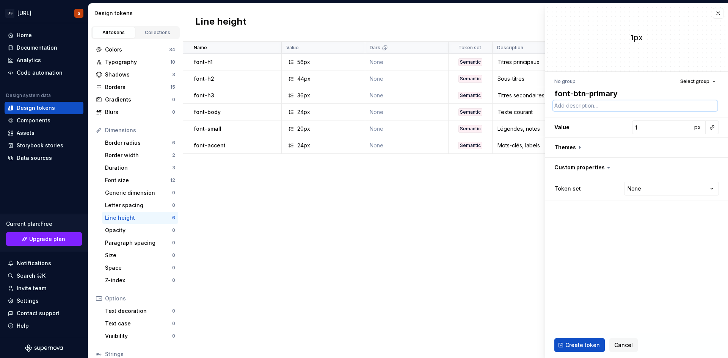
click at [567, 106] on textarea at bounding box center [635, 105] width 165 height 11
paste textarea "Boutons principaux (CTA)"
click at [646, 125] on input "1" at bounding box center [662, 128] width 60 height 14
click at [645, 184] on html "DS Exeko.ai S Home Documentation Analytics Code automation Design system data D…" at bounding box center [364, 179] width 728 height 358
click at [577, 347] on span "Create token" at bounding box center [582, 346] width 34 height 8
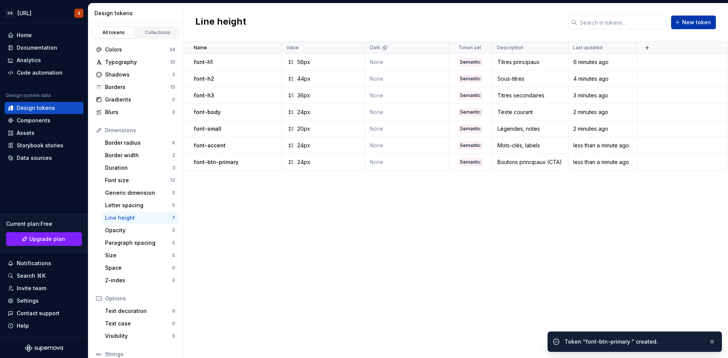
click at [701, 27] on button "New token" at bounding box center [693, 23] width 45 height 14
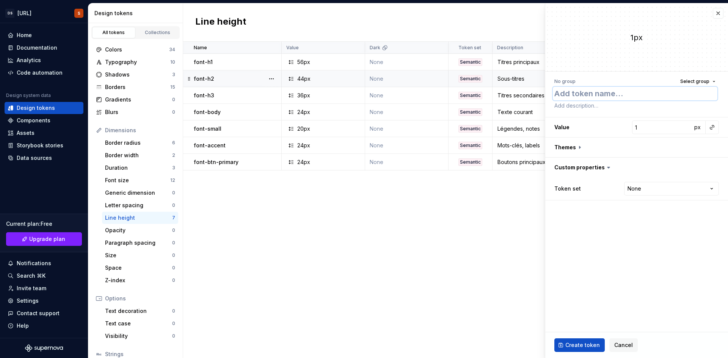
paste textarea "font-btn-secondary"
click at [625, 102] on textarea at bounding box center [635, 105] width 165 height 11
paste textarea "Boutons secondaires (CTA)"
click at [653, 130] on input "1" at bounding box center [662, 128] width 60 height 14
click at [673, 193] on html "DS Exeko.ai S Home Documentation Analytics Code automation Design system data D…" at bounding box center [364, 179] width 728 height 358
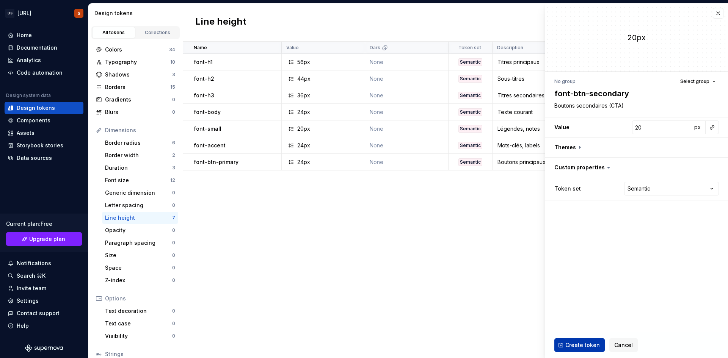
click at [590, 345] on span "Create token" at bounding box center [582, 346] width 34 height 8
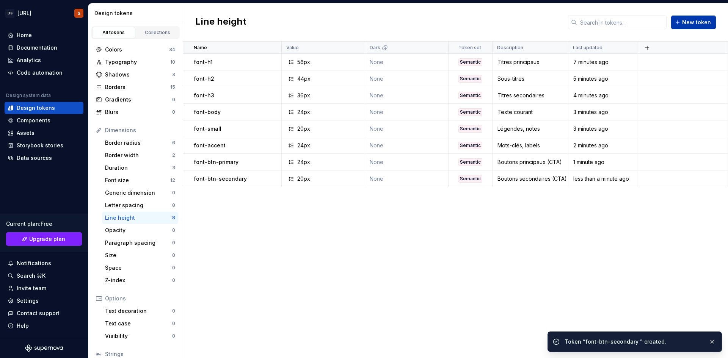
click at [689, 22] on span "New token" at bounding box center [696, 23] width 29 height 8
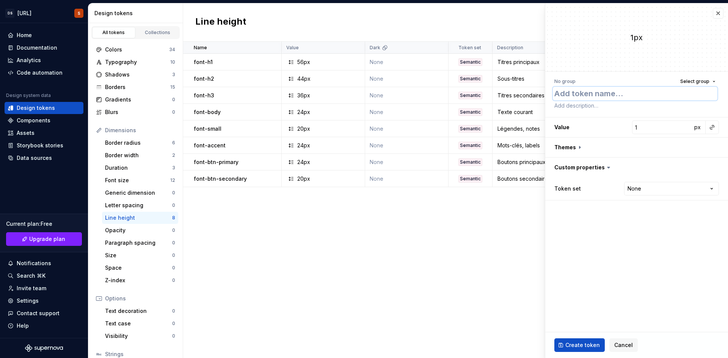
paste textarea "font-btn-tertiary"
click at [561, 102] on textarea at bounding box center [635, 105] width 165 height 11
paste textarea "Boutons tertiaires / liens"
click at [649, 133] on input "1" at bounding box center [662, 128] width 60 height 14
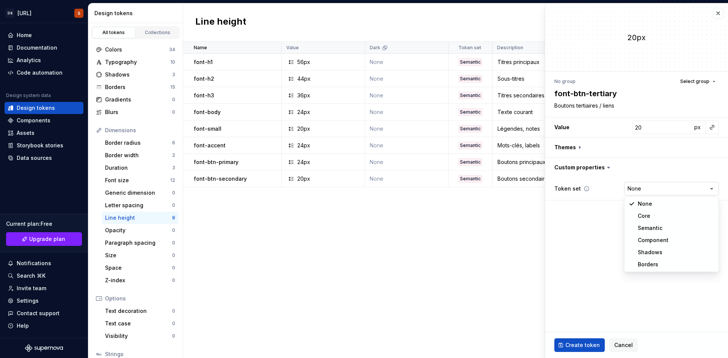
click at [656, 192] on html "DS Exeko.ai S Home Documentation Analytics Code automation Design system data D…" at bounding box center [364, 179] width 728 height 358
click at [582, 342] on span "Create token" at bounding box center [582, 346] width 34 height 8
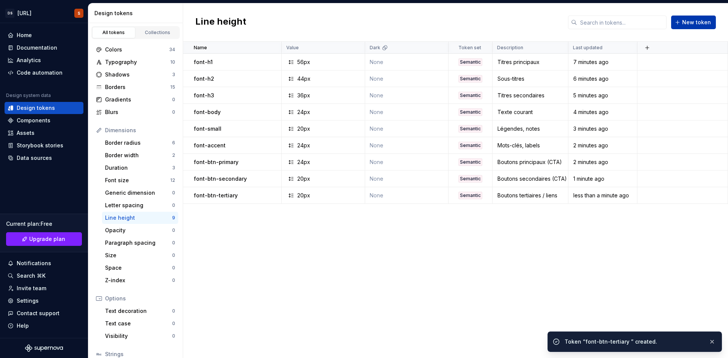
click at [688, 28] on button "New token" at bounding box center [693, 23] width 45 height 14
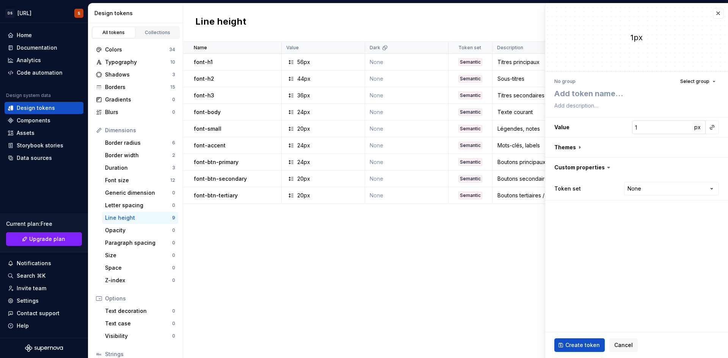
click at [697, 126] on span "px" at bounding box center [697, 127] width 6 height 6
click at [697, 126] on span "rem" at bounding box center [697, 127] width 9 height 6
click at [696, 129] on span "%" at bounding box center [696, 127] width 5 height 6
click at [649, 127] on input "1" at bounding box center [662, 128] width 60 height 14
click at [651, 142] on button "button" at bounding box center [636, 148] width 183 height 20
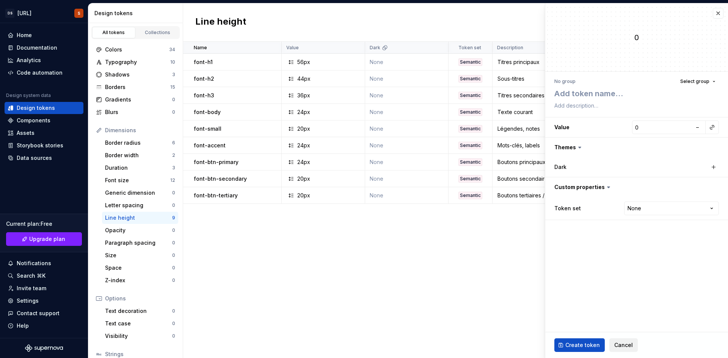
click at [621, 348] on span "Cancel" at bounding box center [623, 346] width 19 height 8
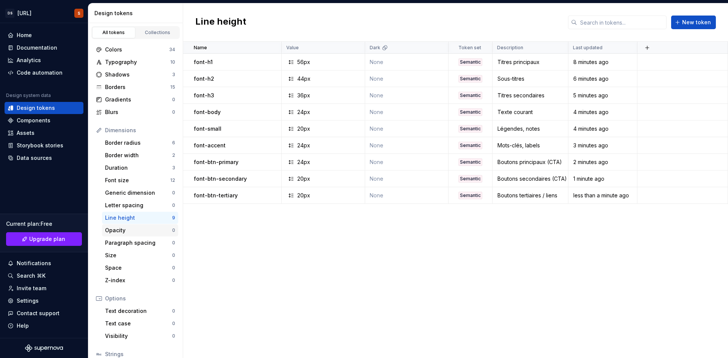
click at [123, 231] on div "Opacity" at bounding box center [138, 231] width 67 height 8
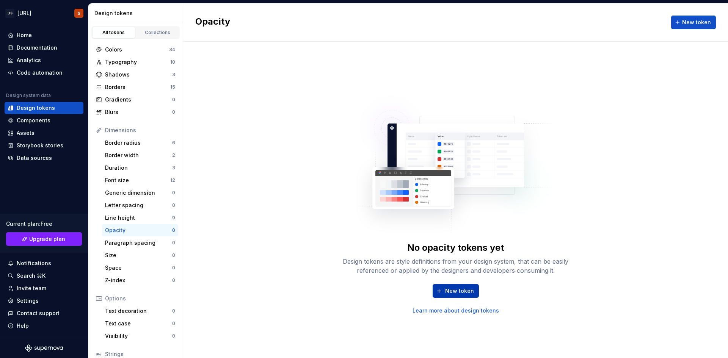
click at [467, 288] on span "New token" at bounding box center [459, 291] width 29 height 8
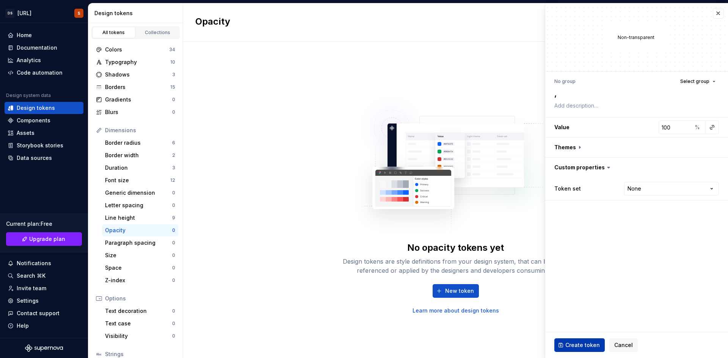
click at [579, 340] on button "Create token" at bounding box center [579, 346] width 50 height 14
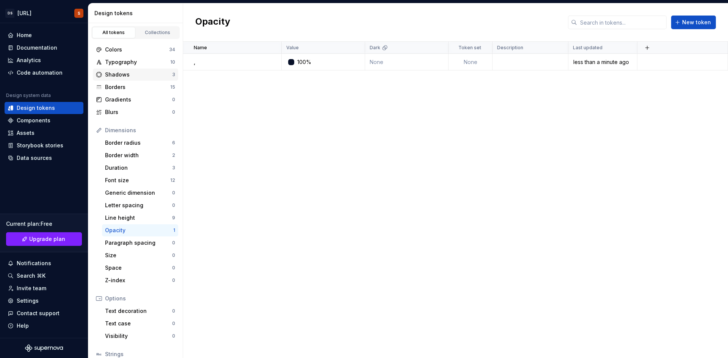
click at [111, 74] on div "Shadows" at bounding box center [138, 75] width 67 height 8
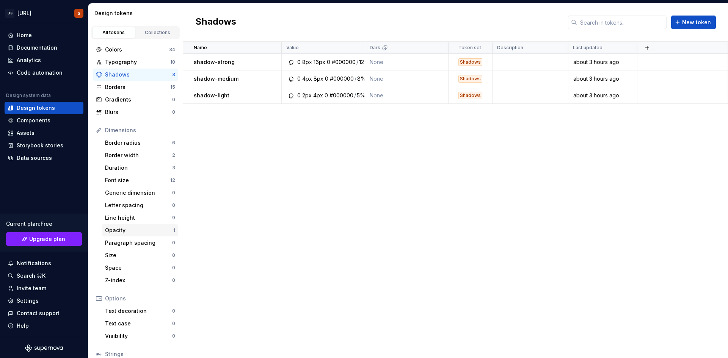
click at [134, 227] on div "Opacity" at bounding box center [139, 231] width 68 height 8
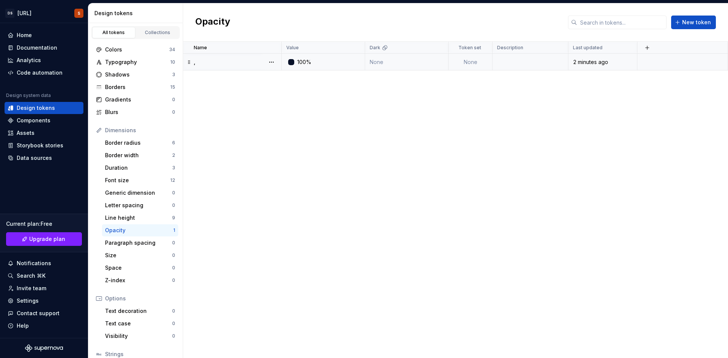
click at [291, 64] on div at bounding box center [291, 62] width 6 height 6
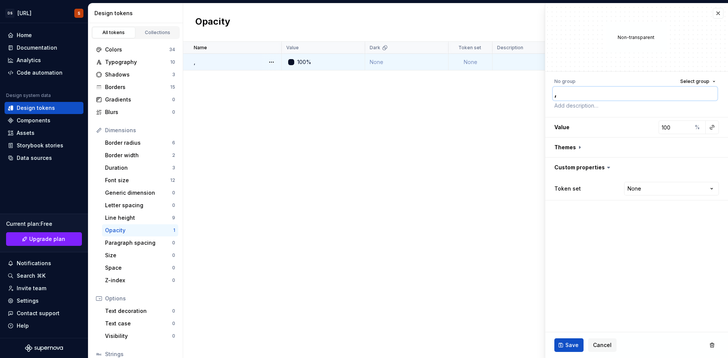
click at [567, 89] on textarea "," at bounding box center [635, 94] width 165 height 14
paste textarea "text.disabled.opacity"
click at [572, 102] on textarea at bounding box center [635, 105] width 165 height 11
paste textarea "Texte désactivé (disabled)"
click at [672, 128] on input "100" at bounding box center [674, 128] width 33 height 14
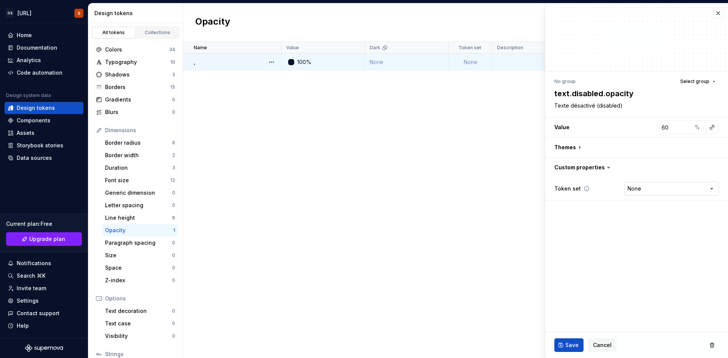
click at [638, 185] on html "DS Exeko.ai S Home Documentation Analytics Code automation Design system data D…" at bounding box center [364, 179] width 728 height 358
click at [641, 186] on html "DS Exeko.ai S Home Documentation Analytics Code automation Design system data D…" at bounding box center [364, 179] width 728 height 358
click at [595, 89] on textarea "text.disabled.opacity" at bounding box center [635, 94] width 165 height 14
paste textarea "opacity.disabled"
click at [697, 127] on div "%" at bounding box center [699, 128] width 14 height 14
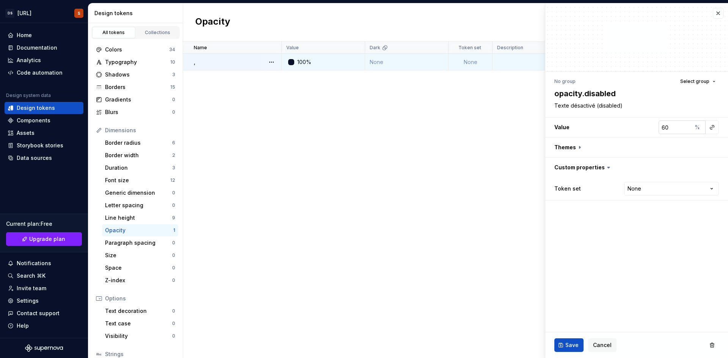
click at [696, 128] on div "%" at bounding box center [699, 128] width 14 height 14
click at [698, 126] on div "%" at bounding box center [699, 128] width 14 height 14
click at [630, 191] on html "DS Exeko.ai S Home Documentation Analytics Code automation Design system data D…" at bounding box center [364, 179] width 728 height 358
click at [575, 108] on textarea "Texte désactivé (disabled)" at bounding box center [635, 105] width 165 height 11
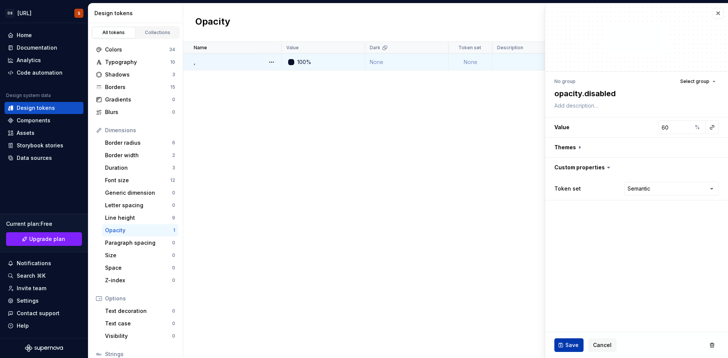
click at [570, 343] on span "Save" at bounding box center [571, 346] width 13 height 8
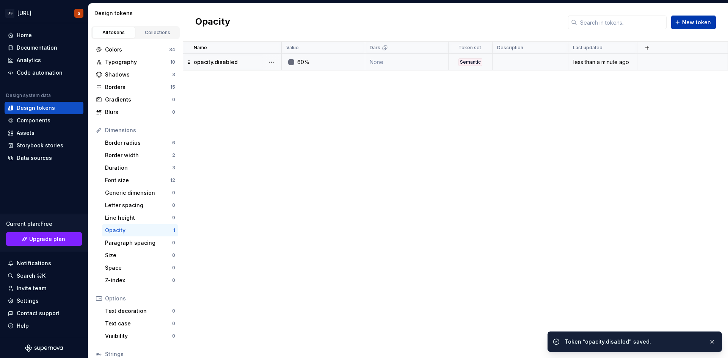
click at [686, 22] on span "New token" at bounding box center [696, 23] width 29 height 8
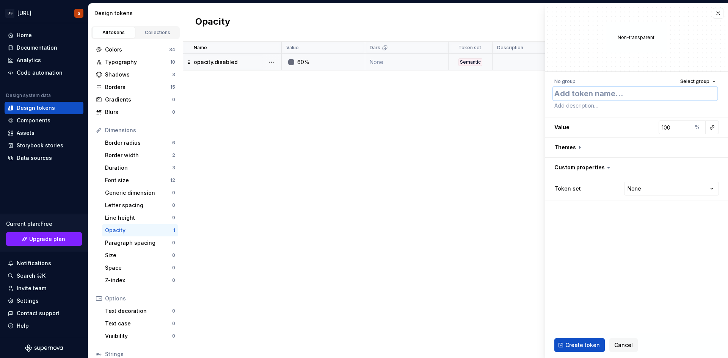
paste textarea "opacity.disabledLow"
click at [678, 133] on input "100" at bounding box center [674, 128] width 33 height 14
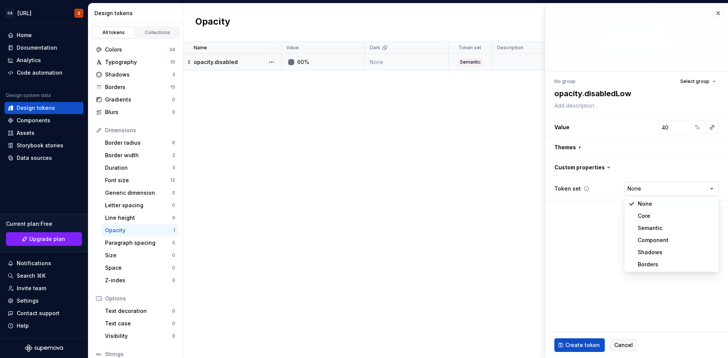
click at [633, 192] on html "DS Exeko.ai S Home Documentation Analytics Code automation Design system data D…" at bounding box center [364, 179] width 728 height 358
click at [572, 345] on span "Create token" at bounding box center [582, 346] width 34 height 8
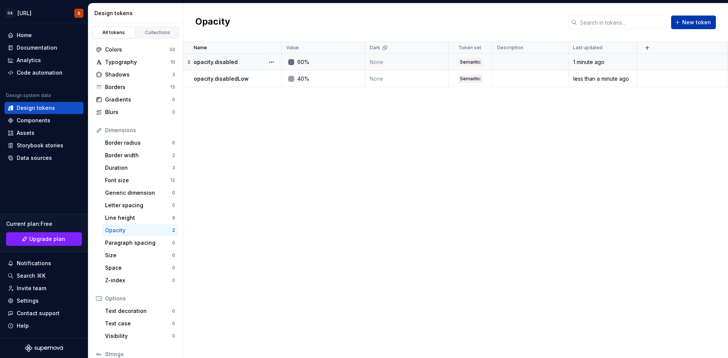
click at [683, 22] on button "New token" at bounding box center [693, 23] width 45 height 14
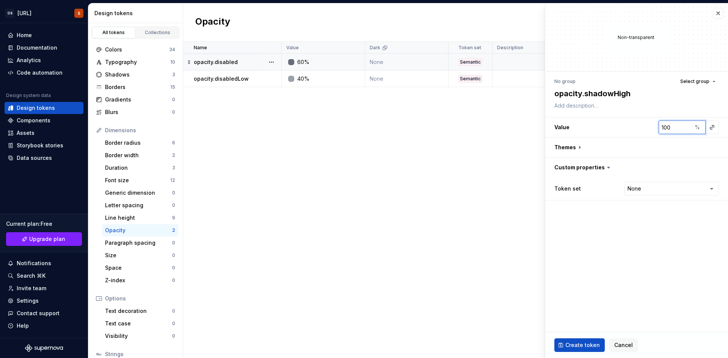
click at [663, 126] on input "100" at bounding box center [674, 128] width 33 height 14
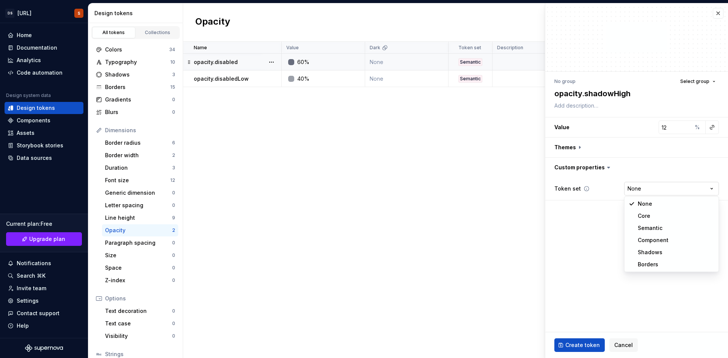
click at [625, 184] on html "DS Exeko.ai S Home Documentation Analytics Code automation Design system data D…" at bounding box center [364, 179] width 728 height 358
click at [575, 341] on button "Create token" at bounding box center [579, 346] width 50 height 14
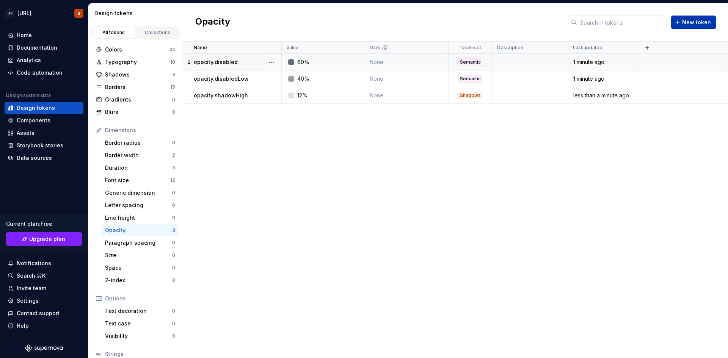
click at [686, 22] on span "New token" at bounding box center [696, 23] width 29 height 8
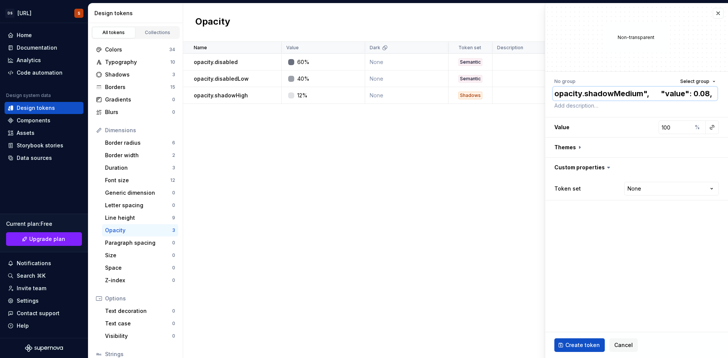
paste textarea
click at [674, 129] on input "100" at bounding box center [674, 128] width 33 height 14
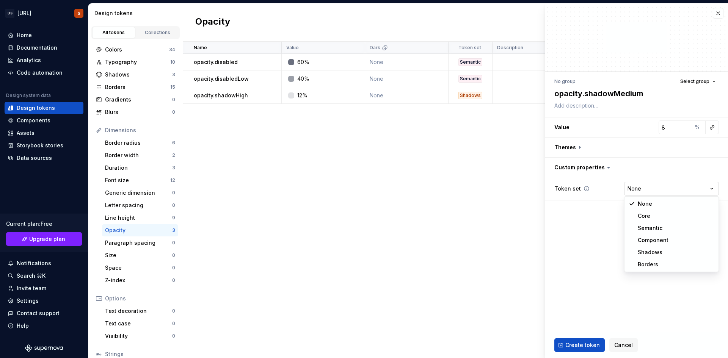
click at [631, 185] on html "DS Exeko.ai S Home Documentation Analytics Code automation Design system data D…" at bounding box center [364, 179] width 728 height 358
click at [571, 339] on button "Create token" at bounding box center [579, 346] width 50 height 14
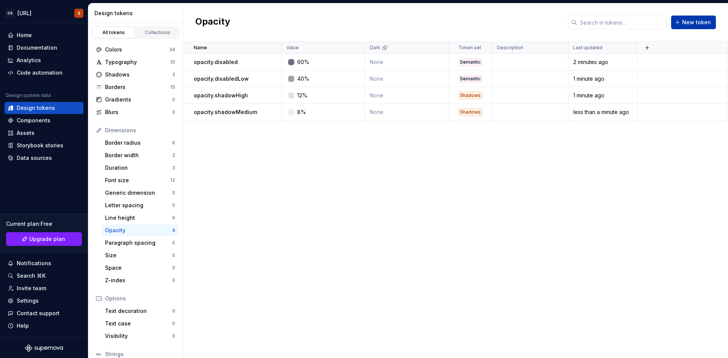
click at [684, 18] on button "New token" at bounding box center [693, 23] width 45 height 14
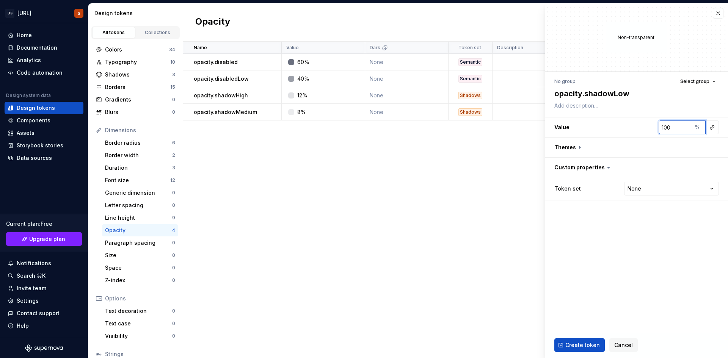
click at [675, 130] on input "100" at bounding box center [674, 128] width 33 height 14
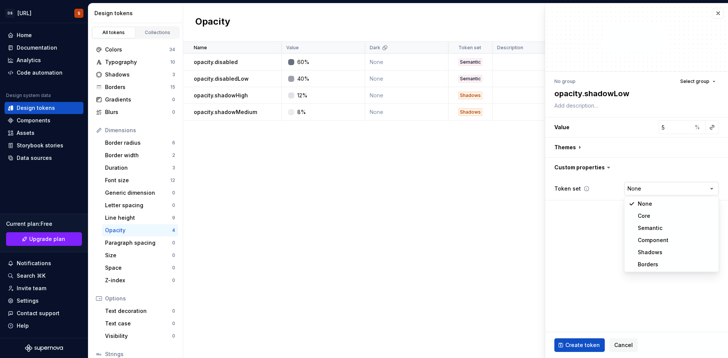
click at [639, 184] on html "DS Exeko.ai S Home Documentation Analytics Code automation Design system data D…" at bounding box center [364, 179] width 728 height 358
click at [572, 345] on span "Create token" at bounding box center [582, 346] width 34 height 8
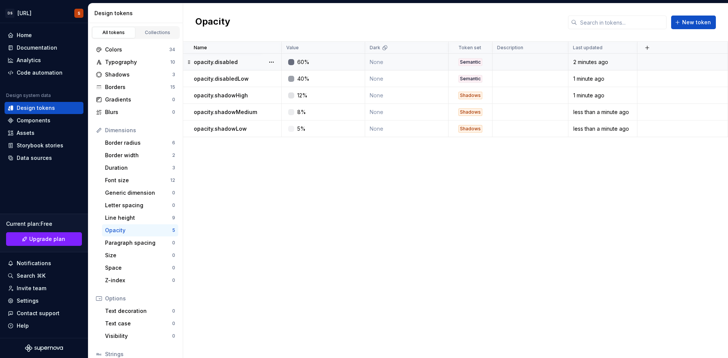
click at [309, 61] on div "60%" at bounding box center [303, 62] width 12 height 8
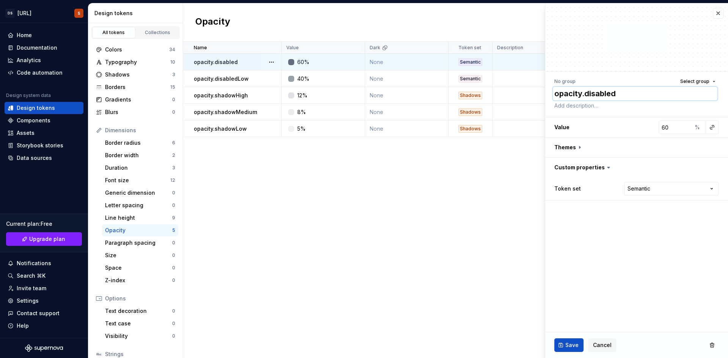
click at [579, 94] on textarea "opacity.disabled" at bounding box center [635, 94] width 165 height 14
paste textarea "text.disabled.opacity"
click at [574, 340] on button "Save" at bounding box center [568, 346] width 29 height 14
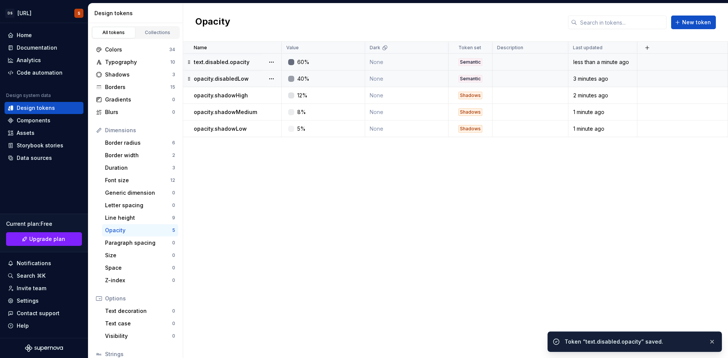
click at [239, 78] on p "opacity.disabledLow" at bounding box center [221, 79] width 55 height 8
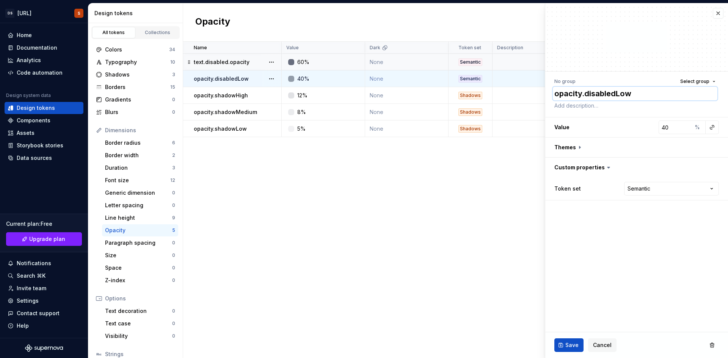
click at [604, 89] on textarea "opacity.disabledLow" at bounding box center [635, 94] width 165 height 14
paste textarea "color.text.disabled"
paste textarea "mponent.input.disabled.opacity"
click at [664, 124] on input "40" at bounding box center [674, 128] width 33 height 14
click at [666, 188] on html "DS Exeko.ai S Home Documentation Analytics Code automation Design system data D…" at bounding box center [364, 179] width 728 height 358
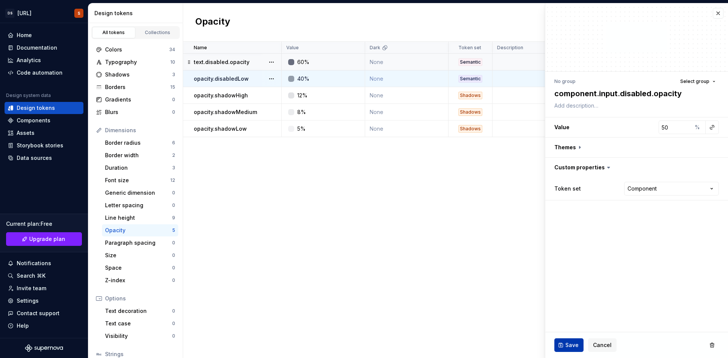
click at [564, 350] on button "Save" at bounding box center [568, 346] width 29 height 14
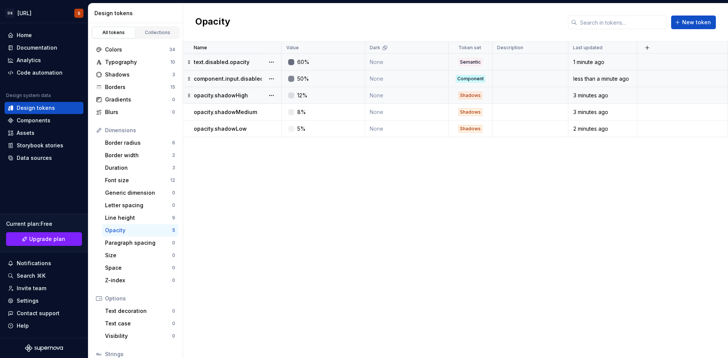
click at [245, 99] on p "opacity.shadowHigh" at bounding box center [221, 96] width 54 height 8
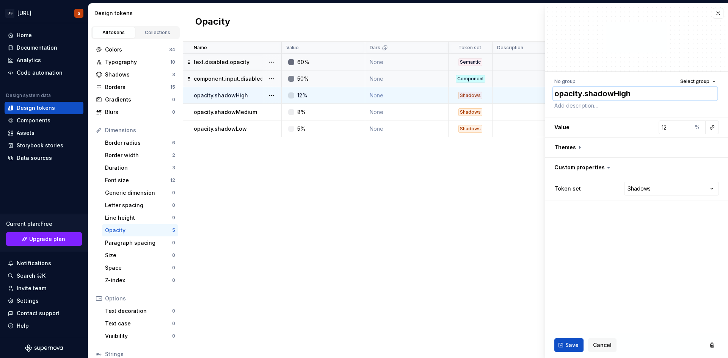
click at [584, 92] on textarea "opacity.shadowHigh" at bounding box center [635, 94] width 165 height 14
paste textarea "shadows.strong.opacity"
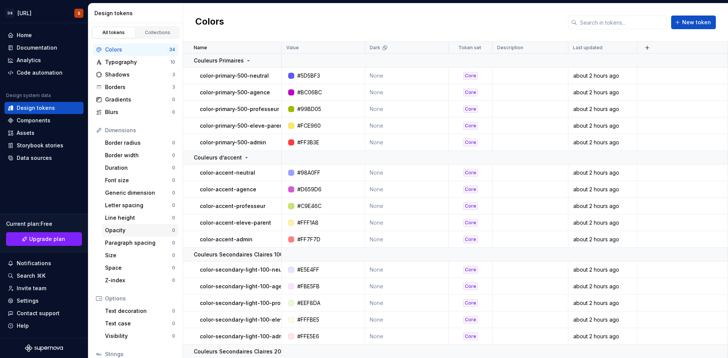
click at [124, 226] on div "Opacity 0" at bounding box center [140, 230] width 76 height 12
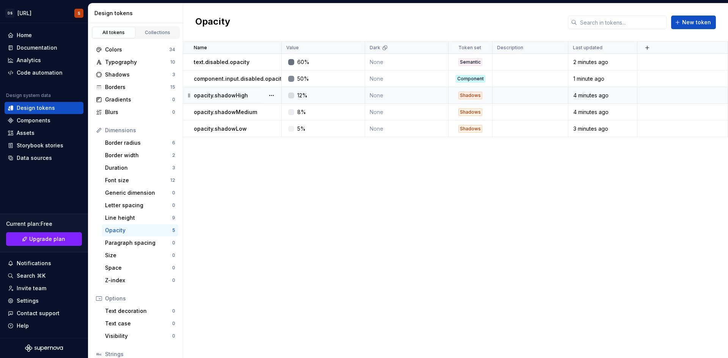
click at [305, 97] on div "12%" at bounding box center [302, 96] width 10 height 8
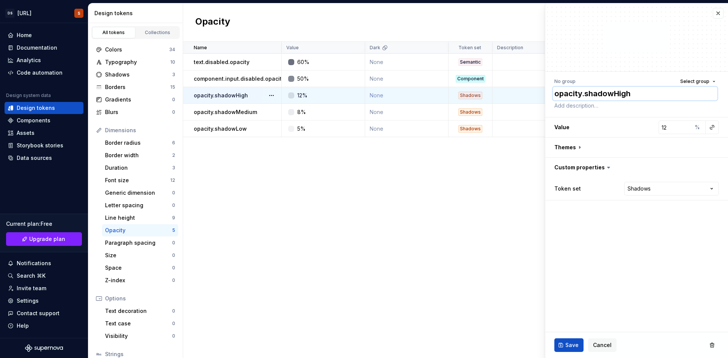
click at [576, 95] on textarea "opacity.shadowHigh" at bounding box center [635, 94] width 165 height 14
paste textarea "shadows.strong.opacity"
type textarea "*"
type textarea "shadows.strong.opacity"
click at [639, 259] on fieldset "No group Select group shadows.strong.opacity Value 12 % Themes Custom propertie…" at bounding box center [636, 180] width 183 height 355
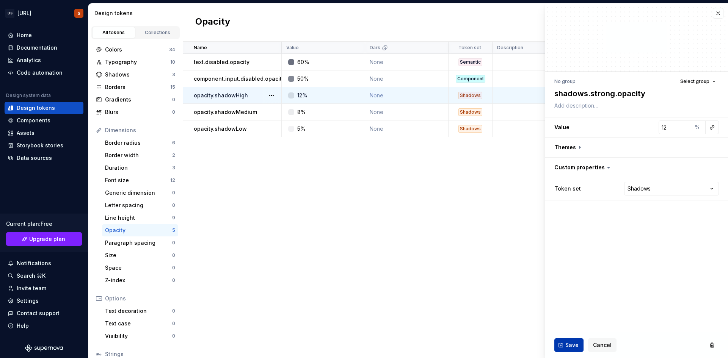
click at [564, 341] on button "Save" at bounding box center [568, 346] width 29 height 14
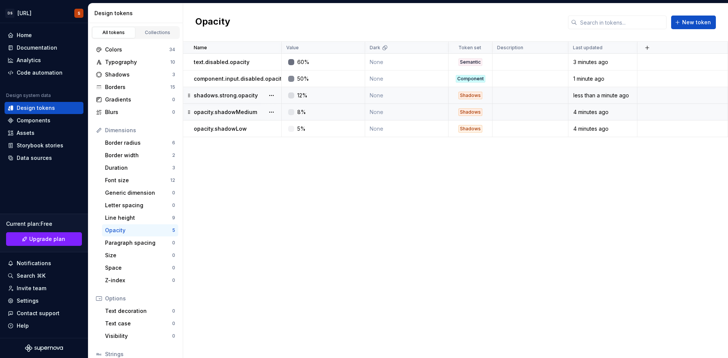
click at [243, 111] on p "opacity.shadowMedium" at bounding box center [225, 112] width 63 height 8
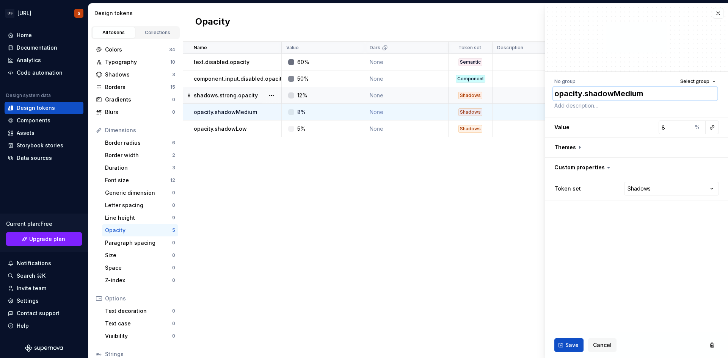
click at [583, 100] on textarea "opacity.shadowMedium" at bounding box center [635, 94] width 165 height 14
paste textarea "shadows.medium.opacity"
type textarea "*"
type textarea "shadows.medium.opacity"
click at [568, 345] on span "Save" at bounding box center [571, 346] width 13 height 8
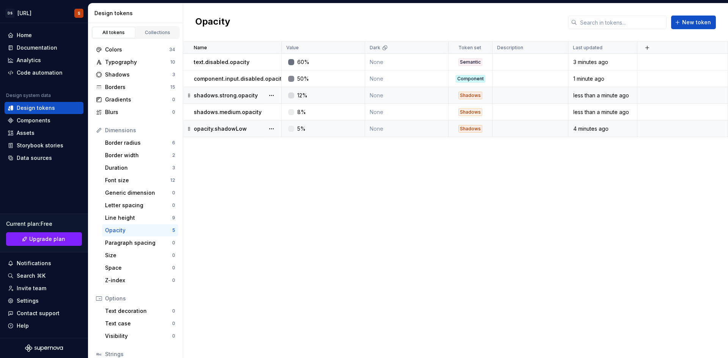
click at [248, 128] on div "opacity.shadowLow" at bounding box center [237, 129] width 87 height 8
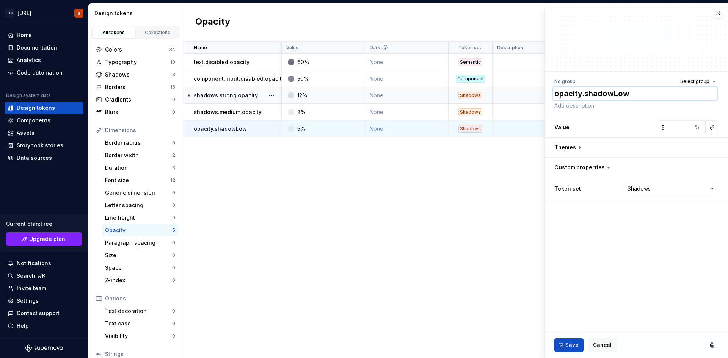
click at [594, 89] on textarea "opacity.shadowLow" at bounding box center [635, 94] width 165 height 14
paste textarea "shadows.light.opacity"
type textarea "*"
type textarea "shadows.light.opacity"
click at [576, 341] on button "Save" at bounding box center [568, 346] width 29 height 14
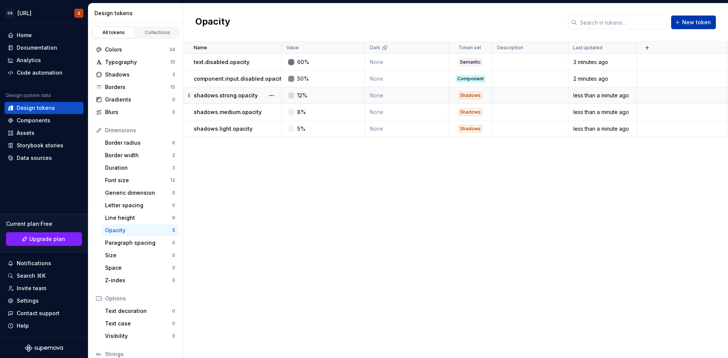
click at [676, 19] on button "New token" at bounding box center [693, 23] width 45 height 14
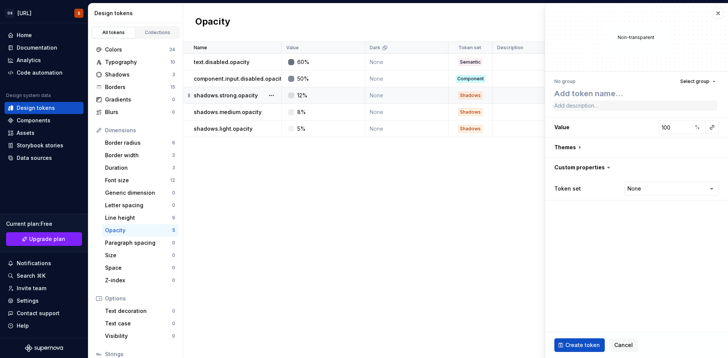
type textarea "*"
type textarea "component.button.disabled.opacity"
click at [664, 126] on input "100" at bounding box center [674, 128] width 33 height 14
type textarea "*"
type input "6"
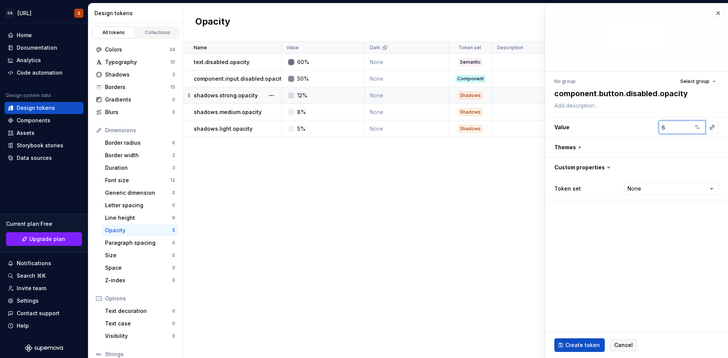
type textarea "*"
type input "60"
click at [659, 185] on html "DS Exeko.ai S Home Documentation Analytics Code automation Design system data D…" at bounding box center [364, 179] width 728 height 358
select select "**********"
click at [577, 352] on div "Create token Cancel" at bounding box center [636, 345] width 183 height 26
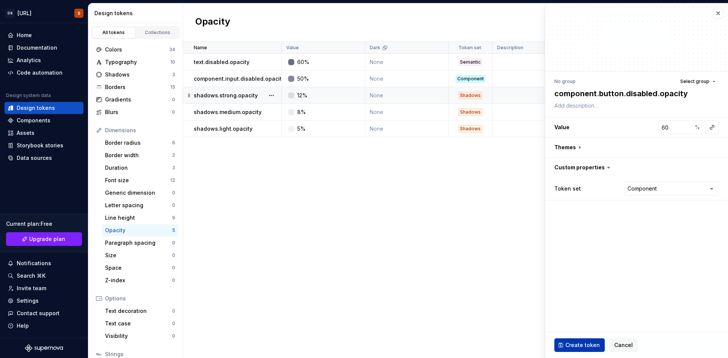
click at [576, 346] on span "Create token" at bounding box center [582, 346] width 34 height 8
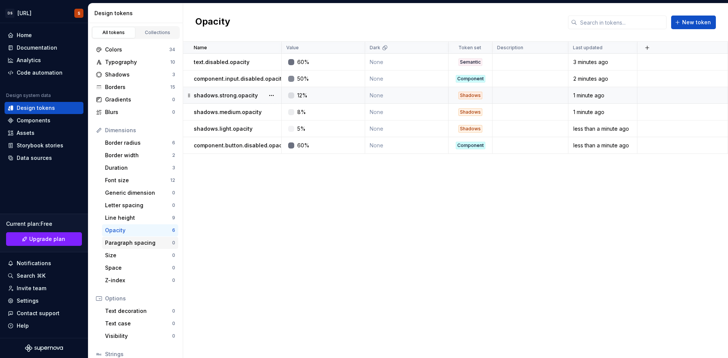
click at [139, 238] on div "Paragraph spacing 0" at bounding box center [140, 243] width 76 height 12
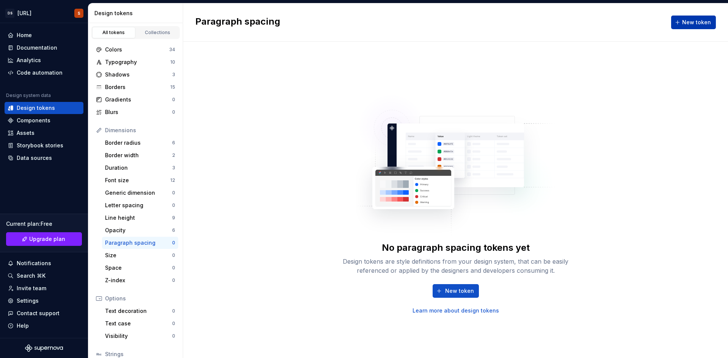
click at [682, 23] on button "New token" at bounding box center [693, 23] width 45 height 14
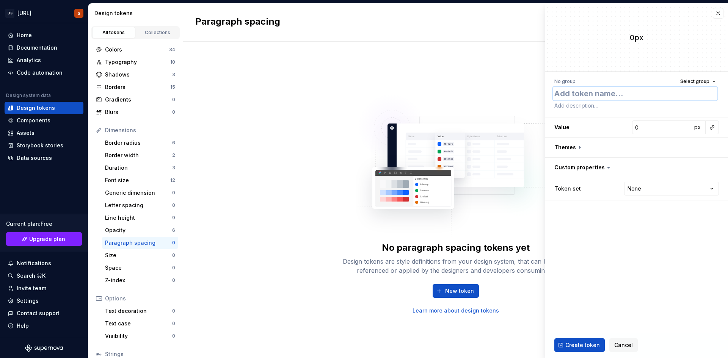
type textarea "*"
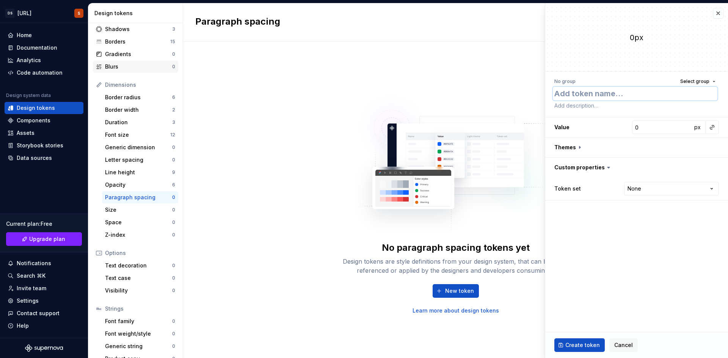
scroll to position [57, 0]
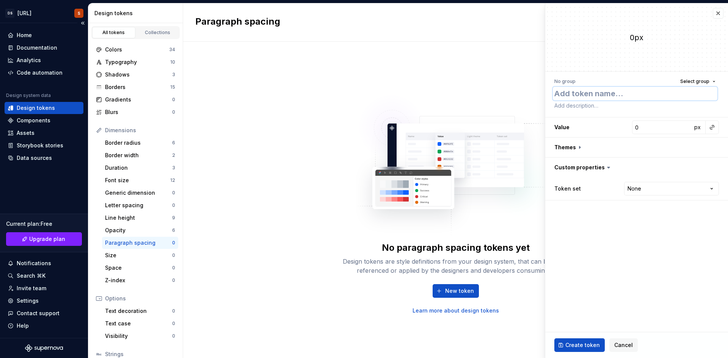
type textarea "*"
click at [136, 51] on div "Colors" at bounding box center [137, 50] width 64 height 8
